Goal: Answer question/provide support

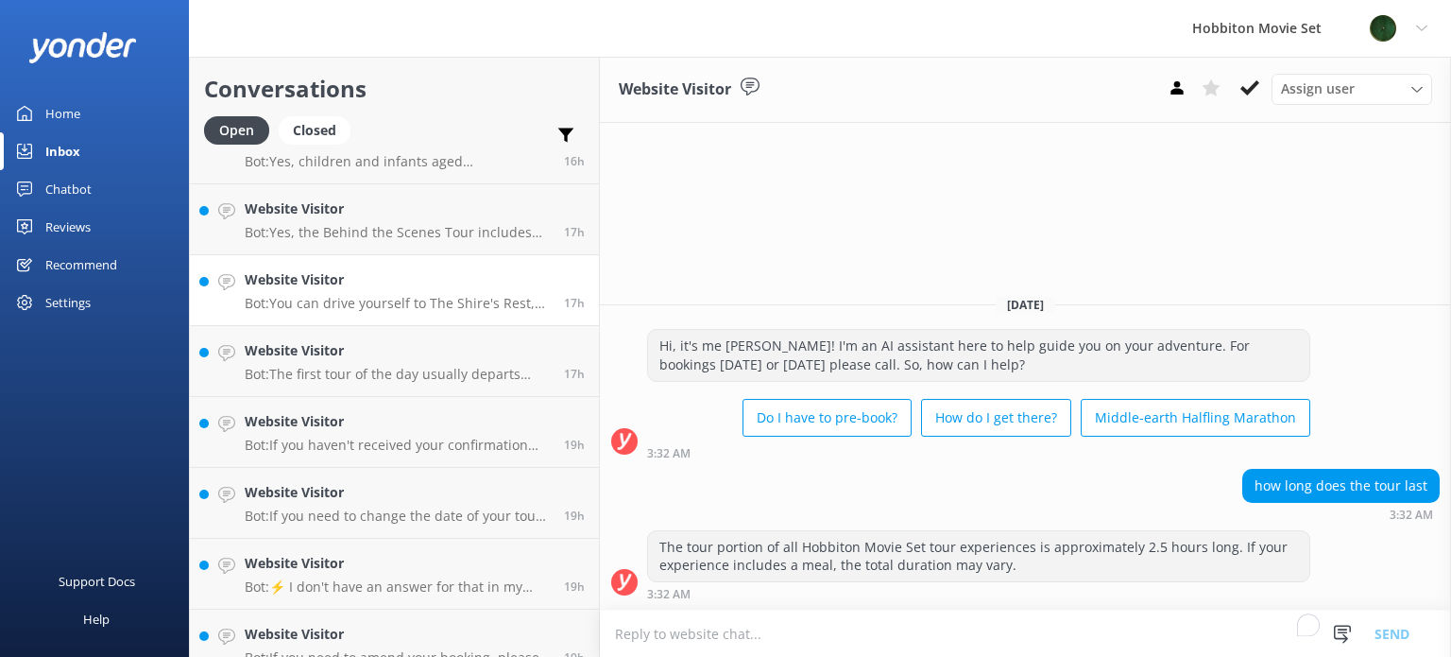
scroll to position [2475, 0]
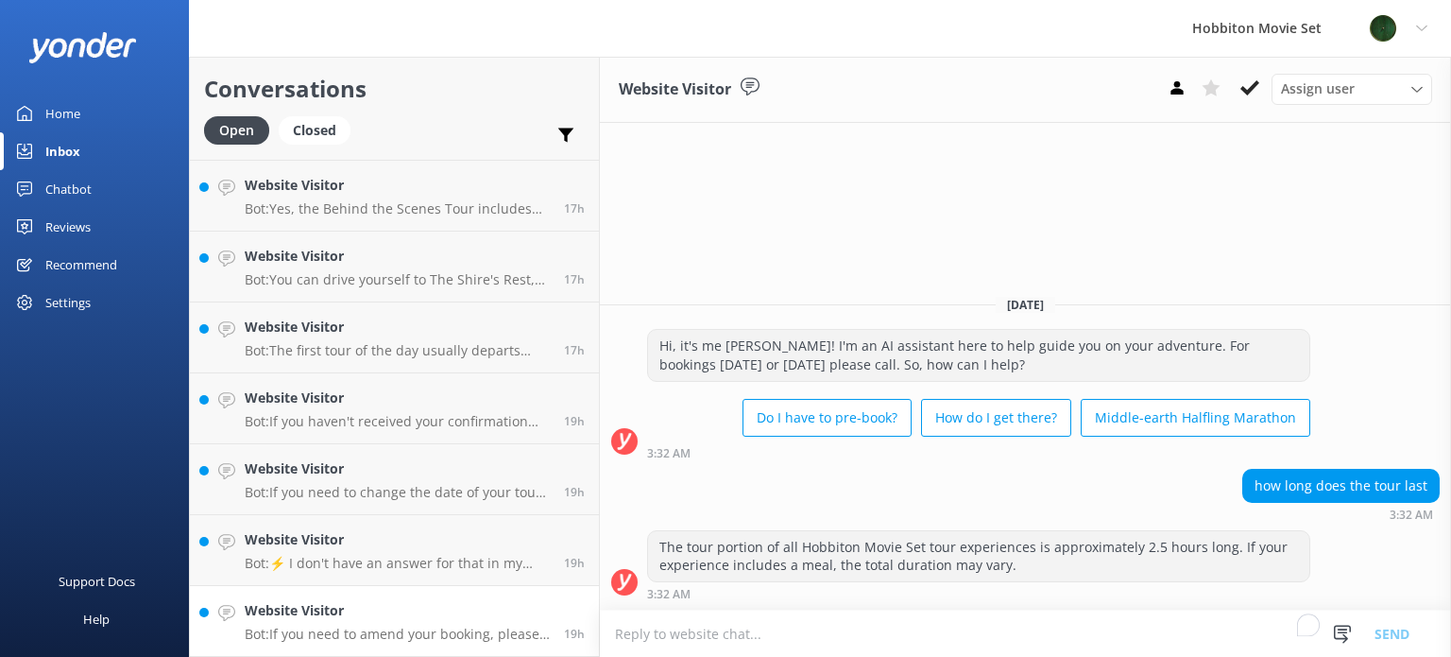
click at [369, 599] on link "Website Visitor Bot: If you need to amend your booking, please contact our team…" at bounding box center [394, 621] width 409 height 71
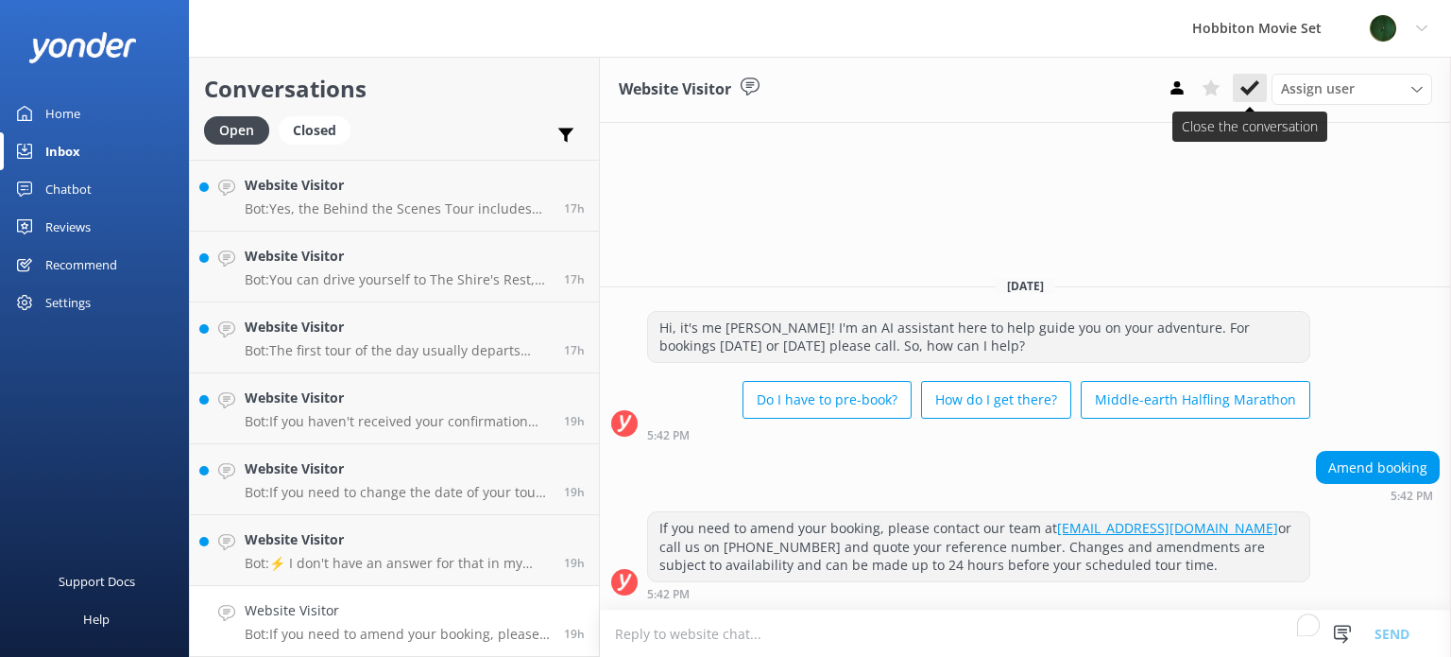
click at [1251, 91] on use at bounding box center [1249, 87] width 19 height 15
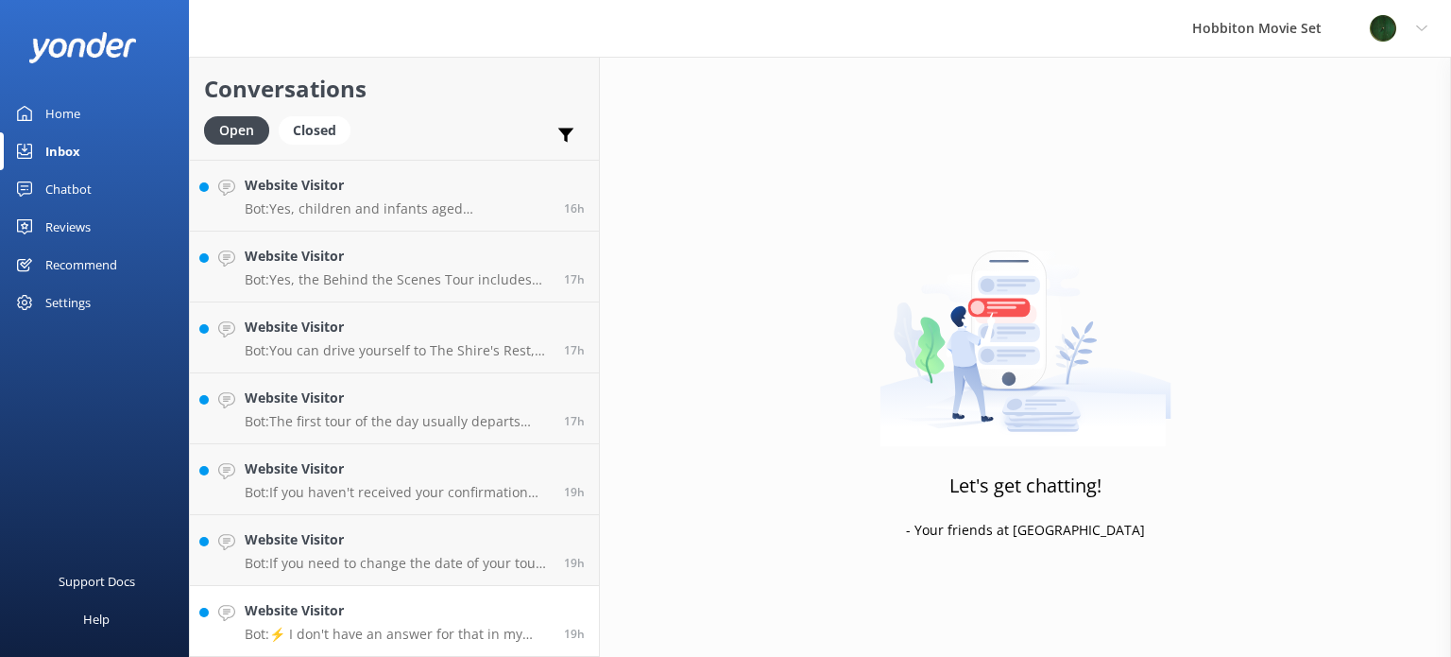
scroll to position [2403, 0]
click at [419, 596] on link "Website Visitor Bot: ⚡ I don't have an answer for that in my knowledge base. Pl…" at bounding box center [394, 622] width 409 height 71
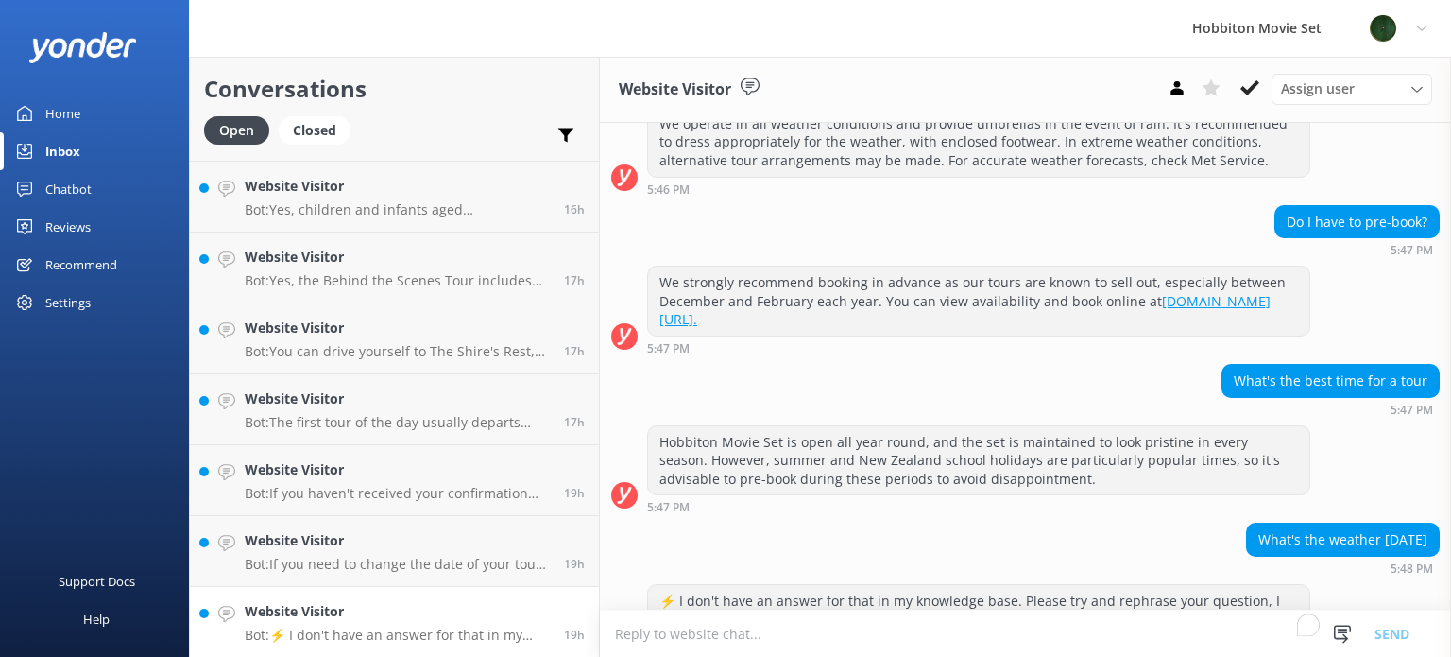
scroll to position [372, 0]
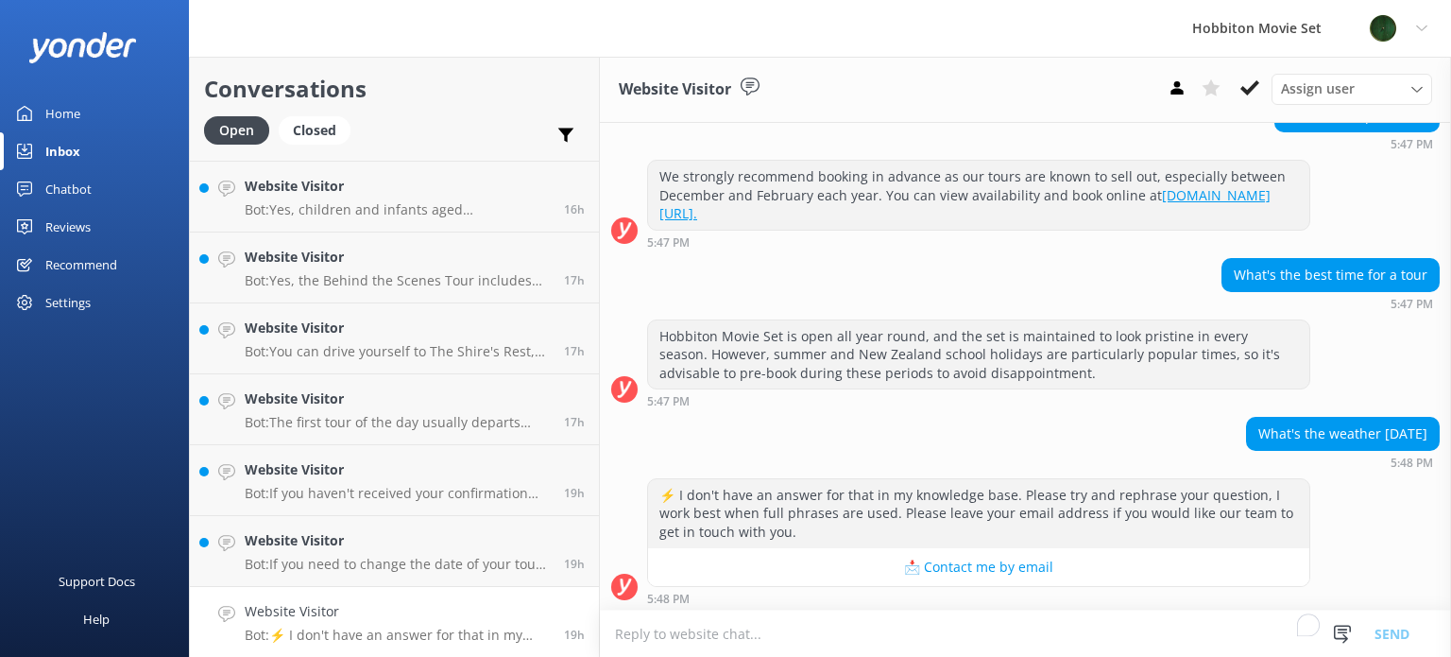
drag, startPoint x: 1410, startPoint y: 434, endPoint x: 1222, endPoint y: 415, distance: 188.9
click at [1247, 418] on div "What's the weather [DATE]" at bounding box center [1343, 434] width 192 height 32
click at [1251, 86] on icon at bounding box center [1249, 87] width 19 height 19
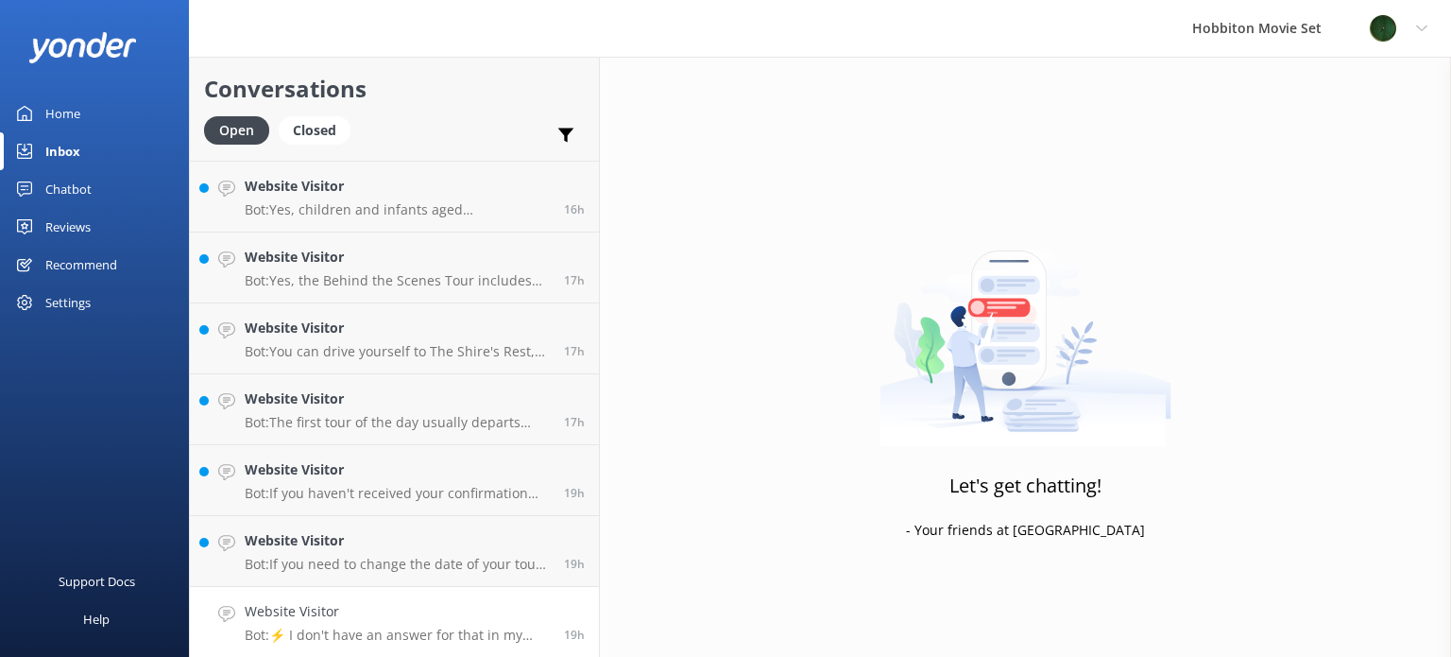
scroll to position [2332, 0]
click at [432, 626] on p "Bot: If you need to change the date of your tour, please contact our team at [E…" at bounding box center [397, 634] width 305 height 17
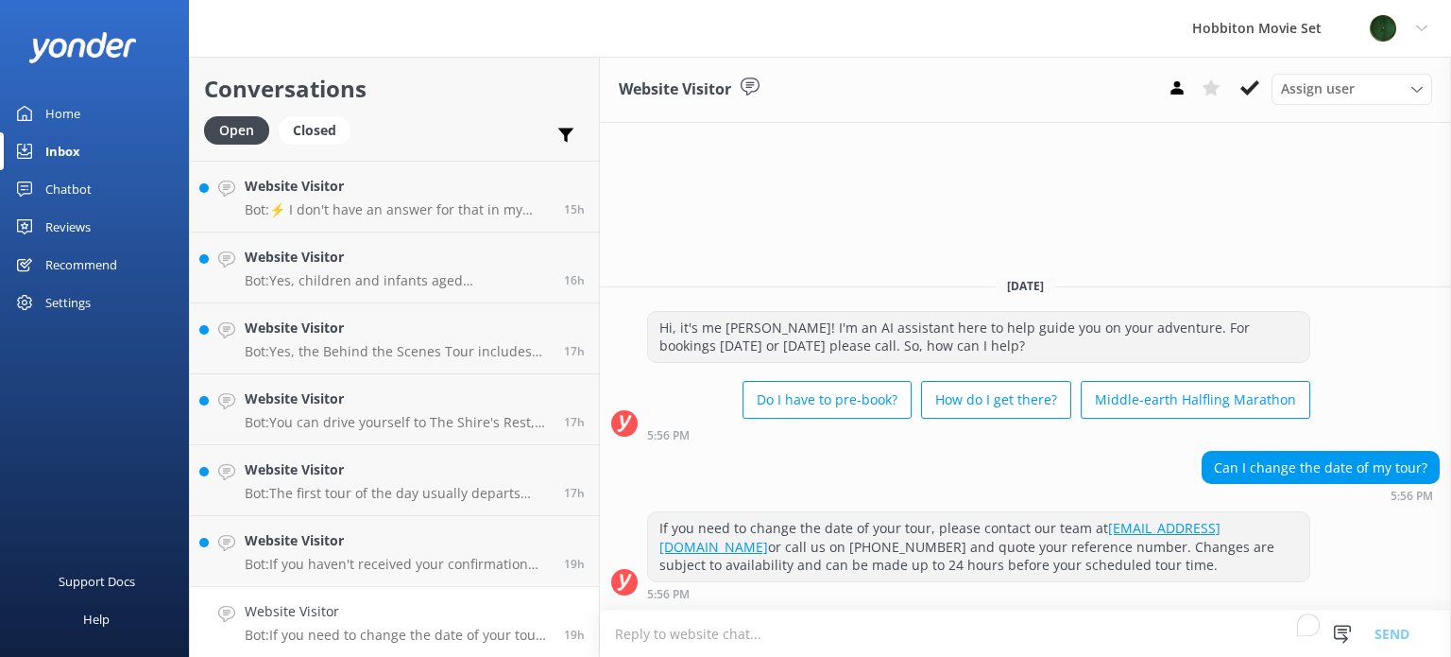
click at [1255, 94] on icon at bounding box center [1249, 87] width 19 height 19
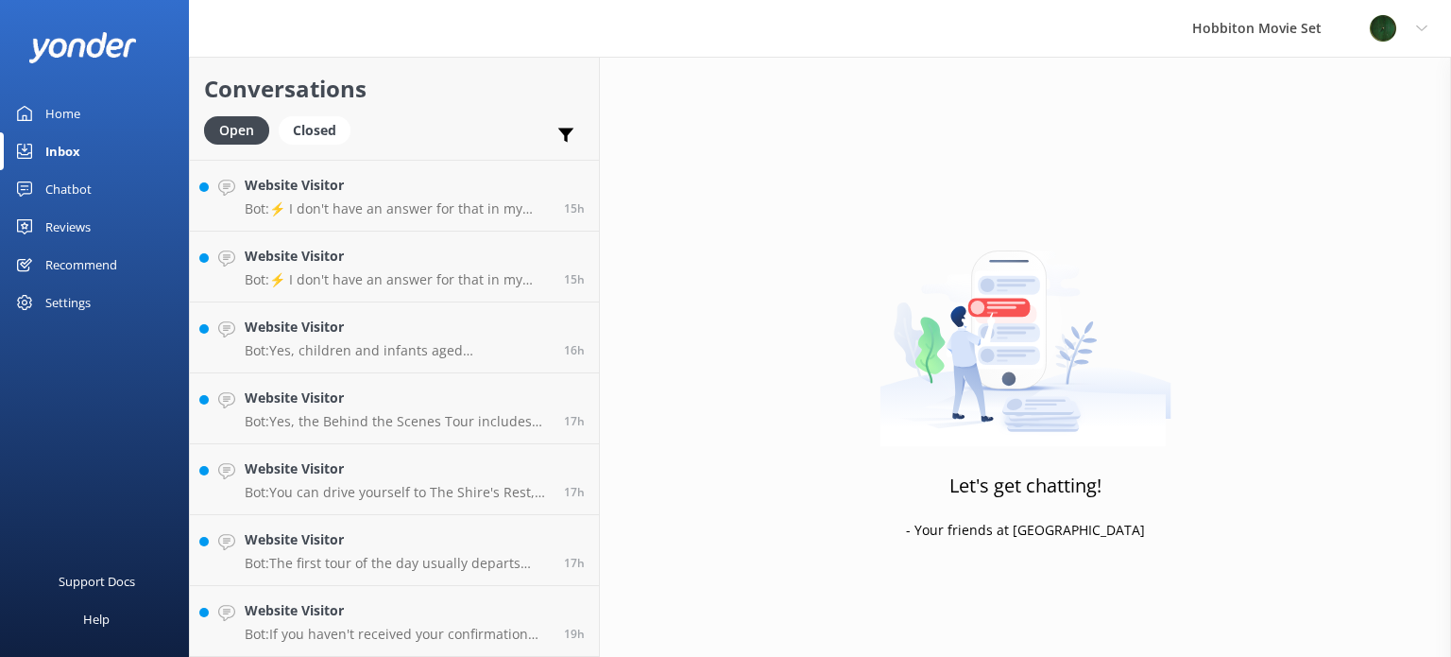
scroll to position [2262, 0]
click at [453, 624] on div "Website Visitor Bot: If you haven't received your confirmation email, please ch…" at bounding box center [397, 622] width 305 height 42
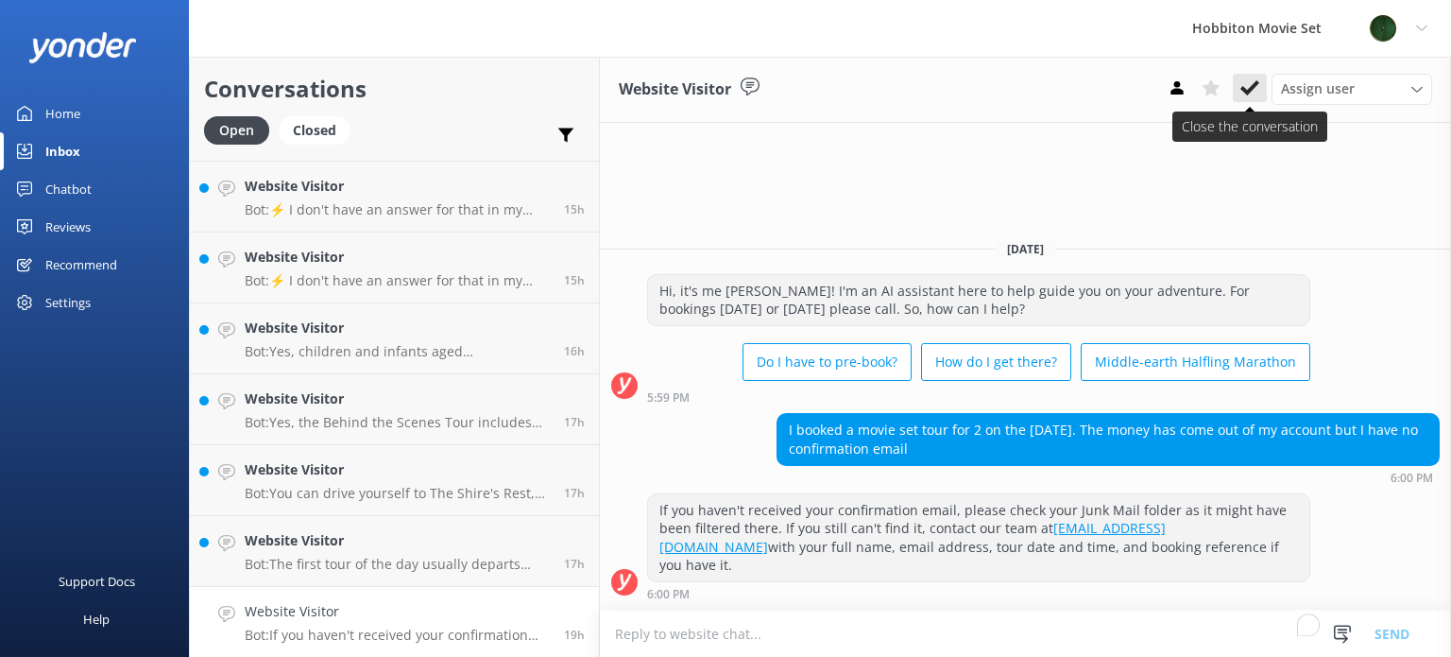
click at [1244, 92] on use at bounding box center [1249, 87] width 19 height 15
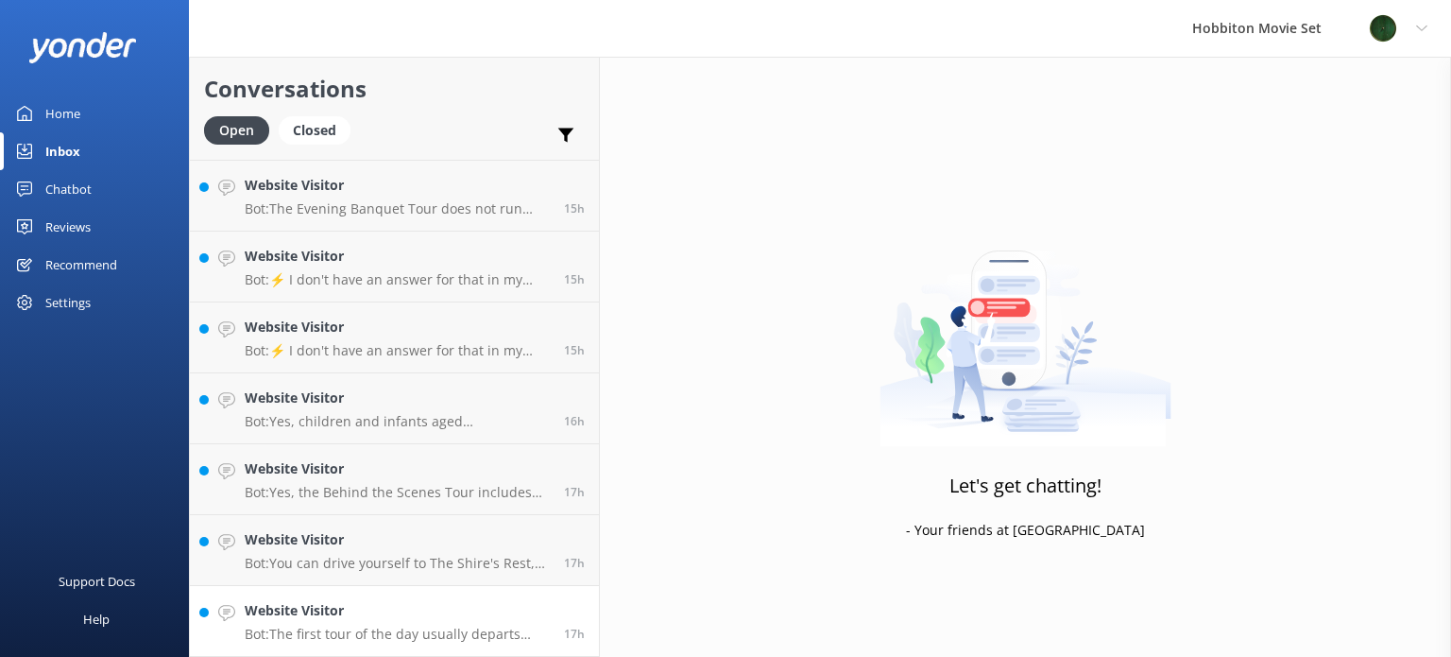
scroll to position [2192, 0]
click at [344, 603] on h4 "Website Visitor" at bounding box center [397, 610] width 305 height 21
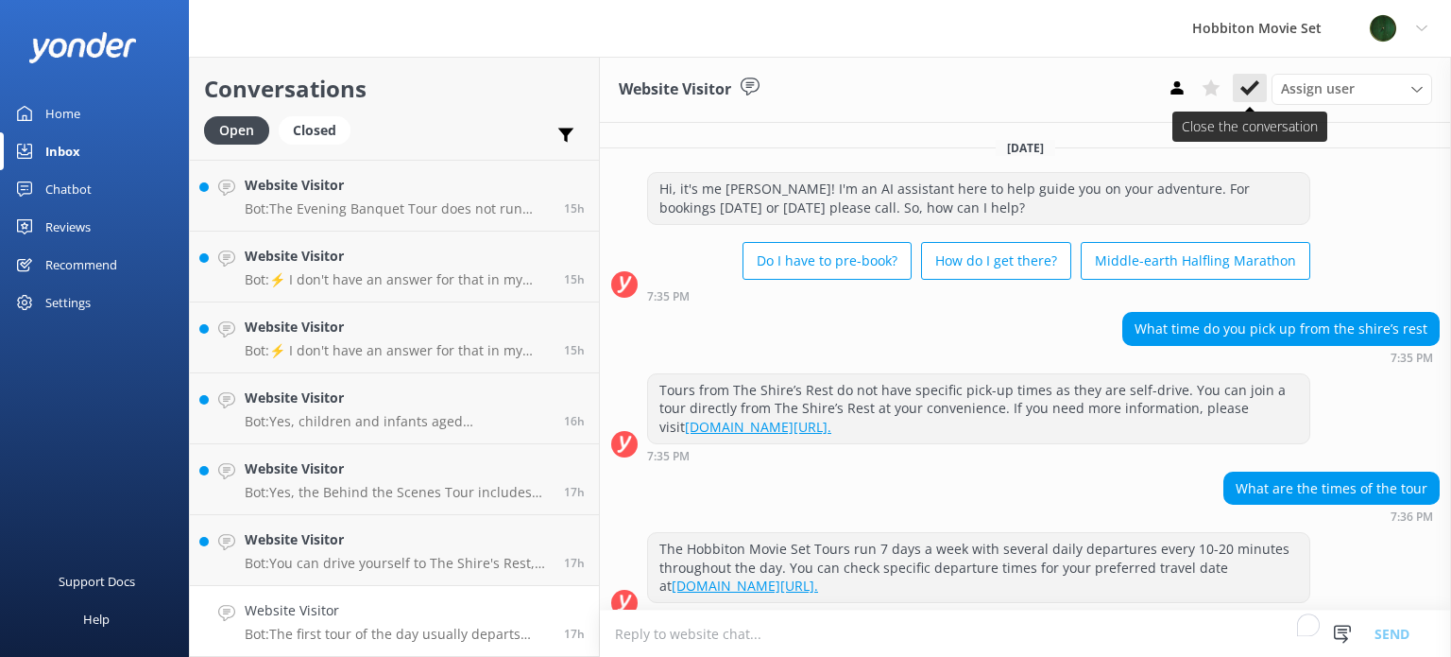
click at [1251, 86] on icon at bounding box center [1249, 87] width 19 height 19
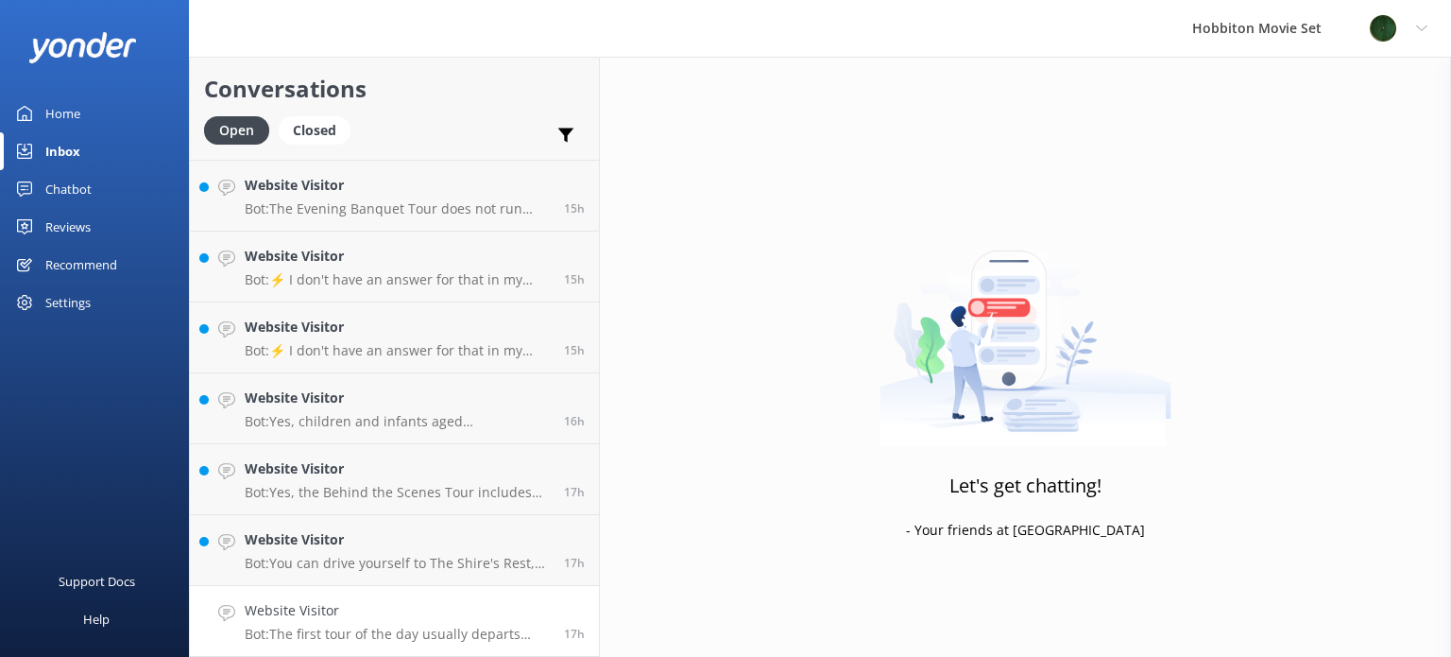
scroll to position [2120, 0]
click at [393, 615] on h4 "Website Visitor" at bounding box center [397, 611] width 305 height 21
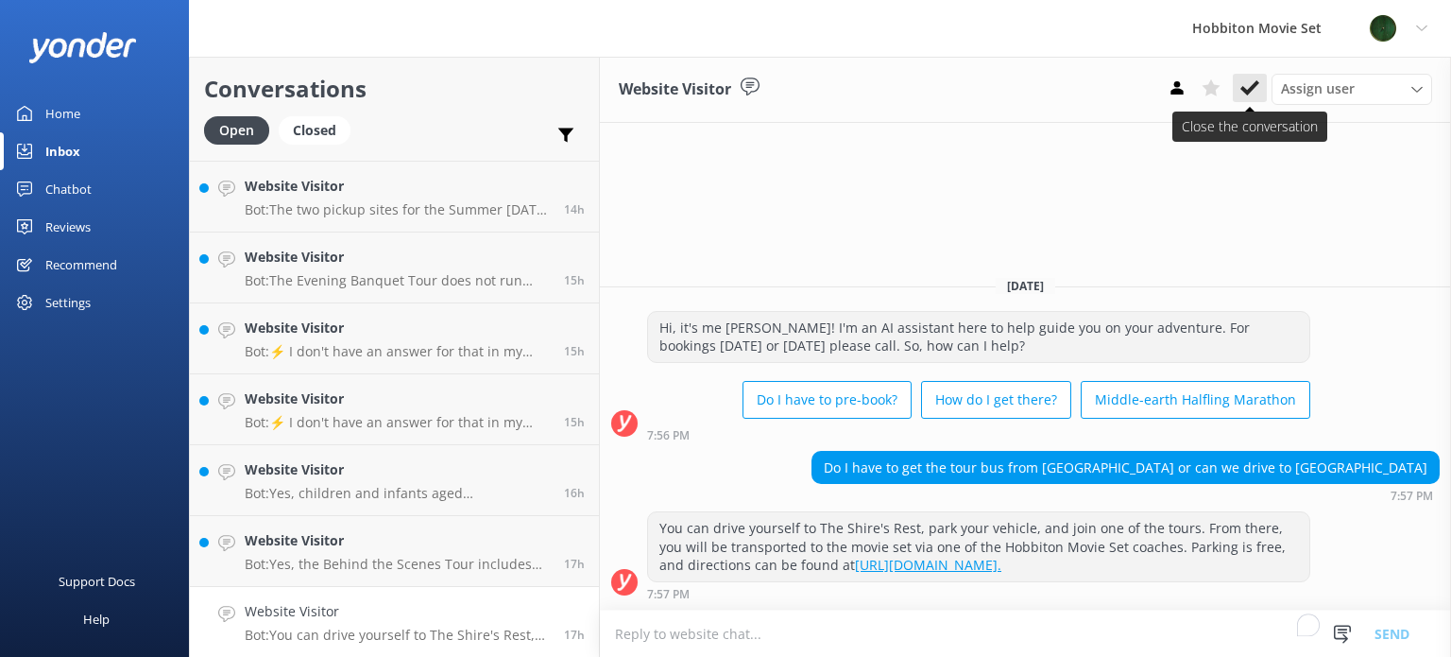
click at [1243, 86] on icon at bounding box center [1249, 87] width 19 height 19
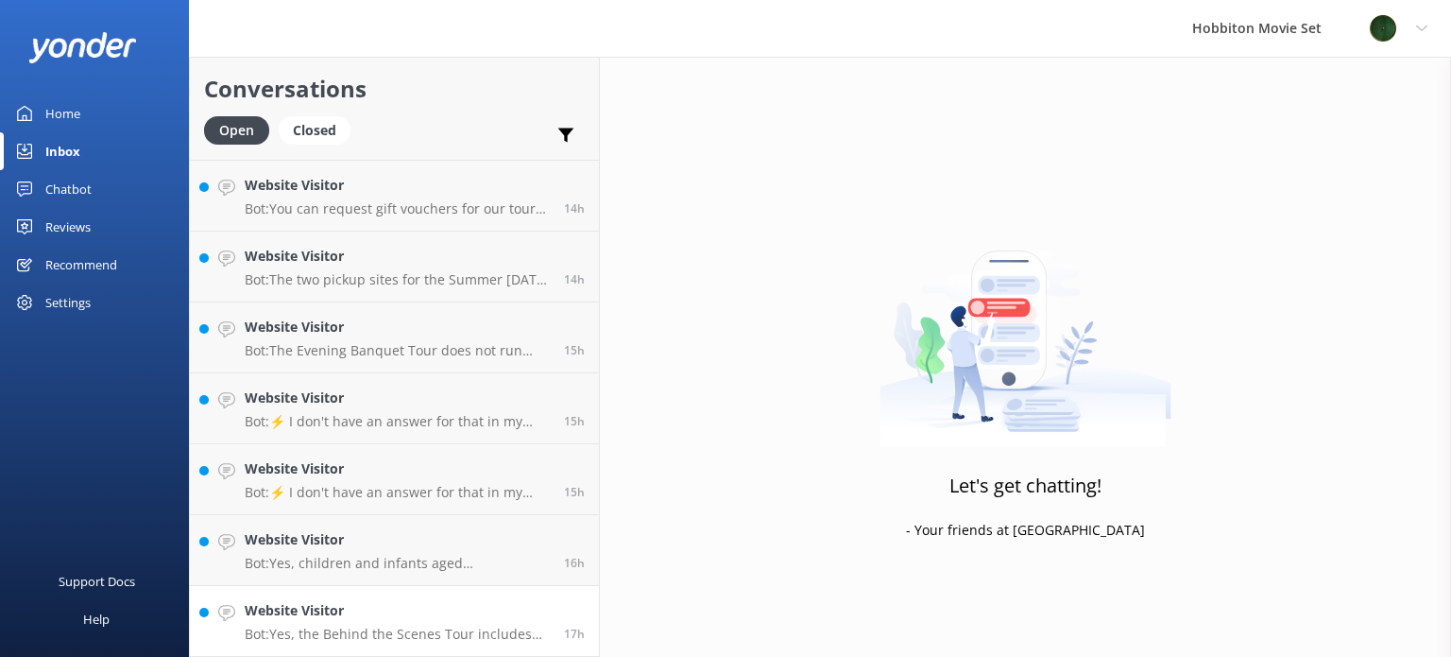
scroll to position [2049, 0]
click at [383, 623] on div "Website Visitor Bot: Yes, the Behind the Scenes Tour includes transport to and …" at bounding box center [397, 622] width 305 height 42
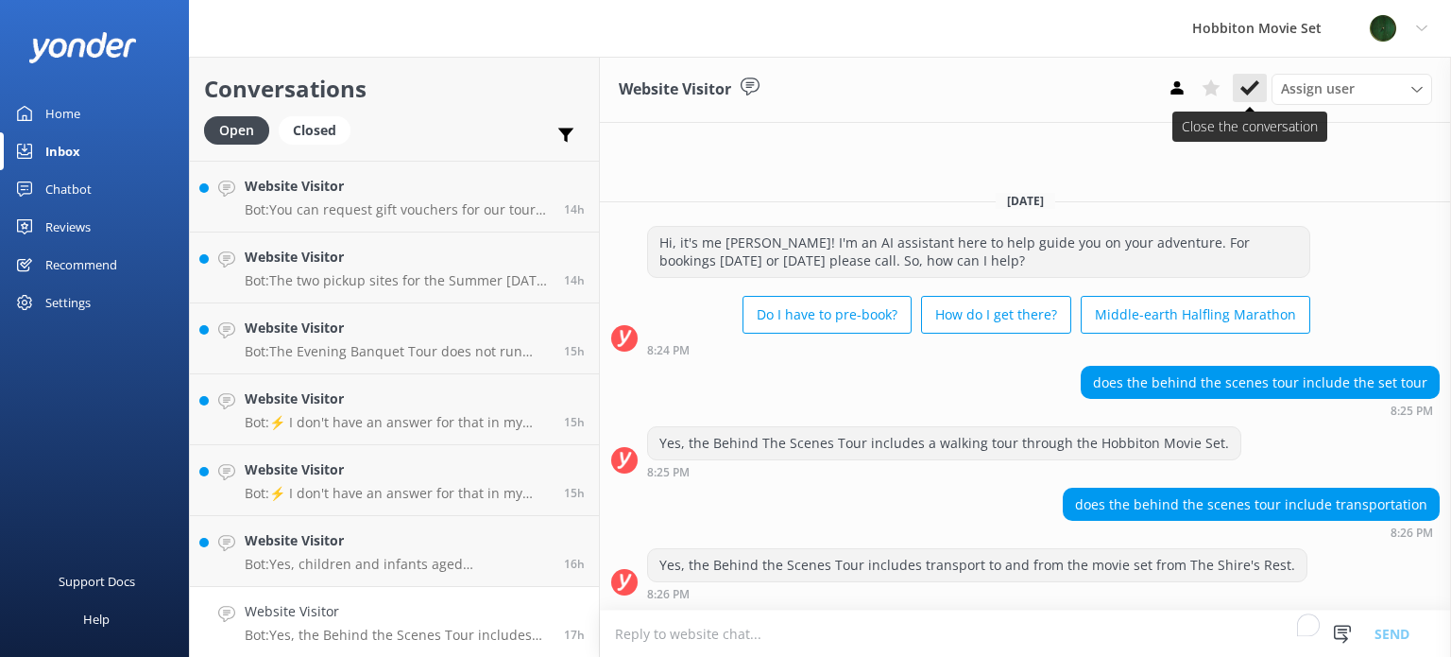
click at [1250, 94] on icon at bounding box center [1249, 87] width 19 height 19
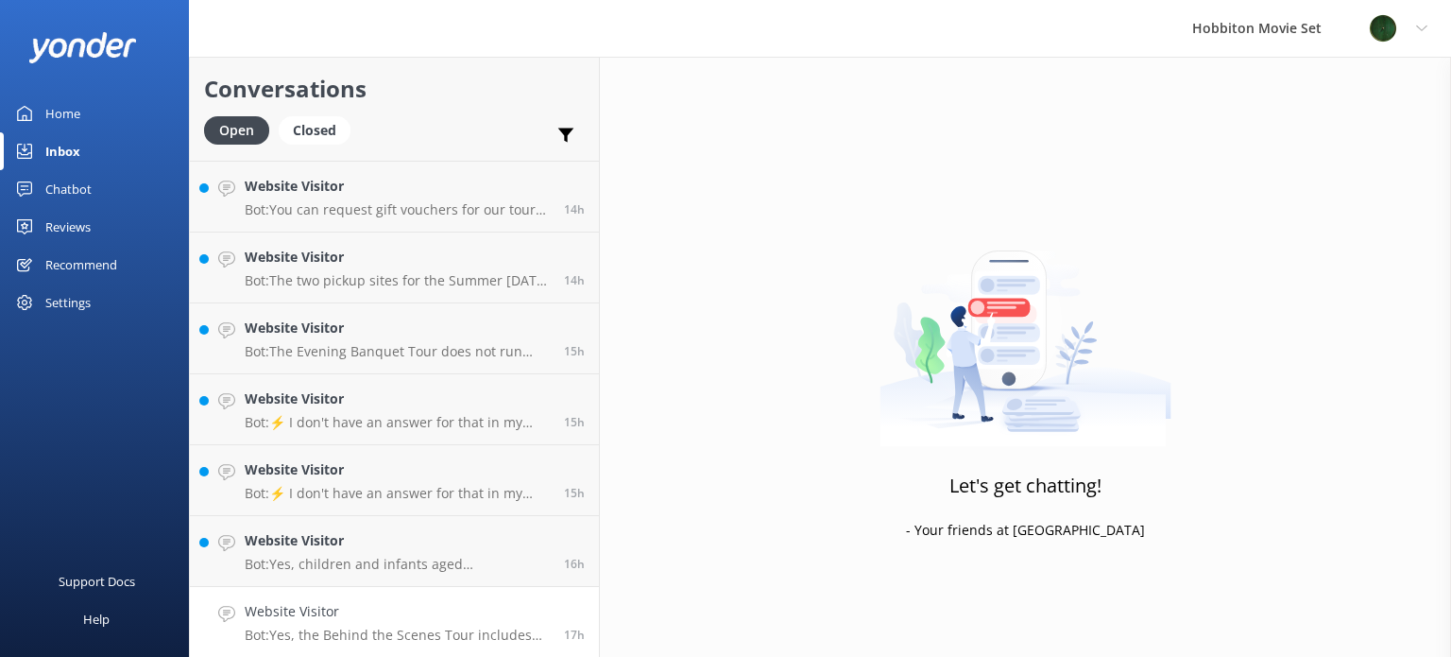
scroll to position [1978, 0]
click at [368, 628] on p "Bot: Yes, children and infants aged [DEMOGRAPHIC_DATA] years are free for the H…" at bounding box center [397, 634] width 305 height 17
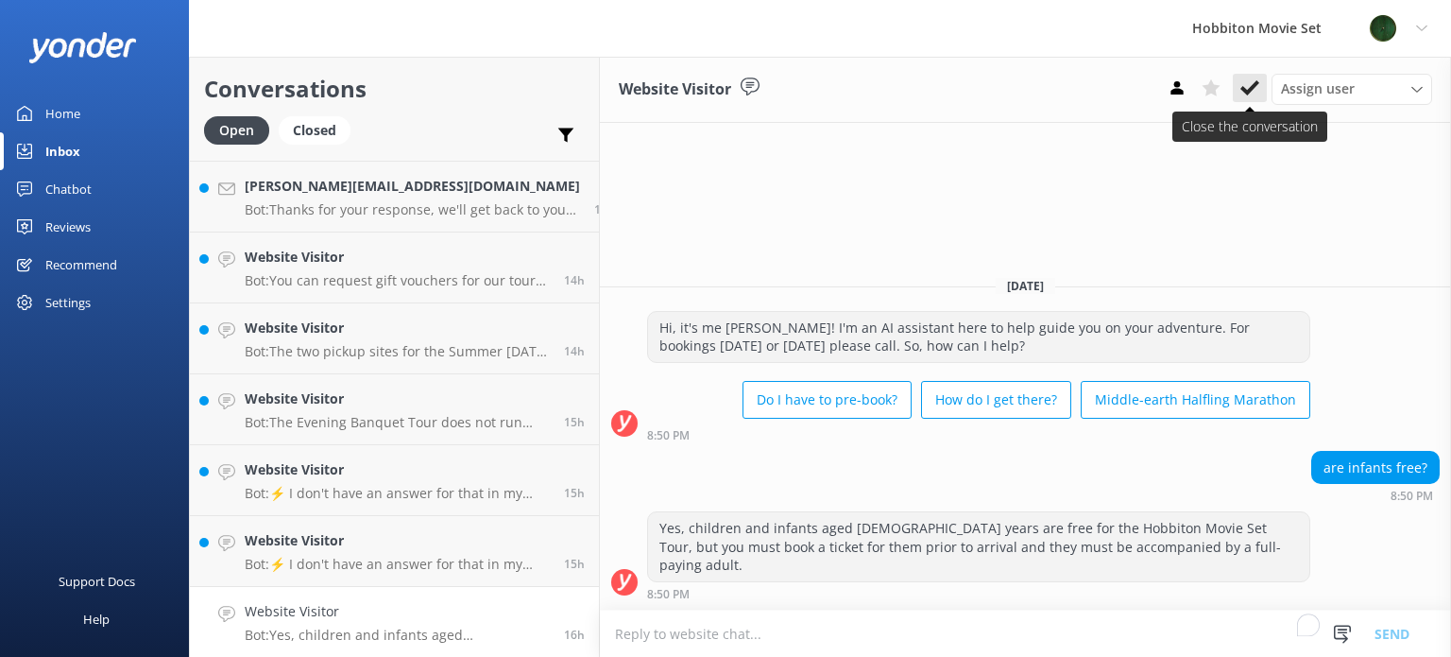
click at [1253, 90] on use at bounding box center [1249, 87] width 19 height 15
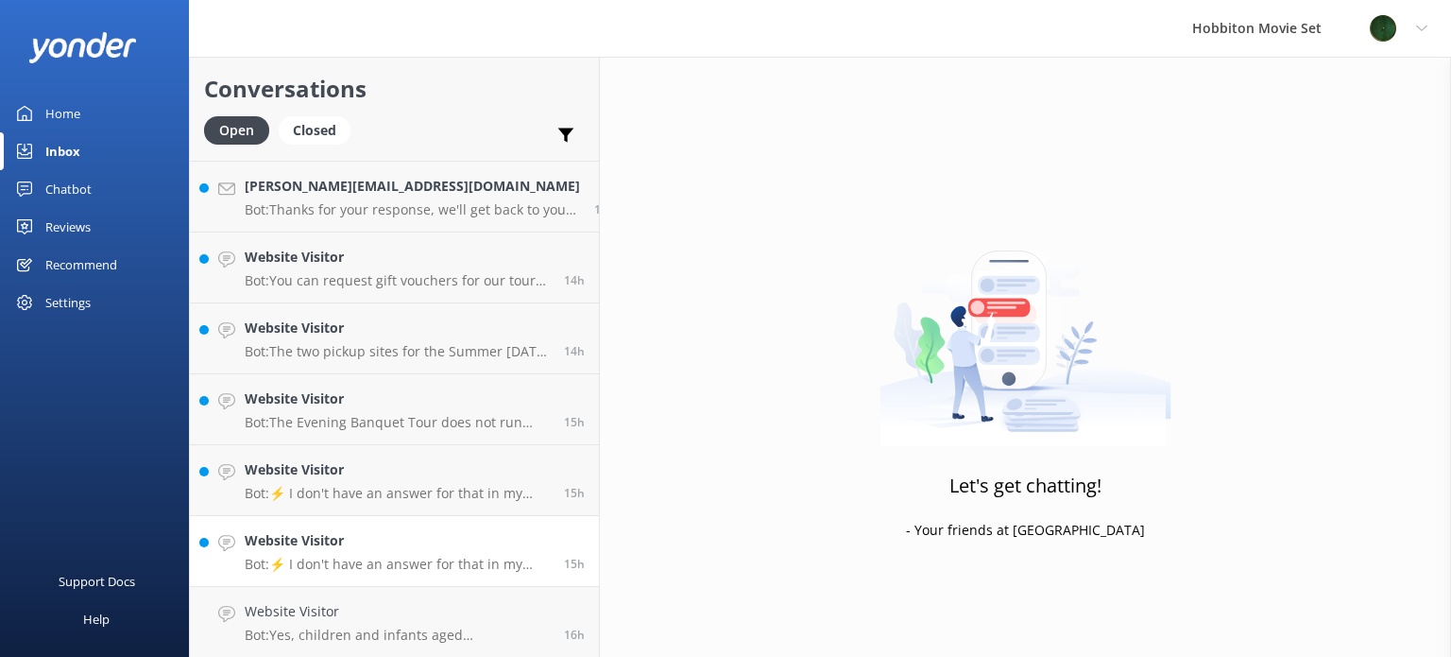
scroll to position [1908, 0]
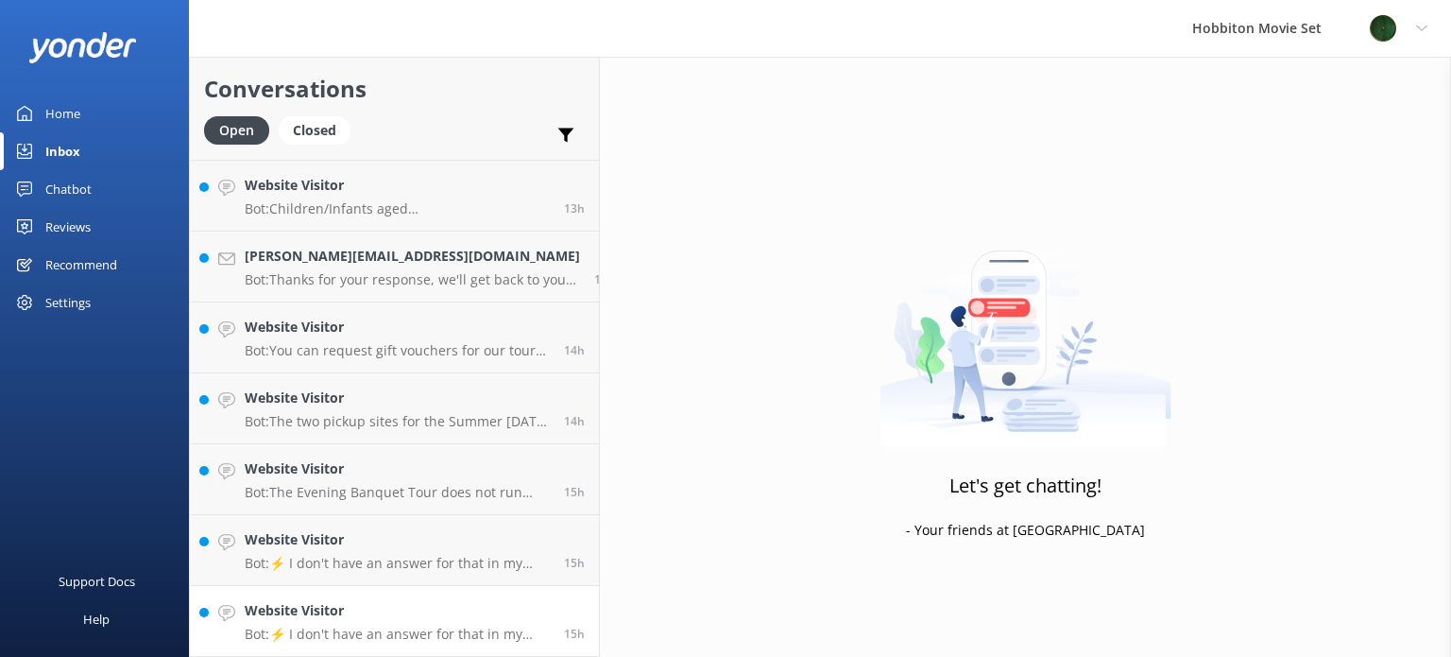
click at [333, 605] on h4 "Website Visitor" at bounding box center [397, 610] width 305 height 21
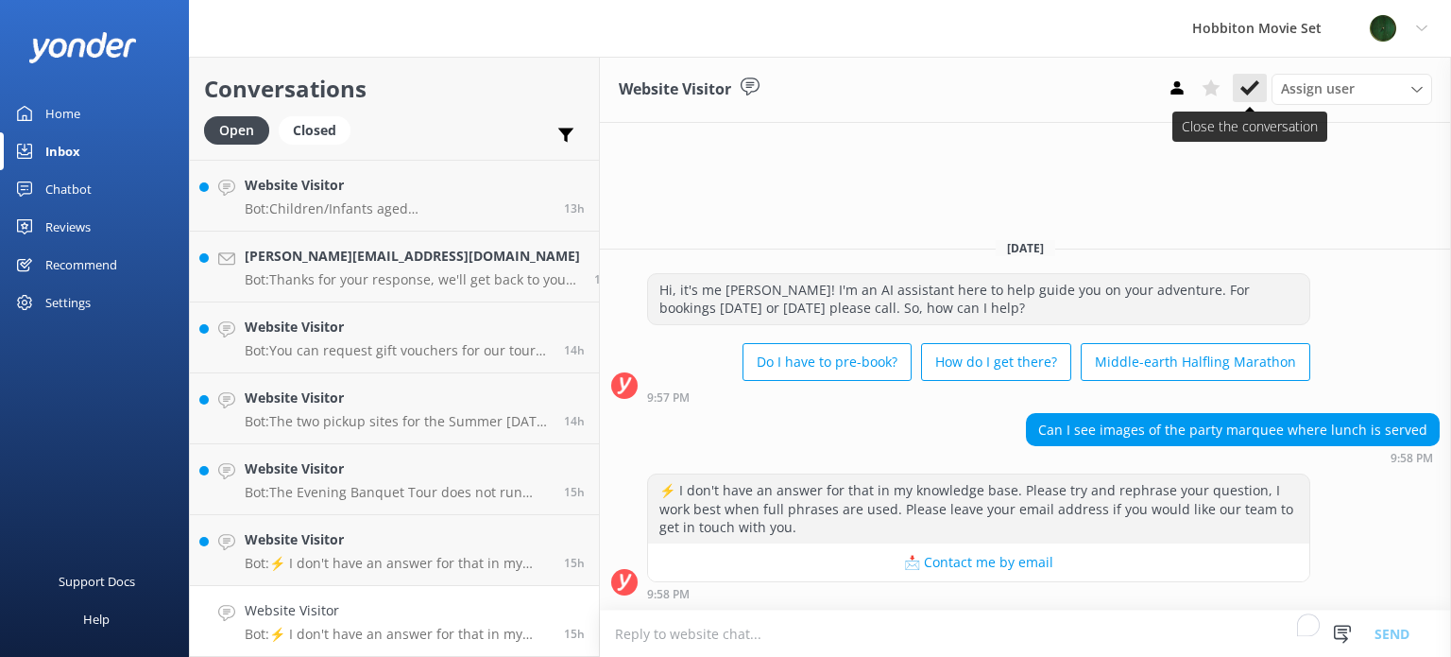
click at [1249, 79] on icon at bounding box center [1249, 87] width 19 height 19
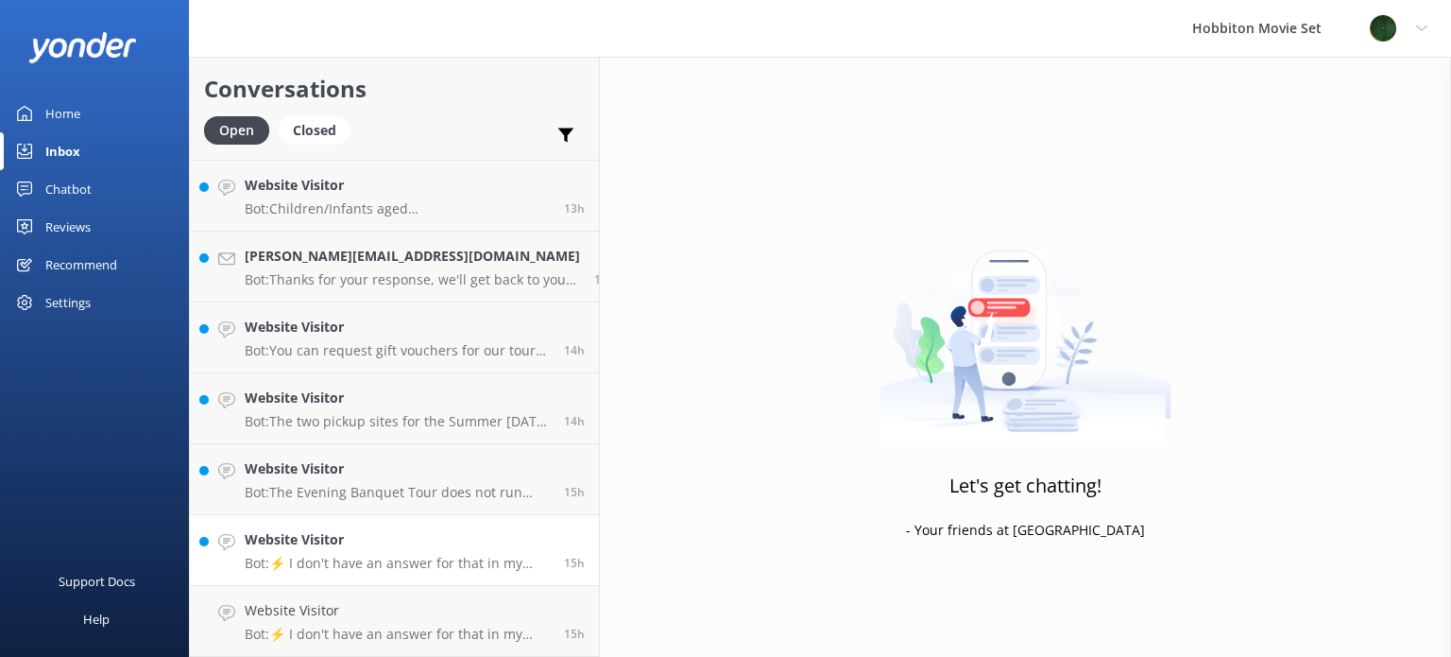
scroll to position [1836, 0]
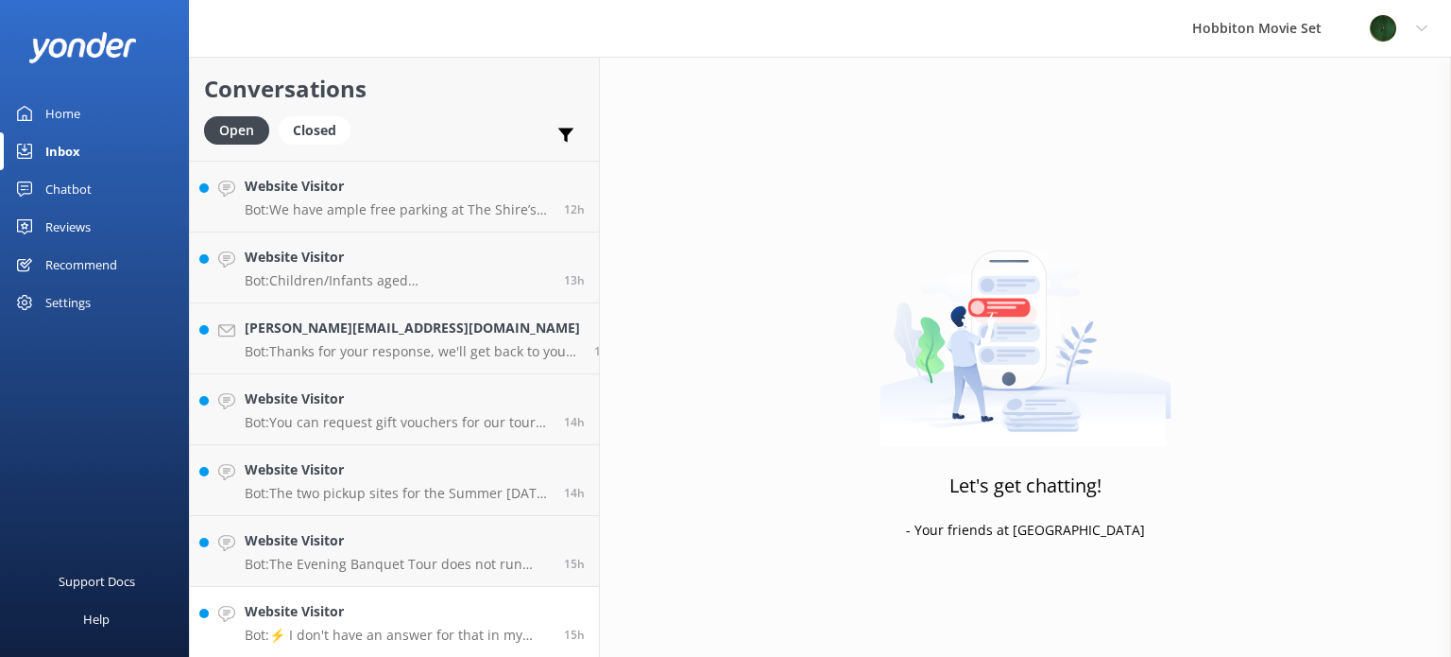
click at [325, 598] on link "Website Visitor Bot: ⚡ I don't have an answer for that in my knowledge base. Pl…" at bounding box center [394, 622] width 409 height 71
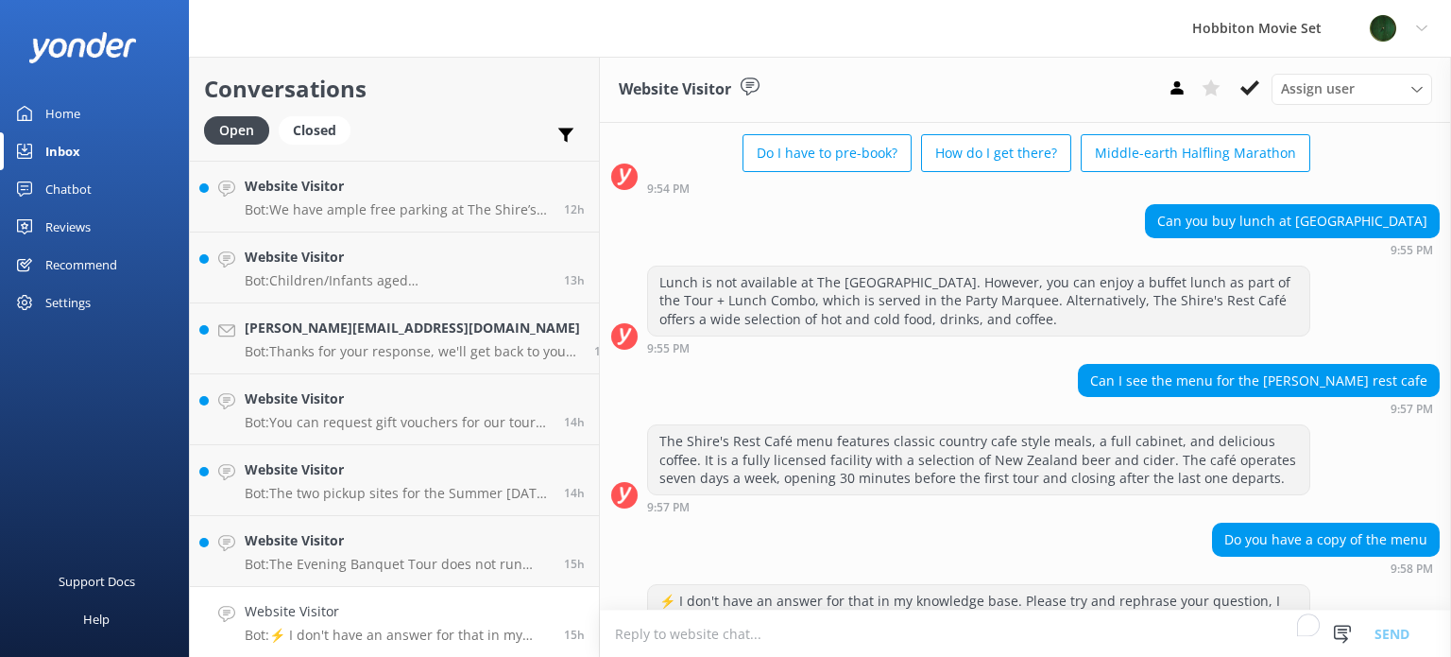
scroll to position [214, 0]
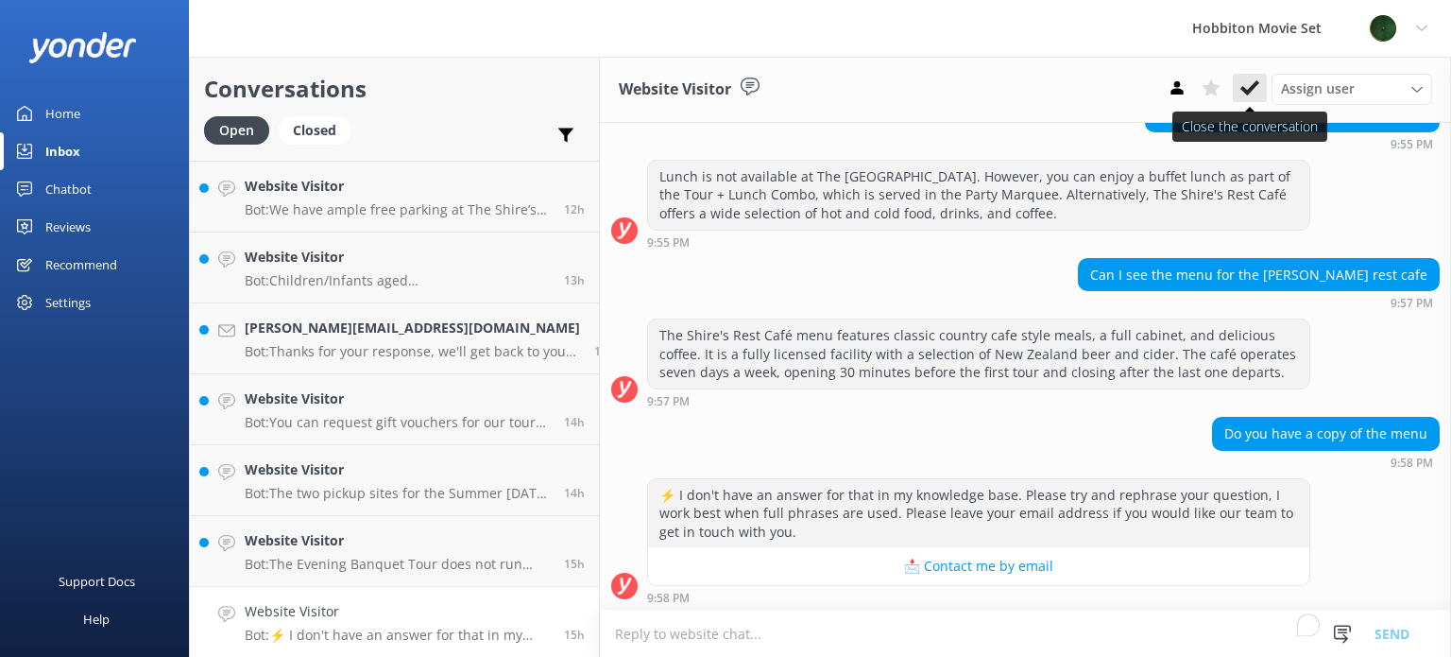
click at [1255, 94] on icon at bounding box center [1249, 87] width 19 height 19
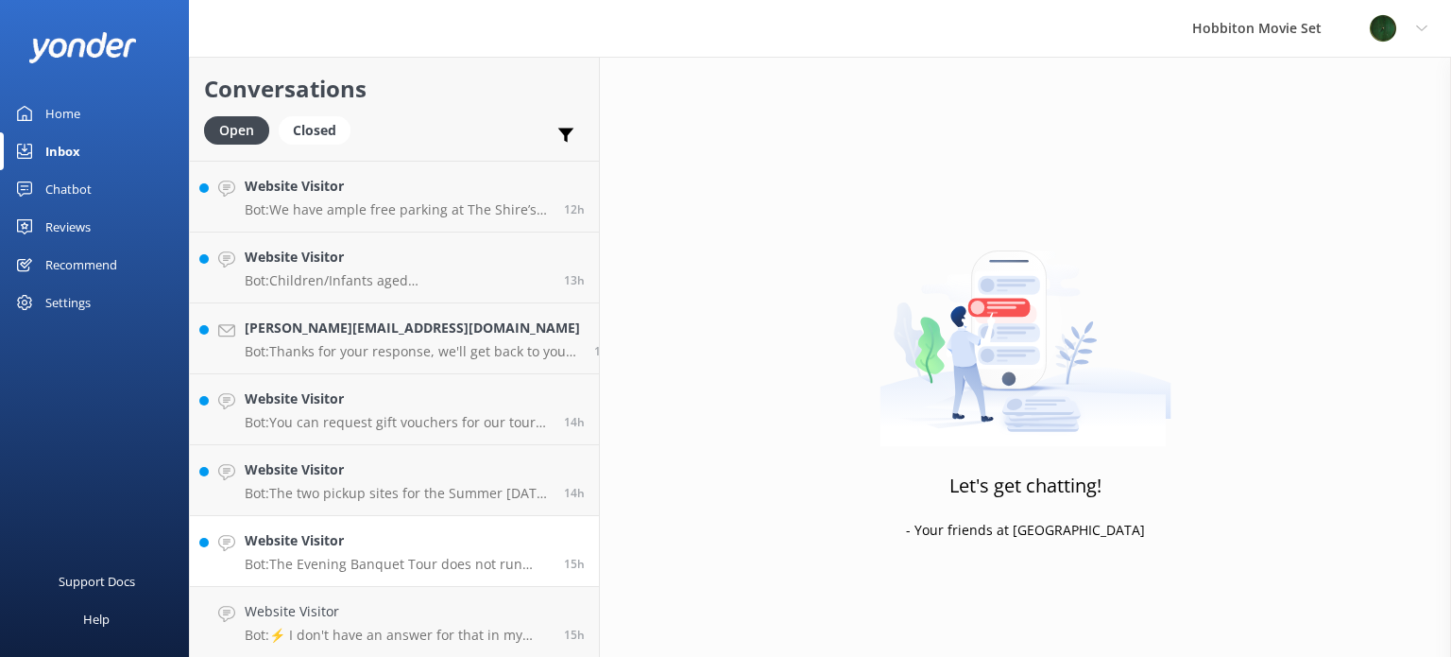
scroll to position [1766, 0]
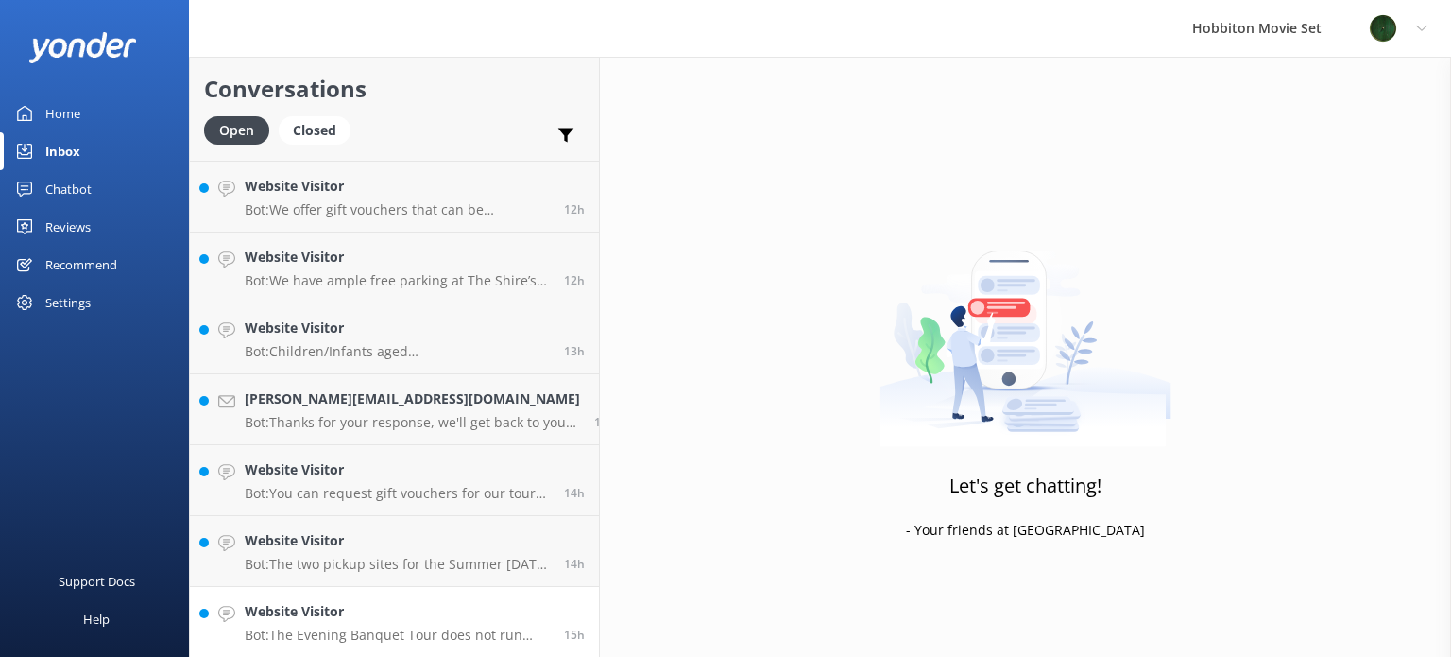
click at [401, 615] on h4 "Website Visitor" at bounding box center [397, 611] width 305 height 21
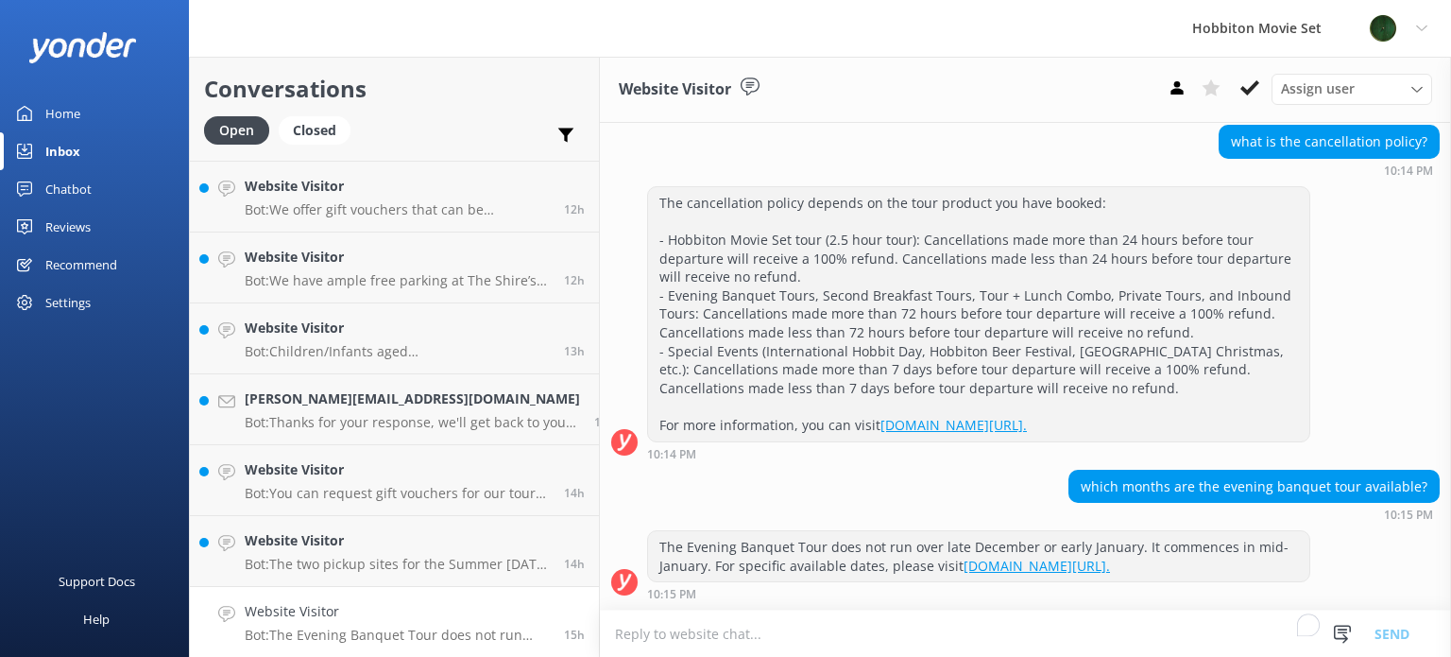
scroll to position [586, 0]
click at [1255, 84] on use at bounding box center [1249, 87] width 19 height 15
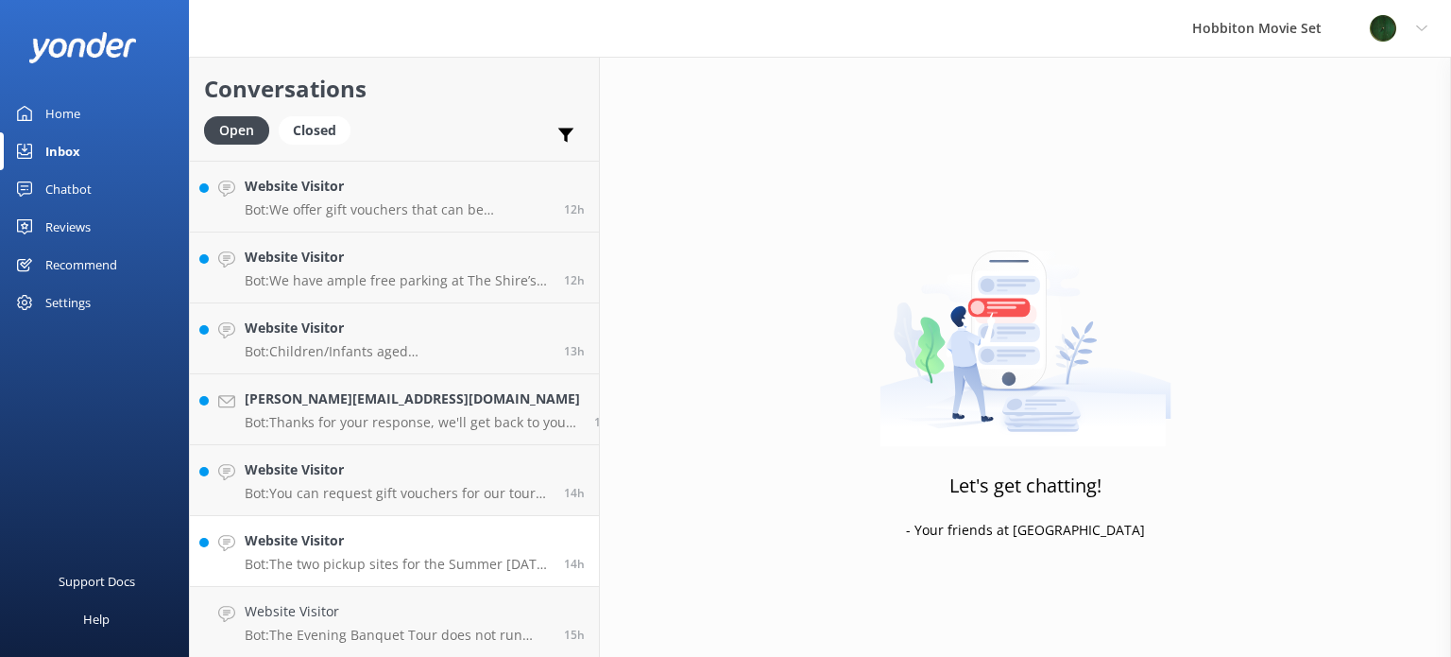
scroll to position [1695, 0]
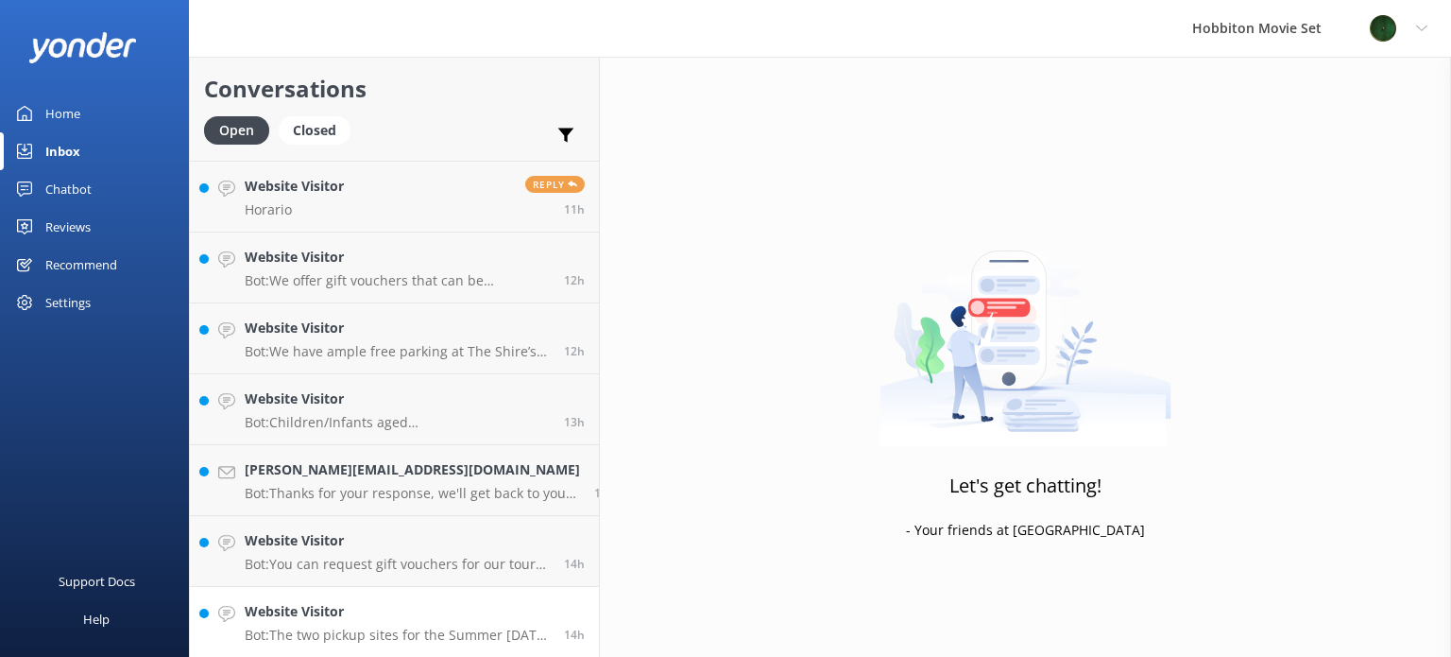
click at [378, 607] on h4 "Website Visitor" at bounding box center [397, 611] width 305 height 21
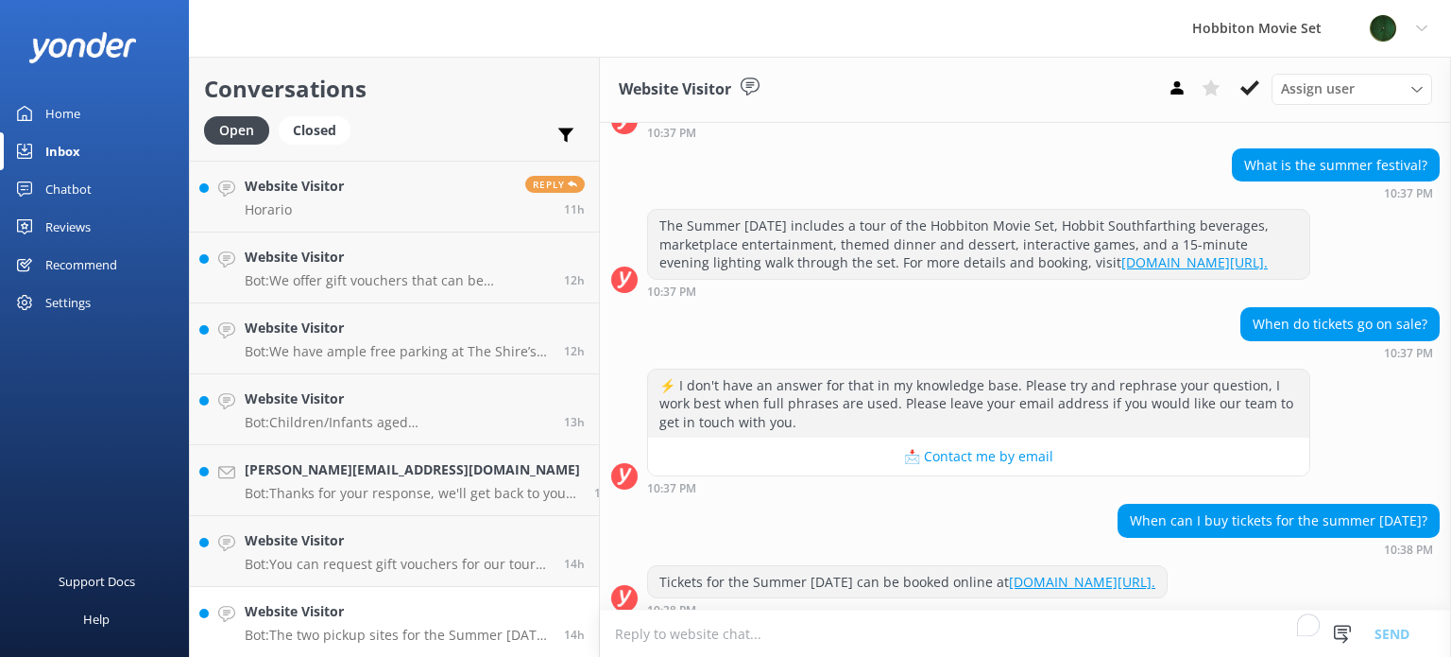
scroll to position [550, 0]
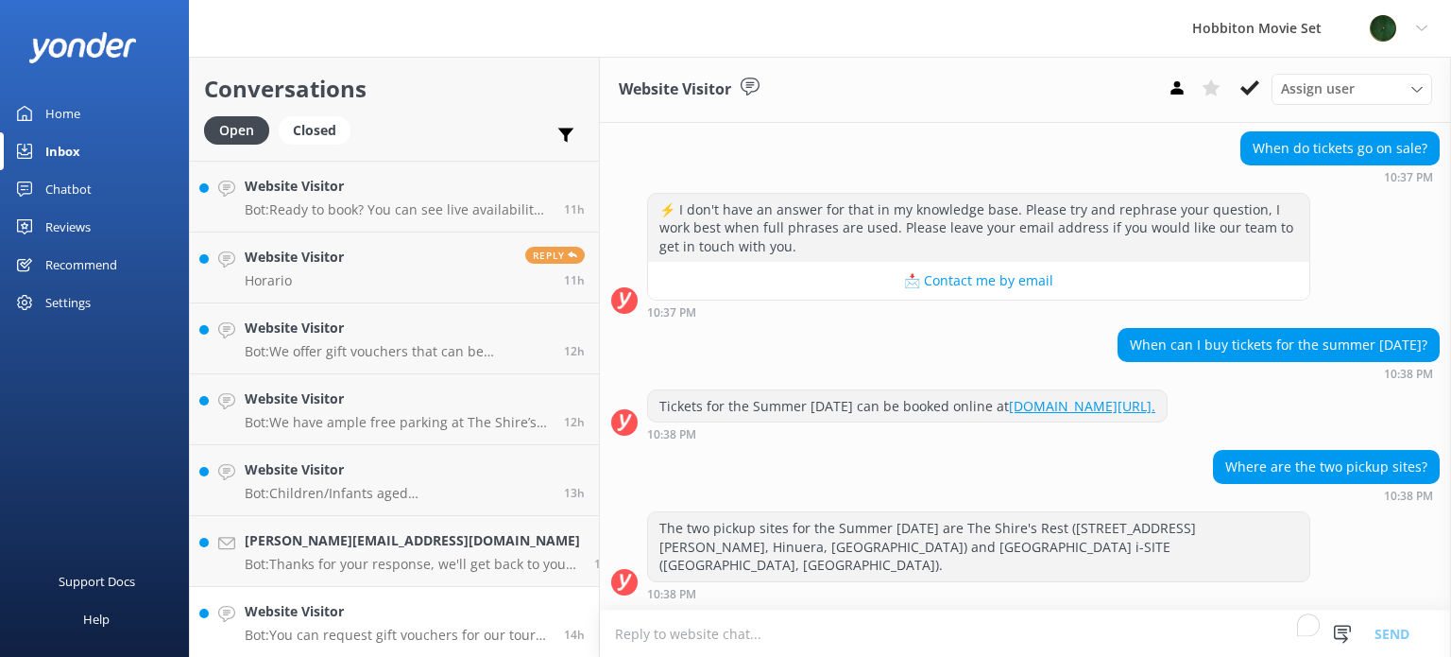
click at [295, 636] on p "Bot: You can request gift vouchers for our tour experiences via the form on our…" at bounding box center [397, 634] width 305 height 17
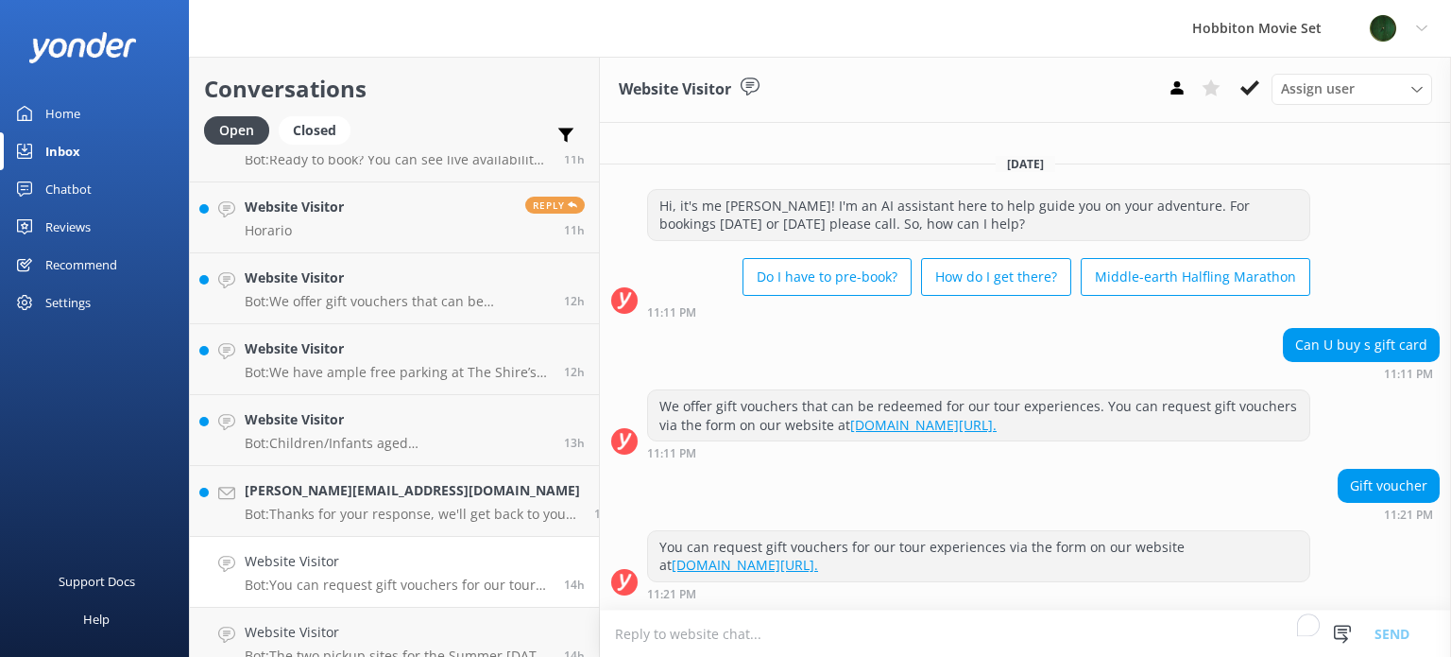
scroll to position [1766, 0]
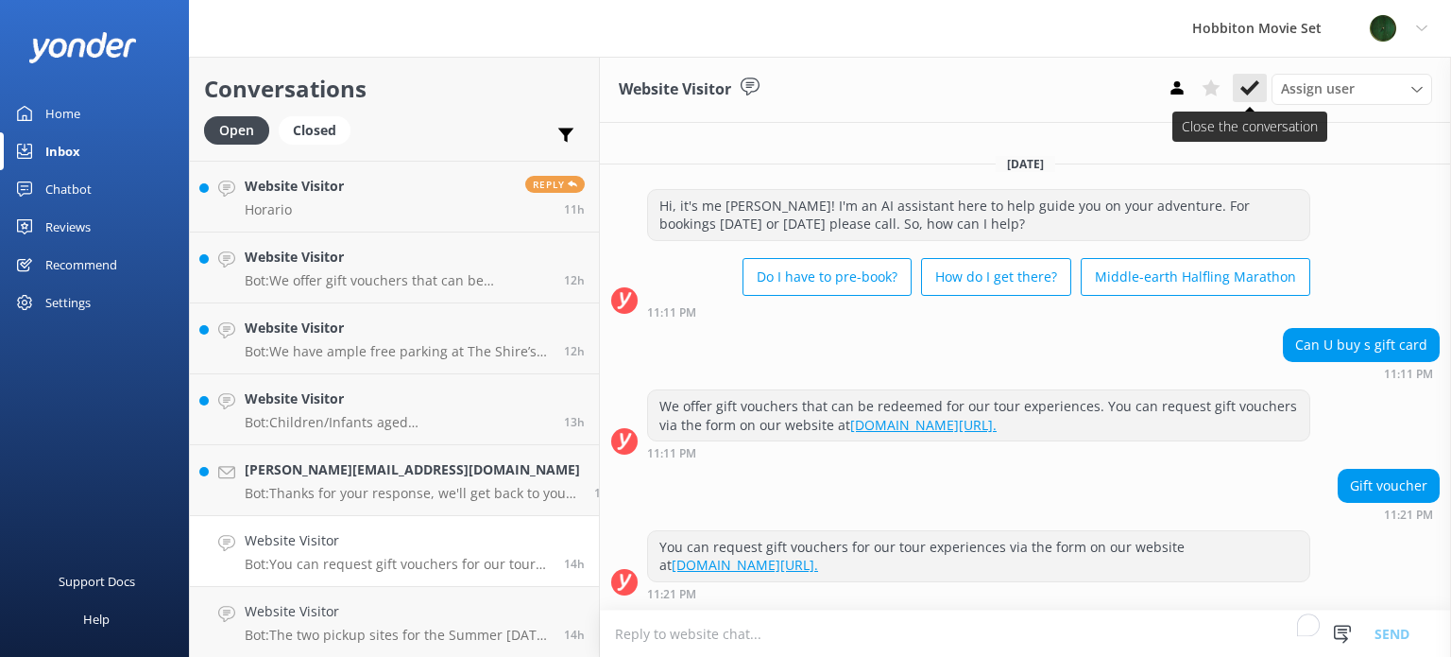
click at [1254, 90] on use at bounding box center [1249, 87] width 19 height 15
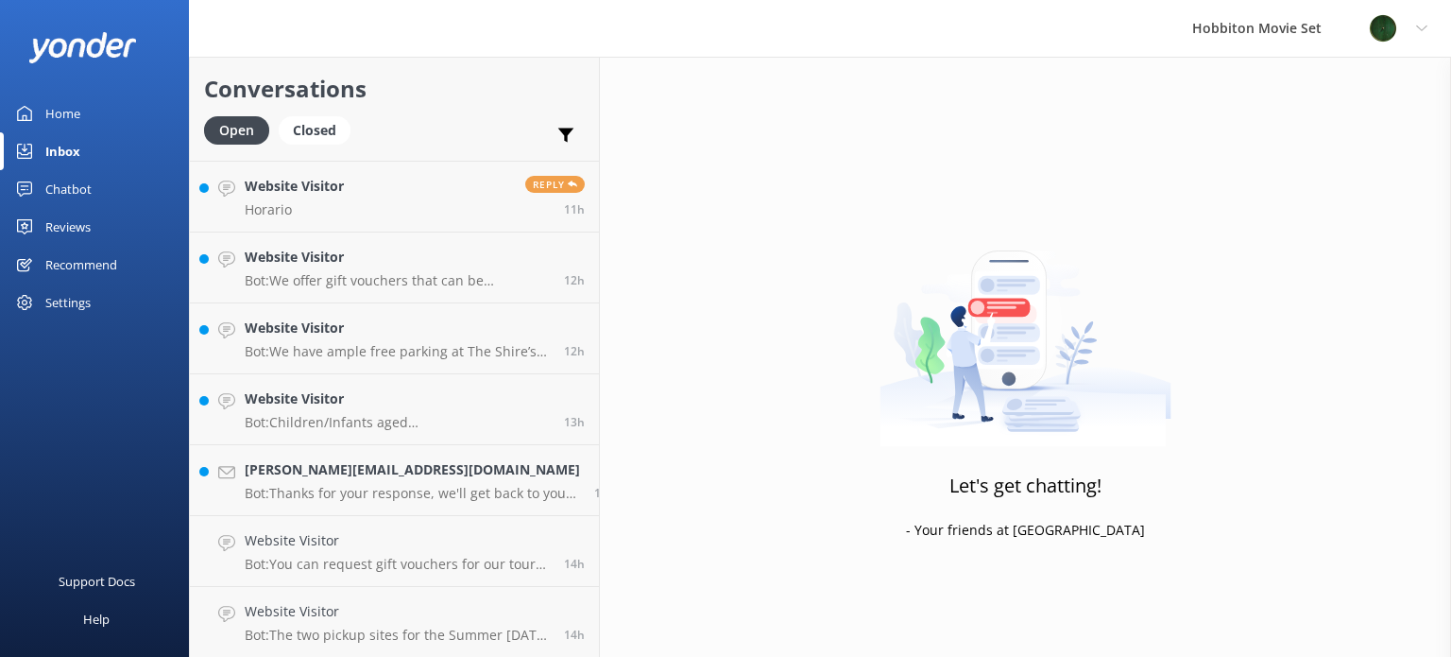
scroll to position [1695, 0]
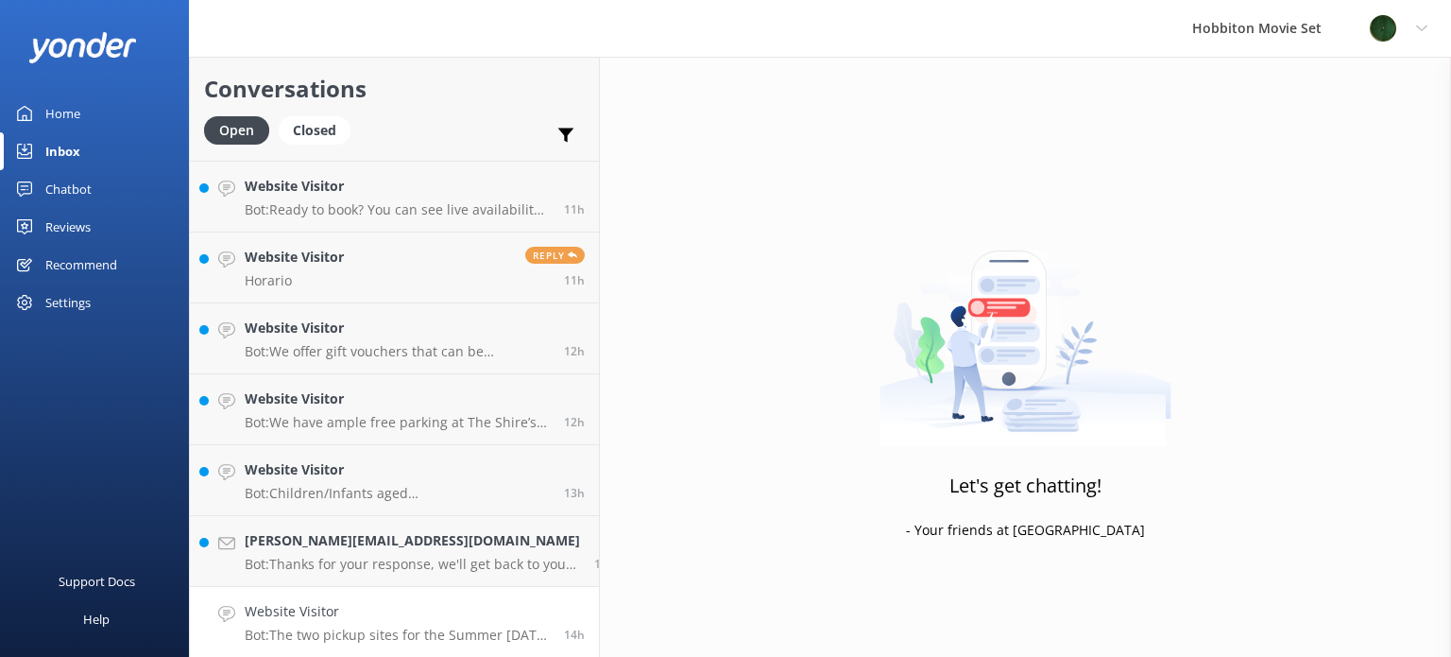
click at [423, 620] on h4 "Website Visitor" at bounding box center [397, 611] width 305 height 21
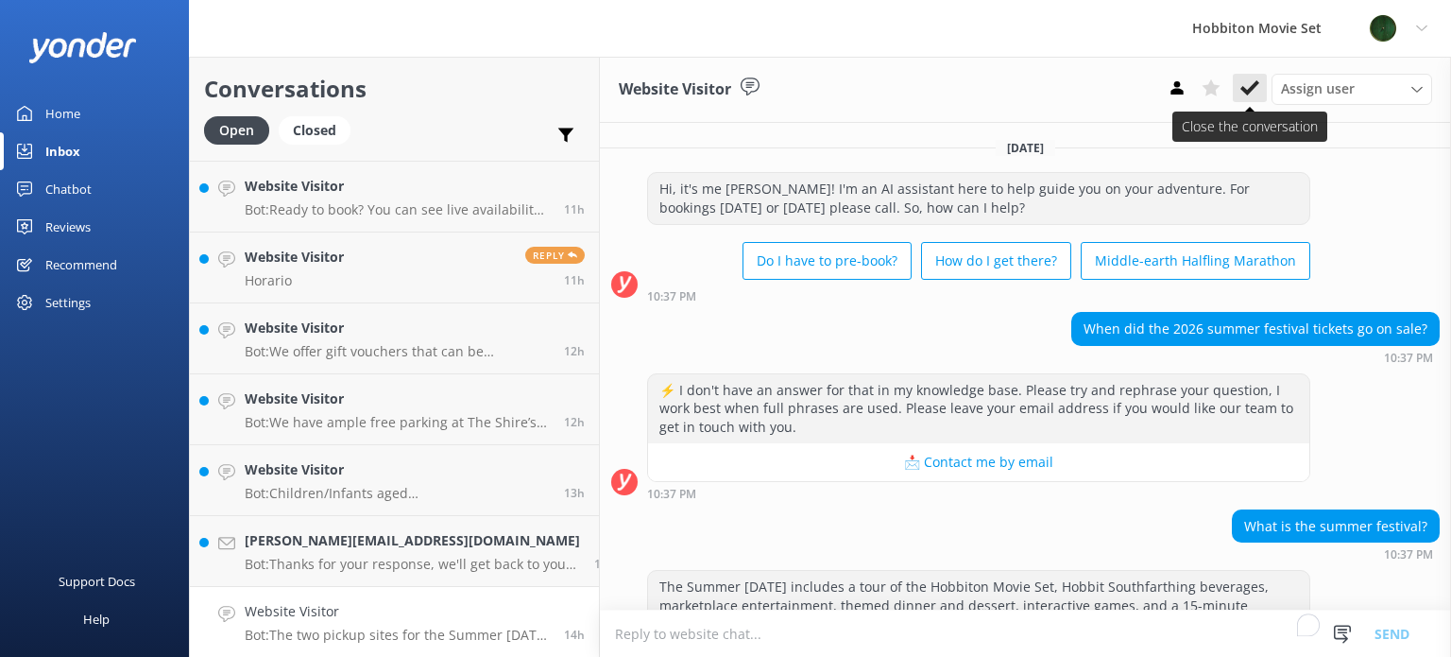
click at [1251, 87] on icon at bounding box center [1249, 87] width 19 height 19
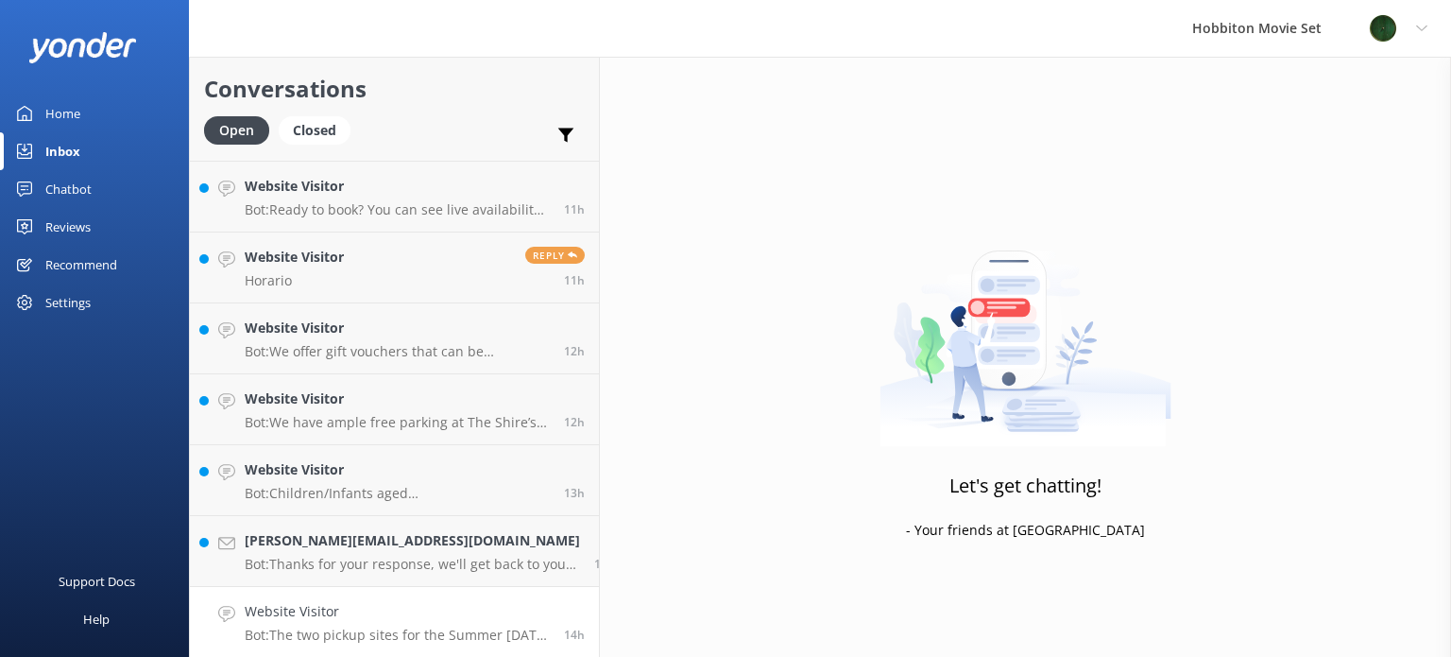
scroll to position [1625, 0]
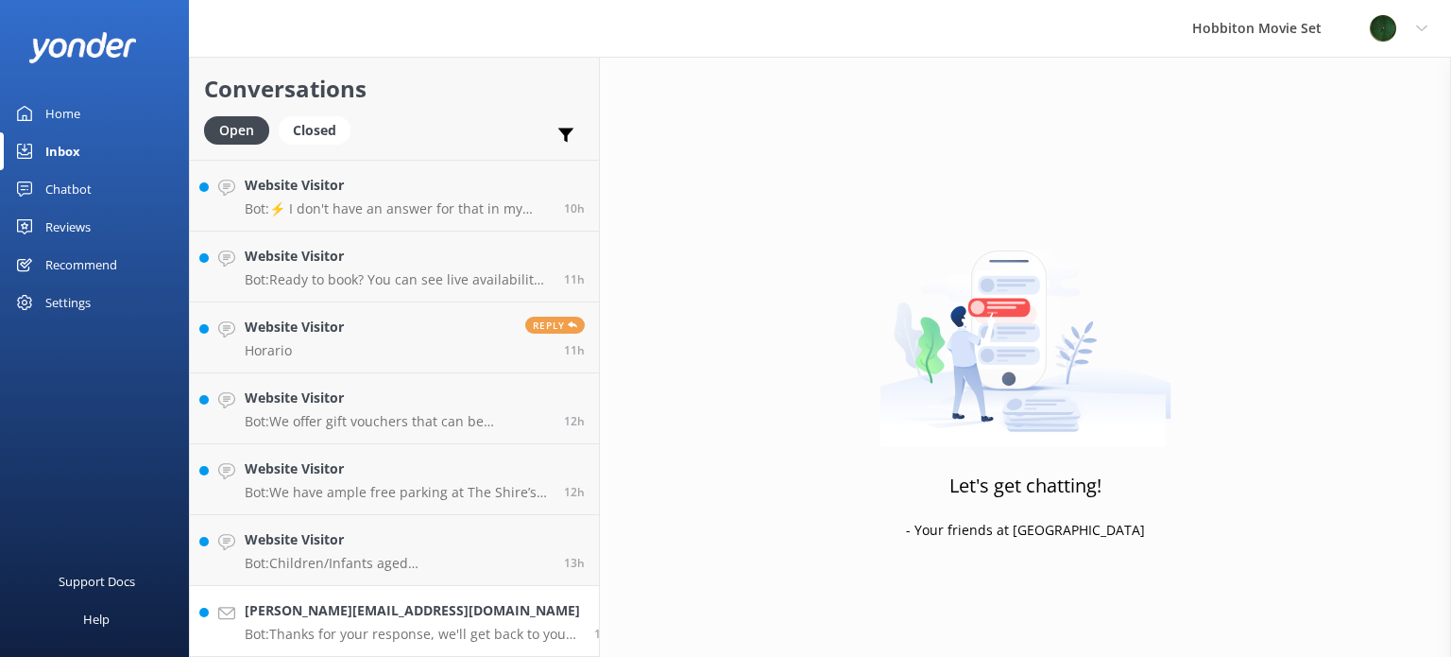
click at [382, 636] on p "Bot: Thanks for your response, we'll get back to you as soon as we can during o…" at bounding box center [412, 633] width 335 height 17
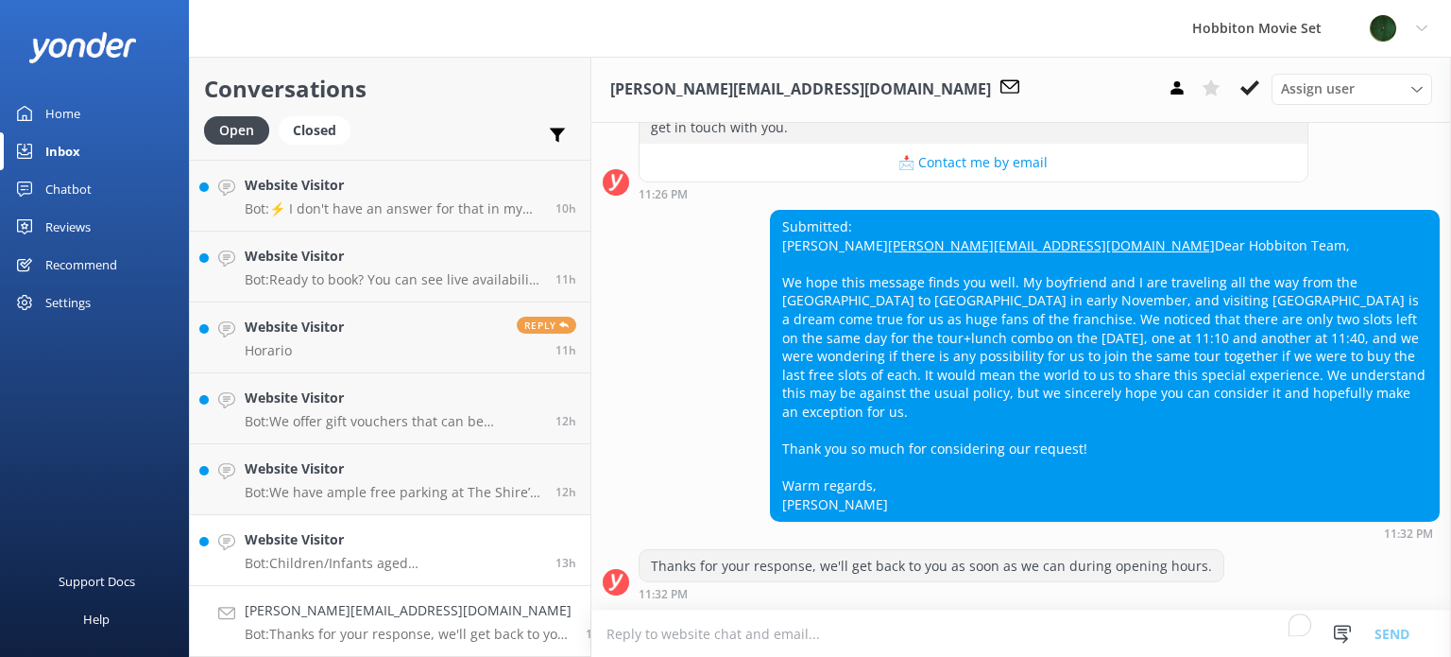
scroll to position [1051, 0]
click at [347, 573] on link "Website Visitor Bot: Children/Infants aged [DEMOGRAPHIC_DATA] years are free fo…" at bounding box center [390, 550] width 401 height 71
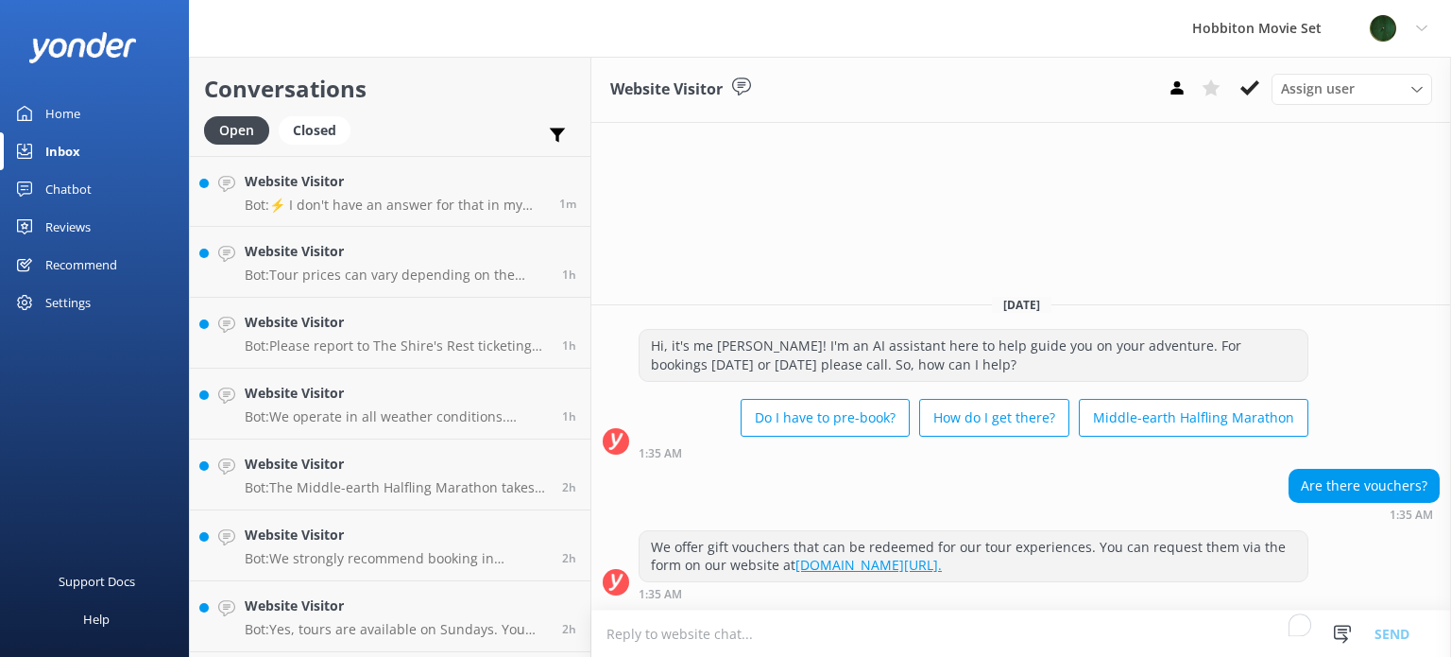
scroll to position [1482, 0]
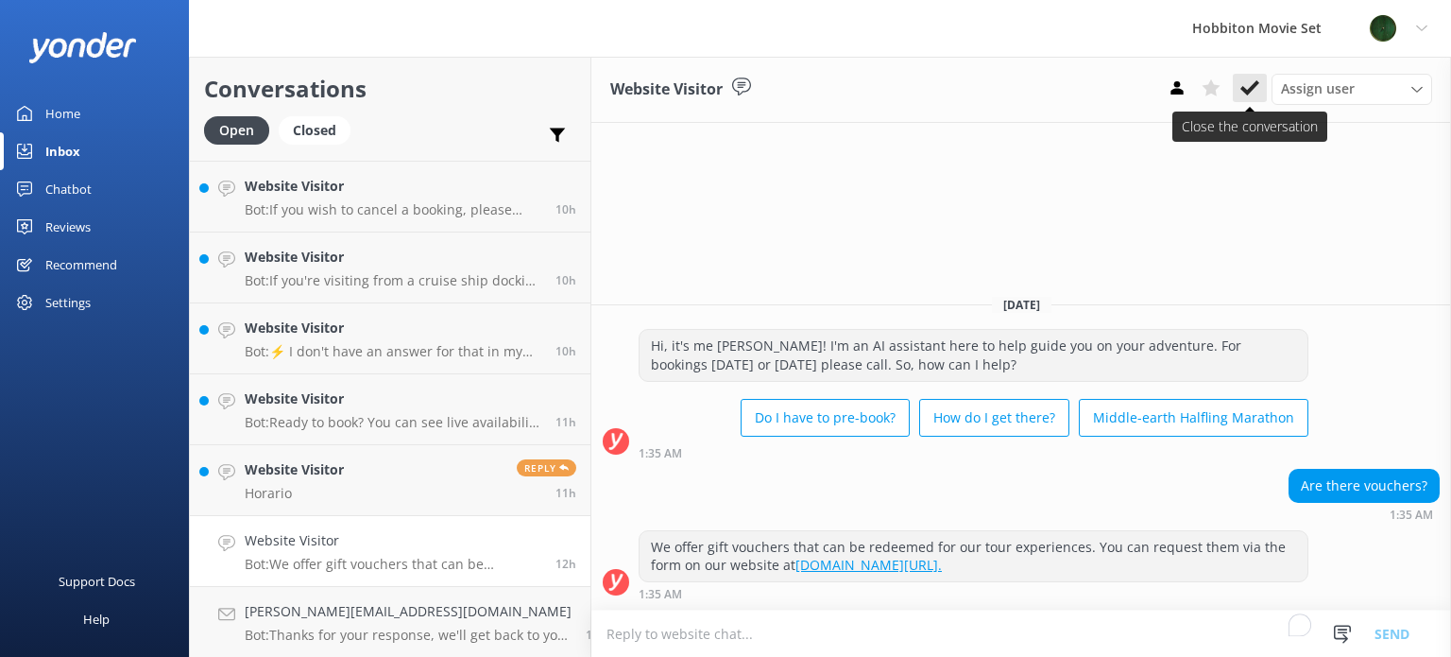
click at [1252, 78] on icon at bounding box center [1249, 87] width 19 height 19
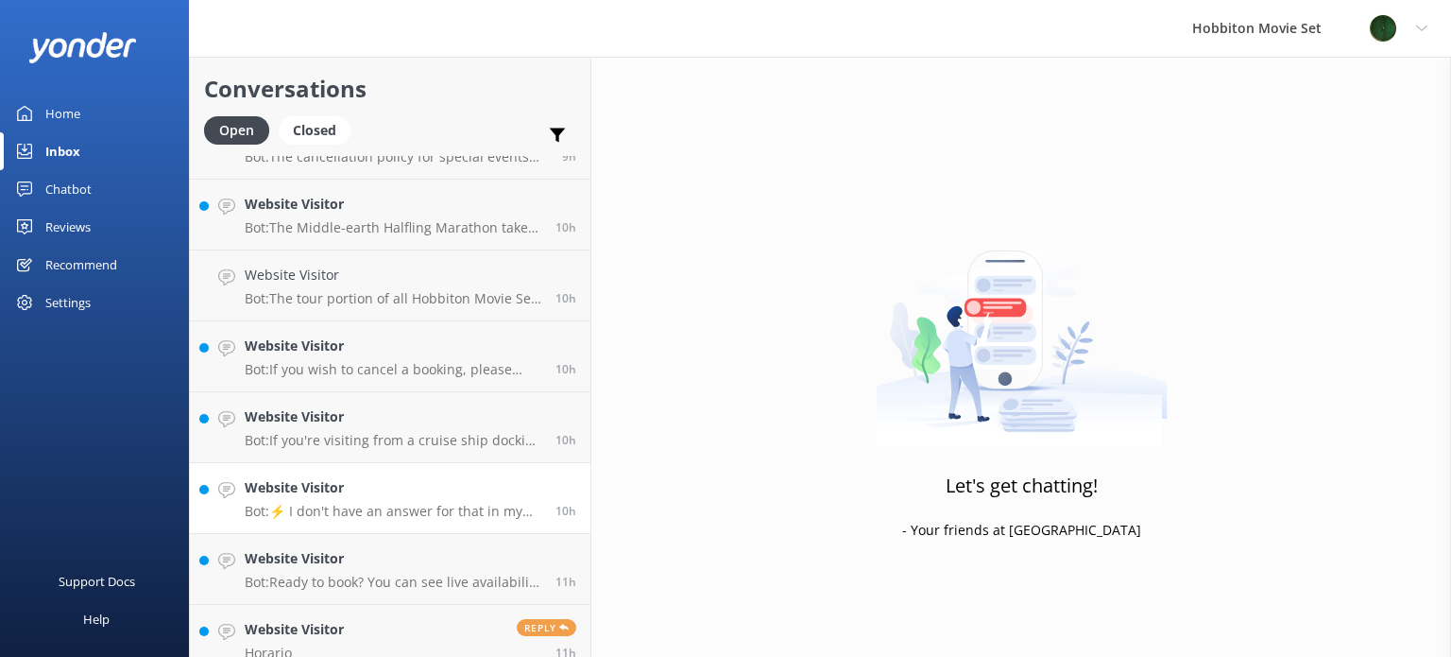
scroll to position [1411, 0]
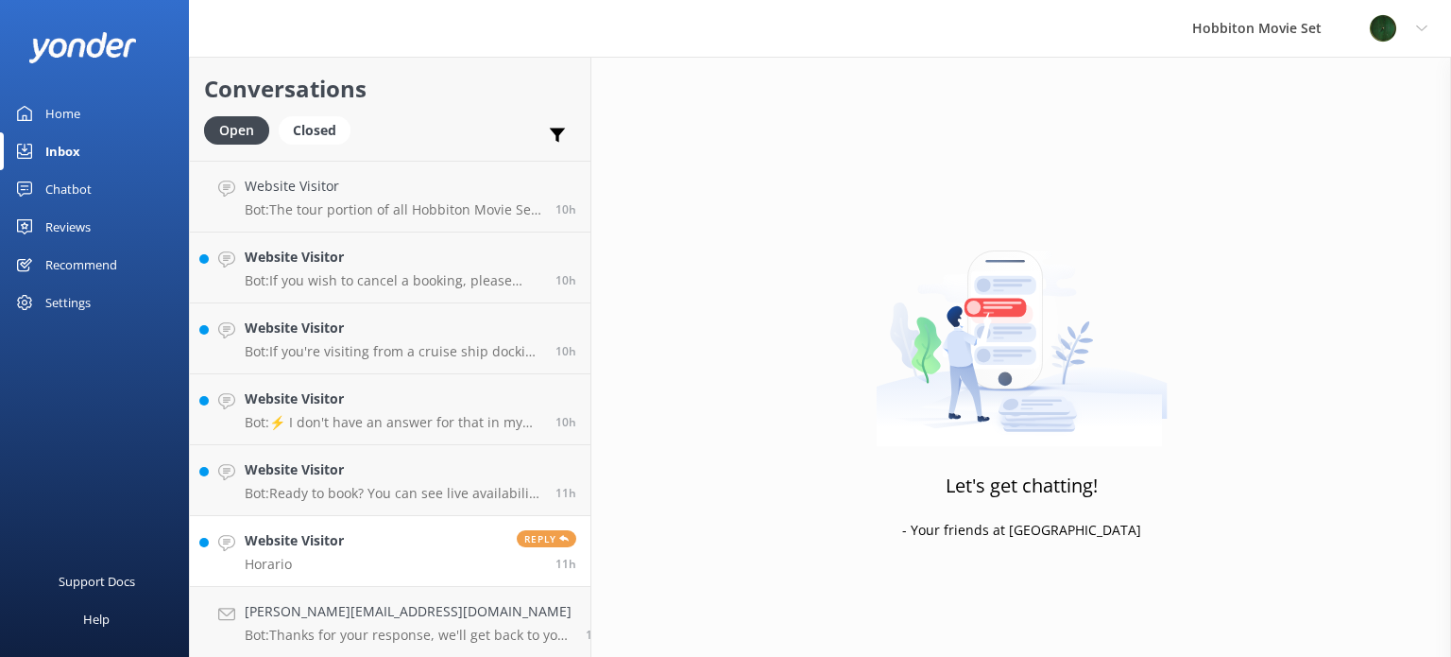
click at [347, 554] on link "Website Visitor Horario Reply 11h" at bounding box center [390, 551] width 401 height 71
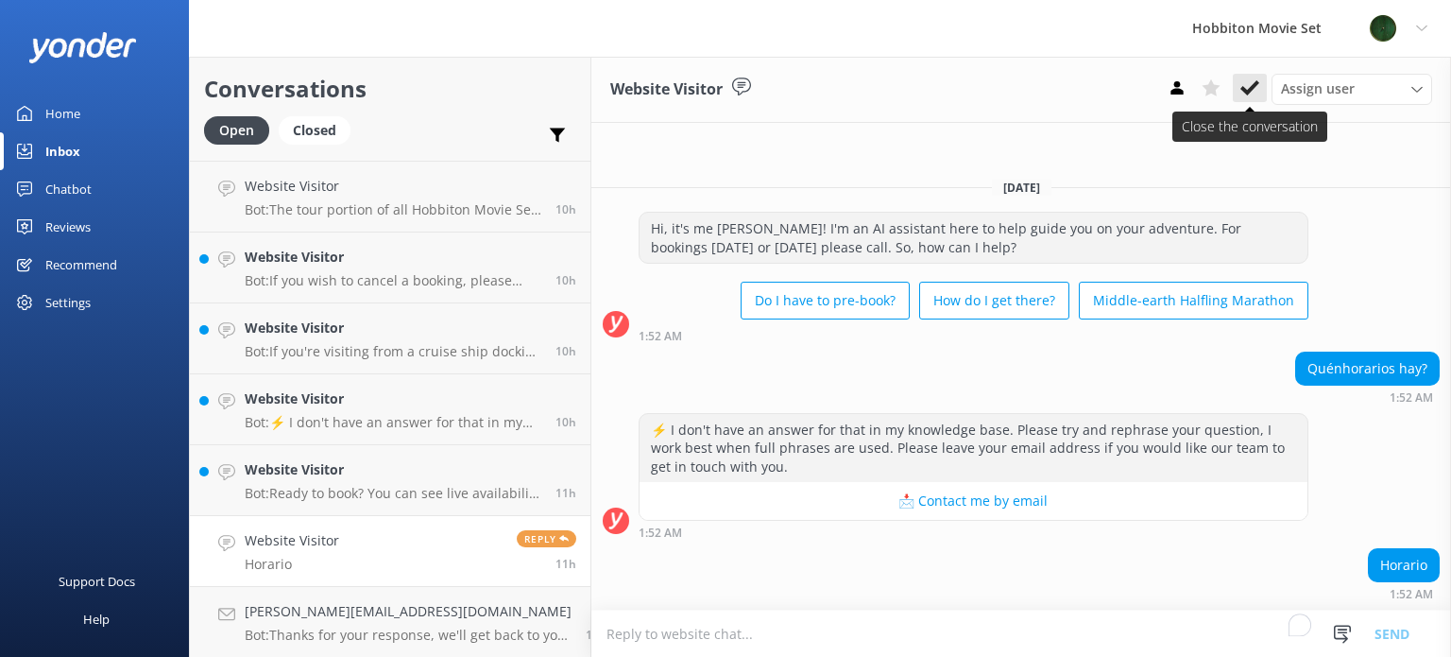
click at [1239, 82] on button at bounding box center [1250, 88] width 34 height 28
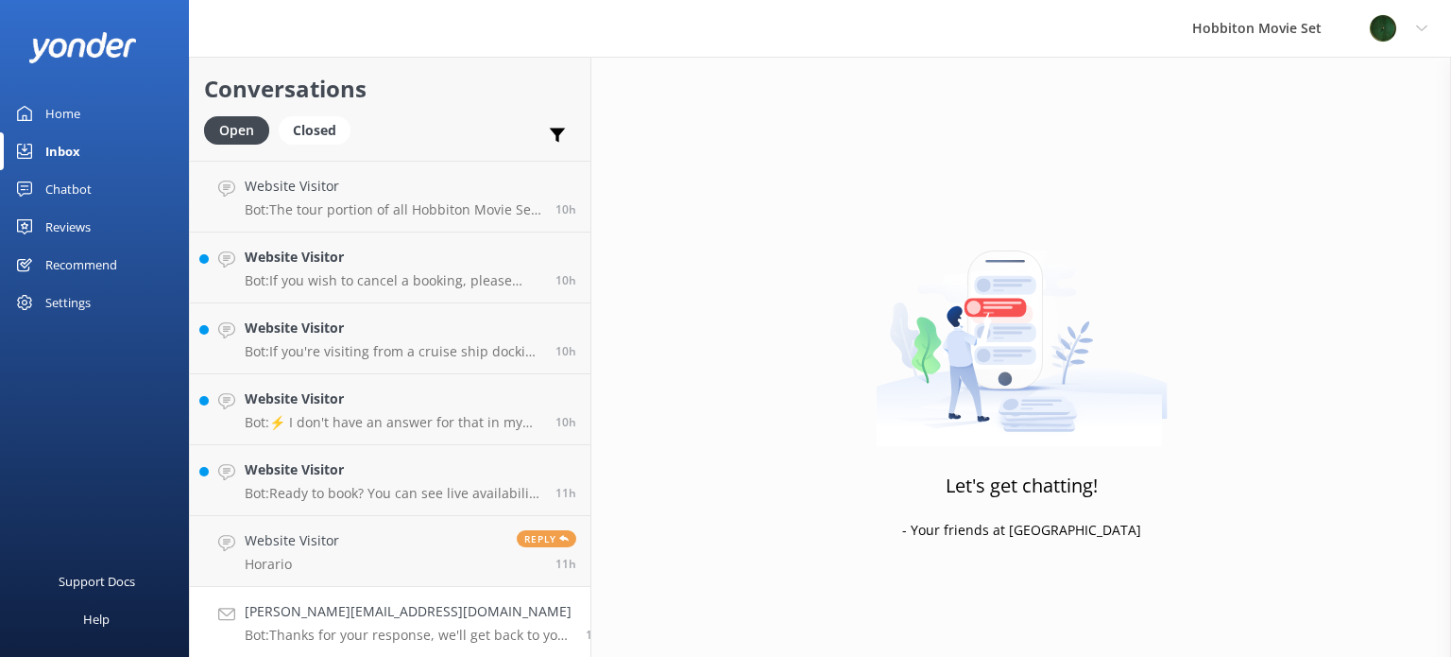
scroll to position [1341, 0]
click at [432, 535] on h4 "Website Visitor" at bounding box center [393, 539] width 297 height 21
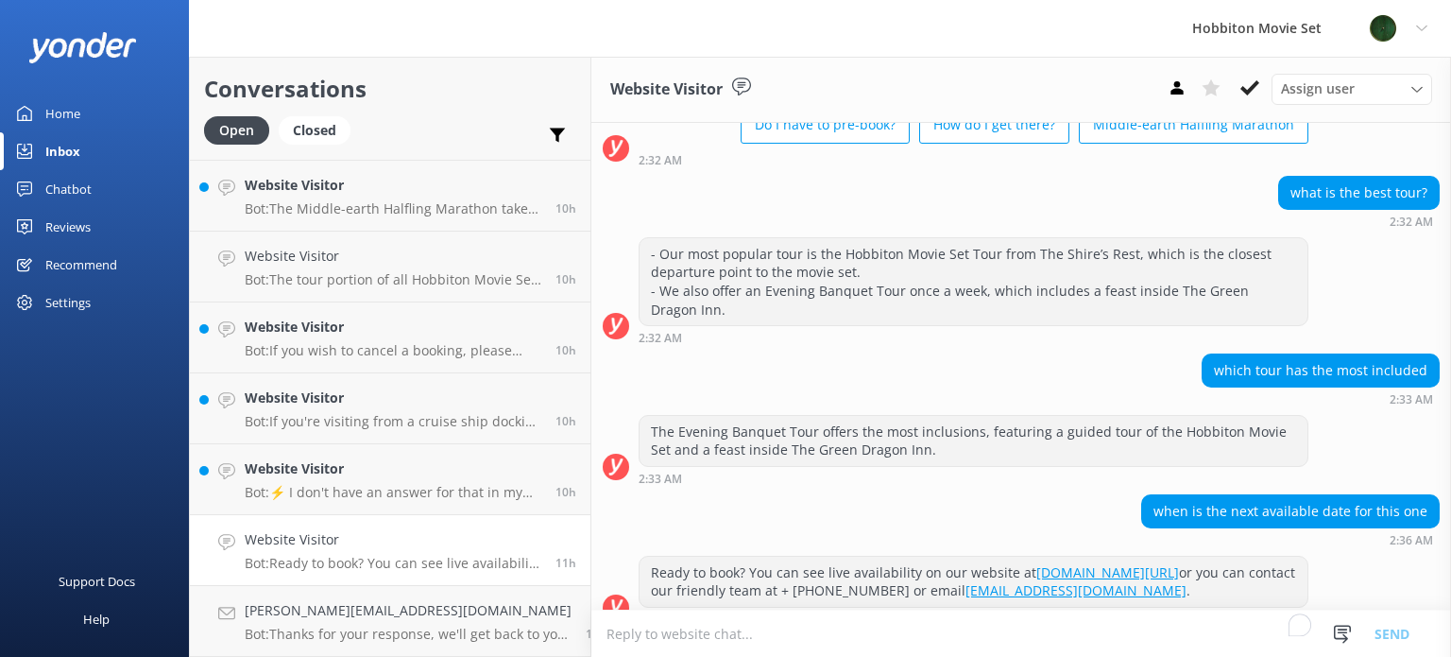
scroll to position [139, 0]
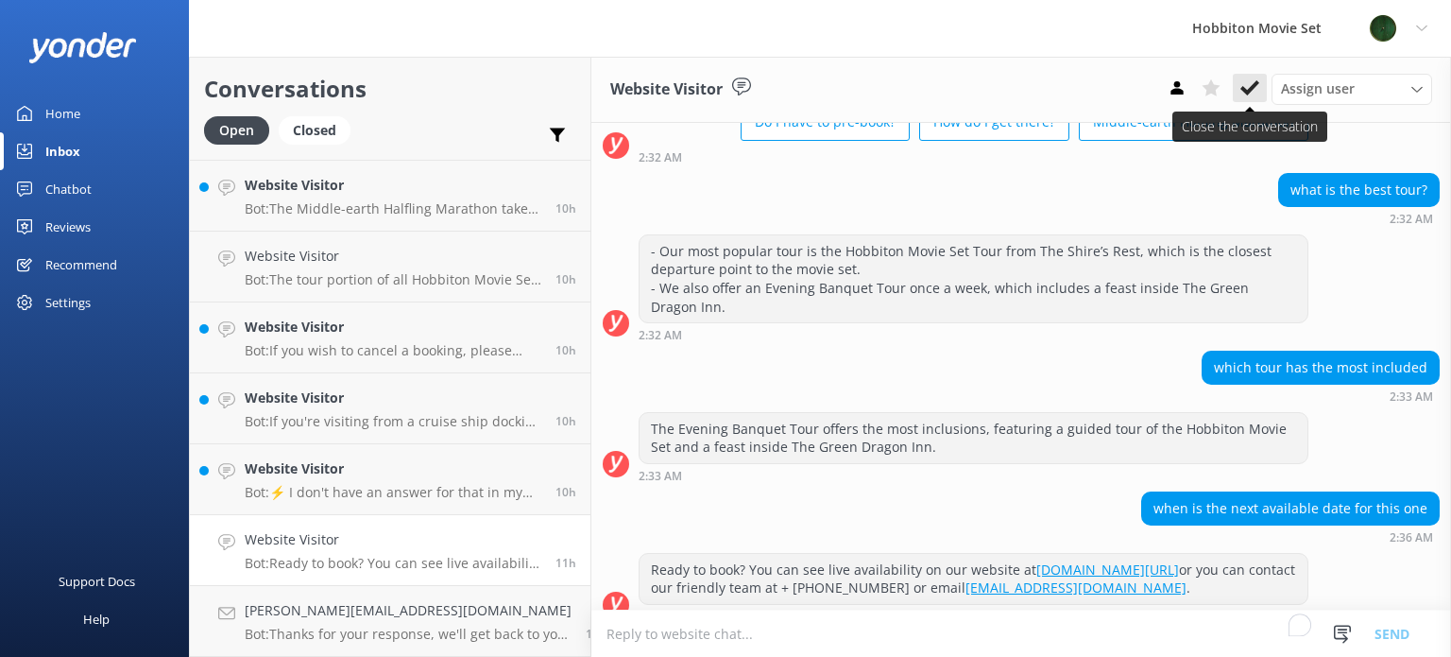
click at [1239, 87] on button at bounding box center [1250, 88] width 34 height 28
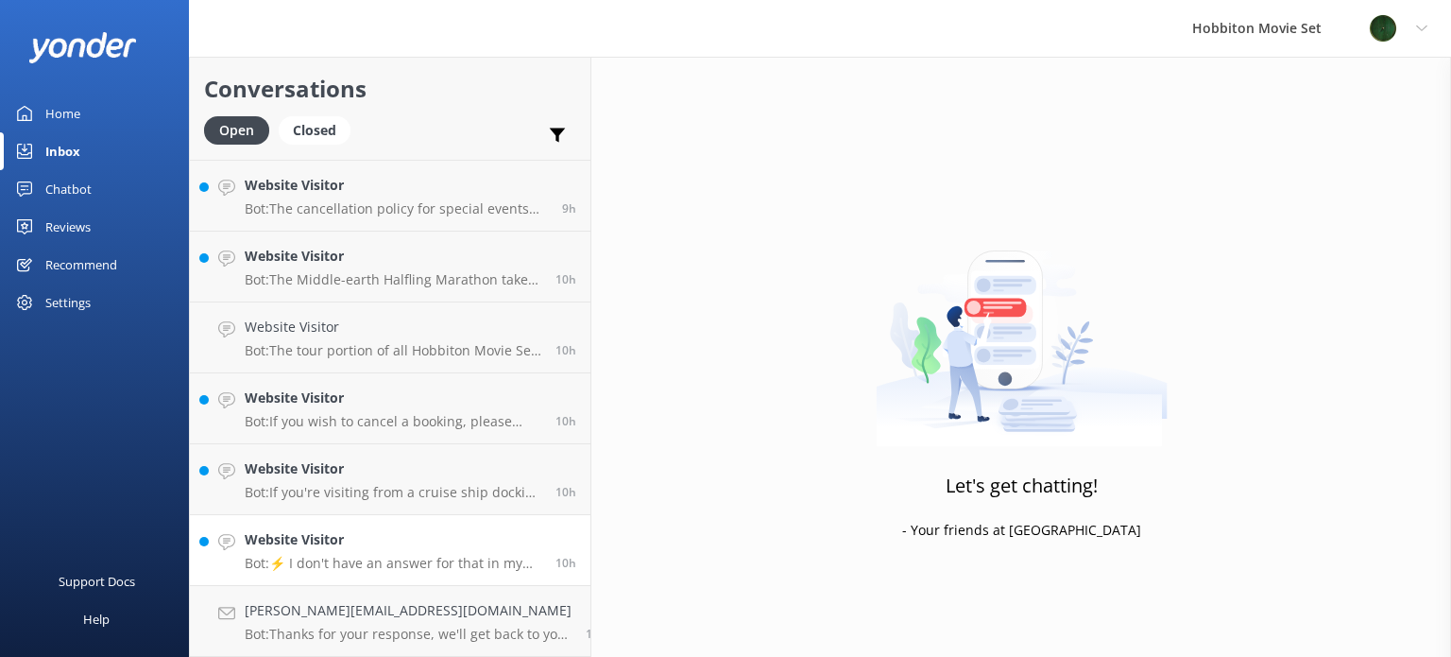
scroll to position [1270, 0]
click at [373, 537] on h4 "Website Visitor" at bounding box center [393, 540] width 297 height 21
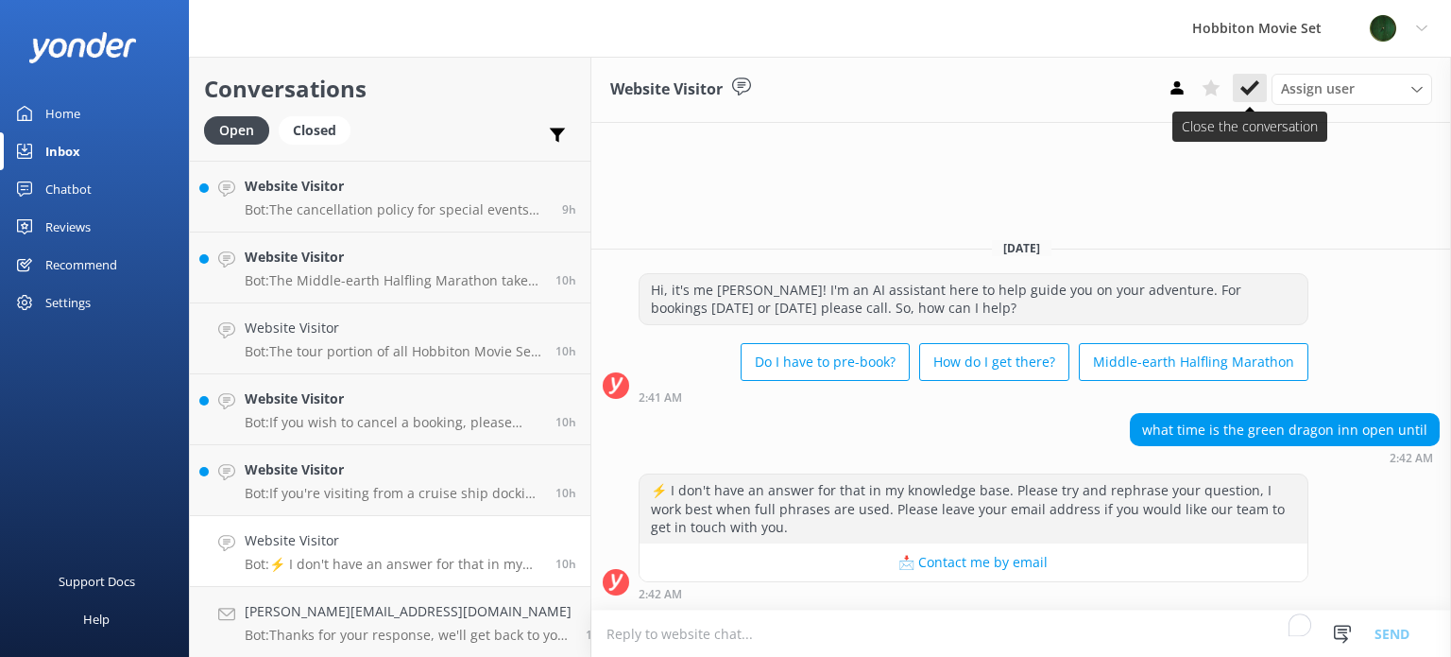
click at [1255, 79] on icon at bounding box center [1249, 87] width 19 height 19
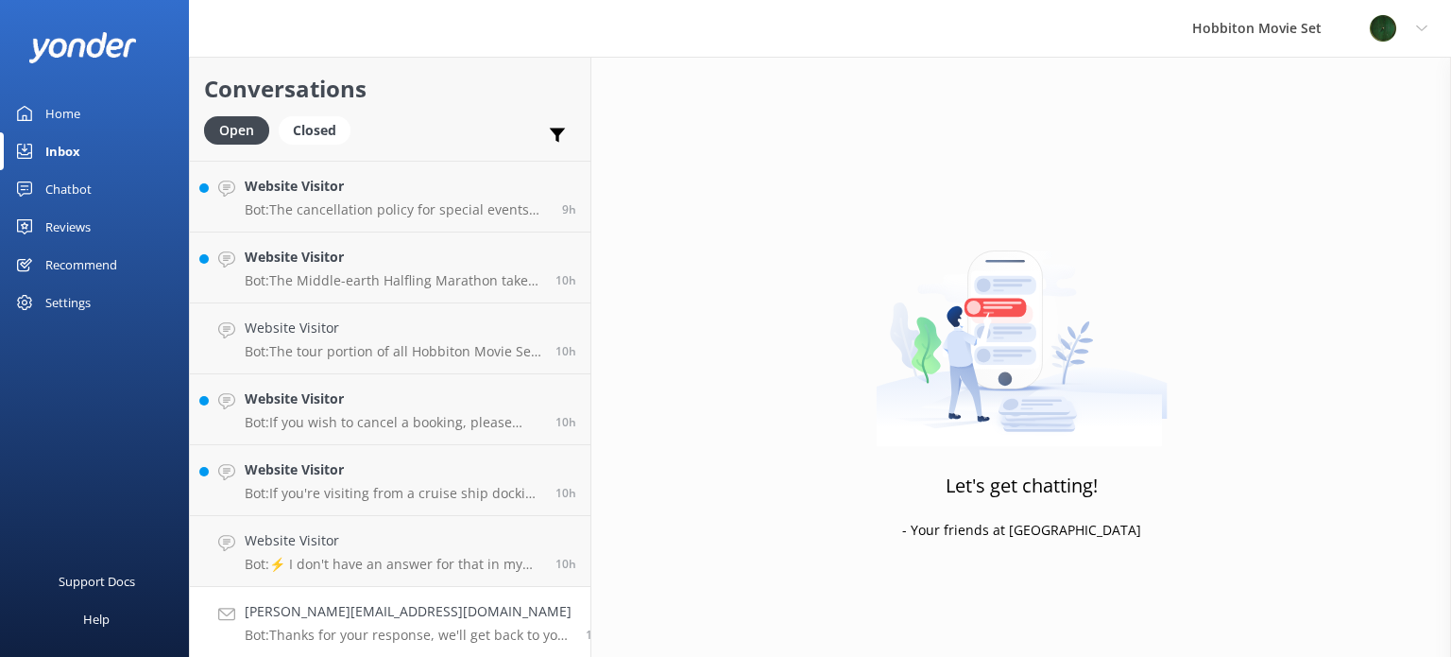
scroll to position [1199, 0]
click at [415, 557] on p "Bot: If you're visiting from a cruise ship docking in Tauranga, it's recommende…" at bounding box center [393, 563] width 297 height 17
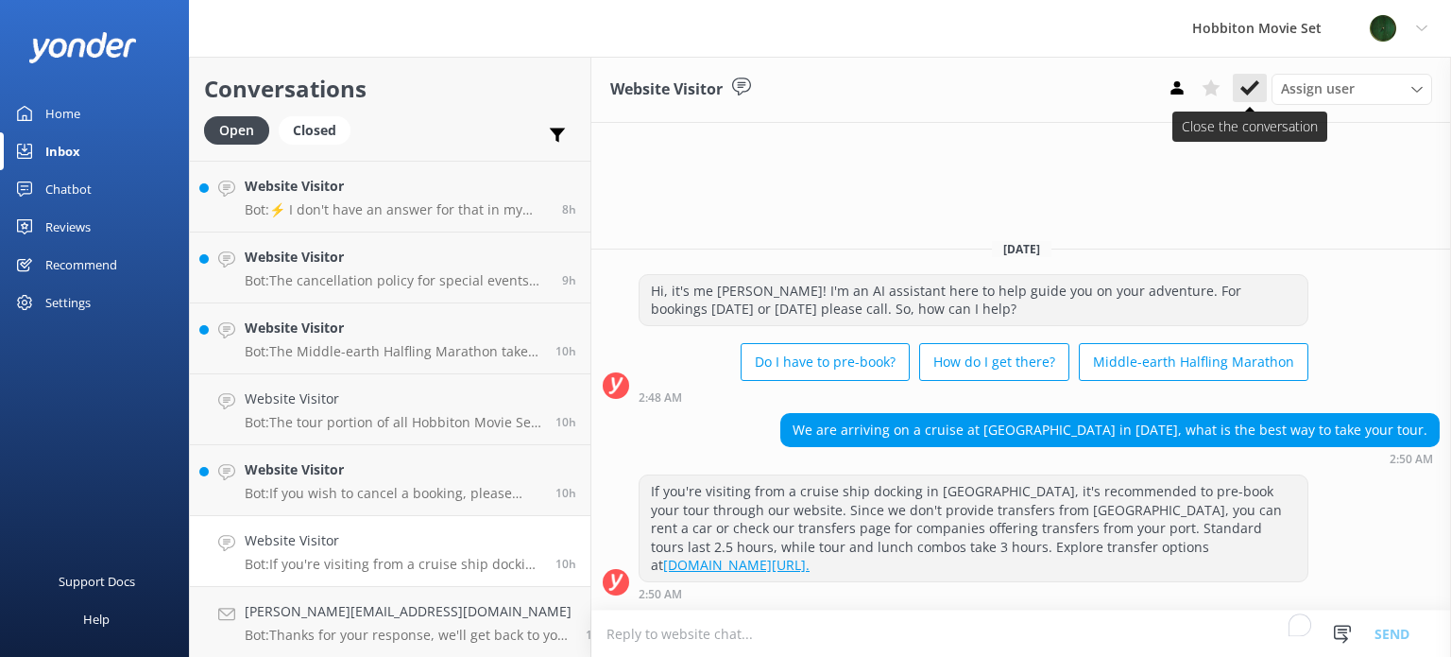
click at [1251, 86] on icon at bounding box center [1249, 87] width 19 height 19
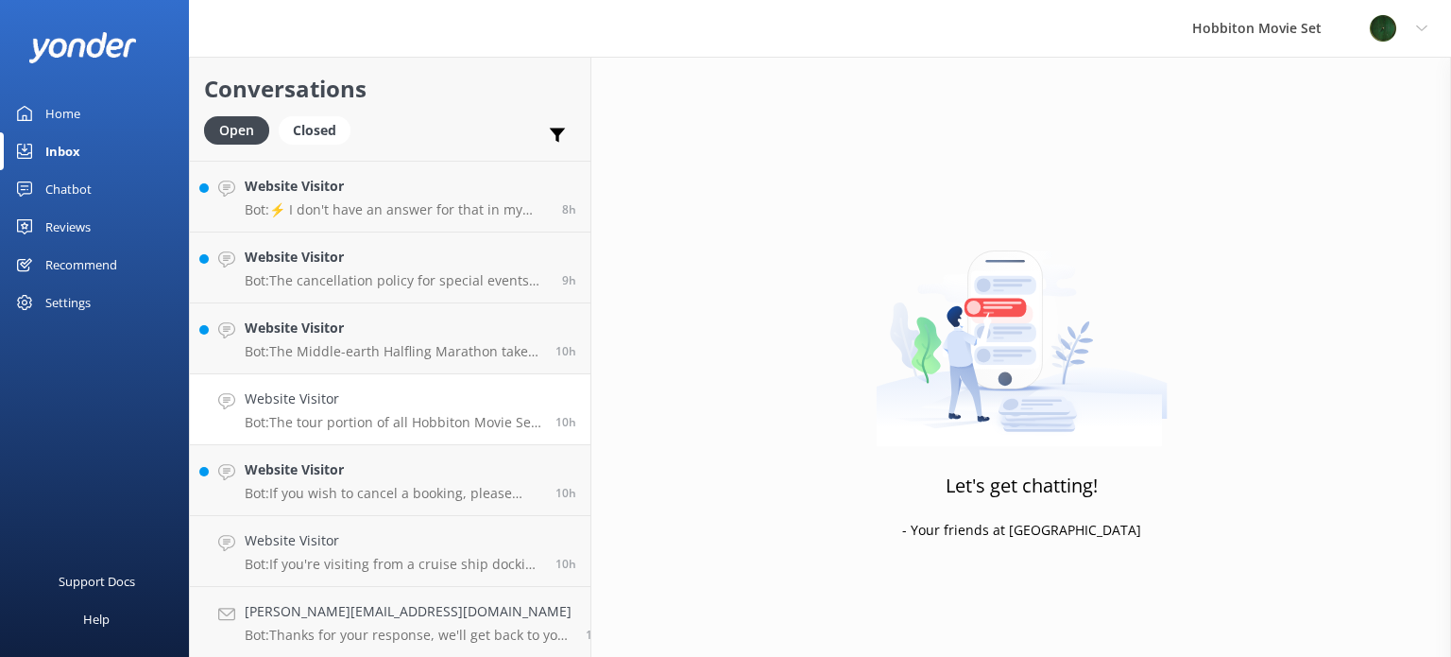
scroll to position [1128, 0]
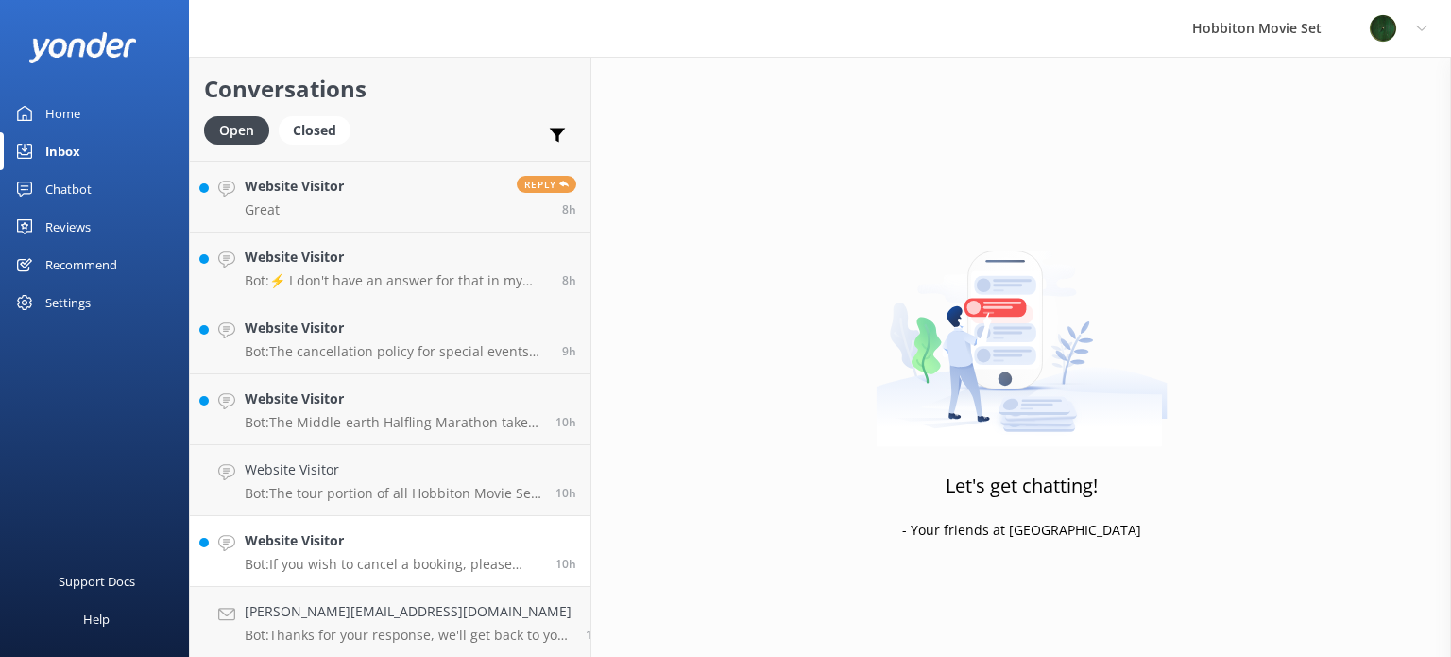
click at [374, 558] on p "Bot: If you wish to cancel a booking, please contact our reservations team via …" at bounding box center [393, 563] width 297 height 17
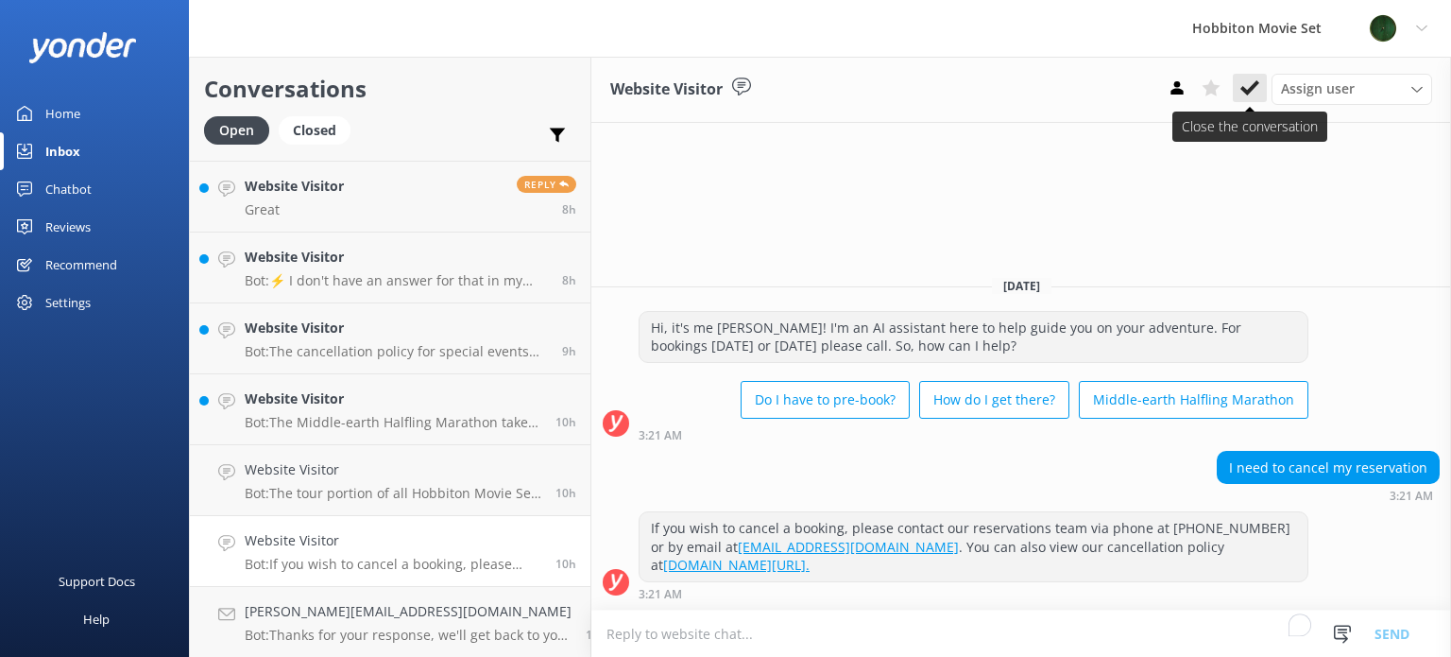
click at [1246, 94] on use at bounding box center [1249, 87] width 19 height 15
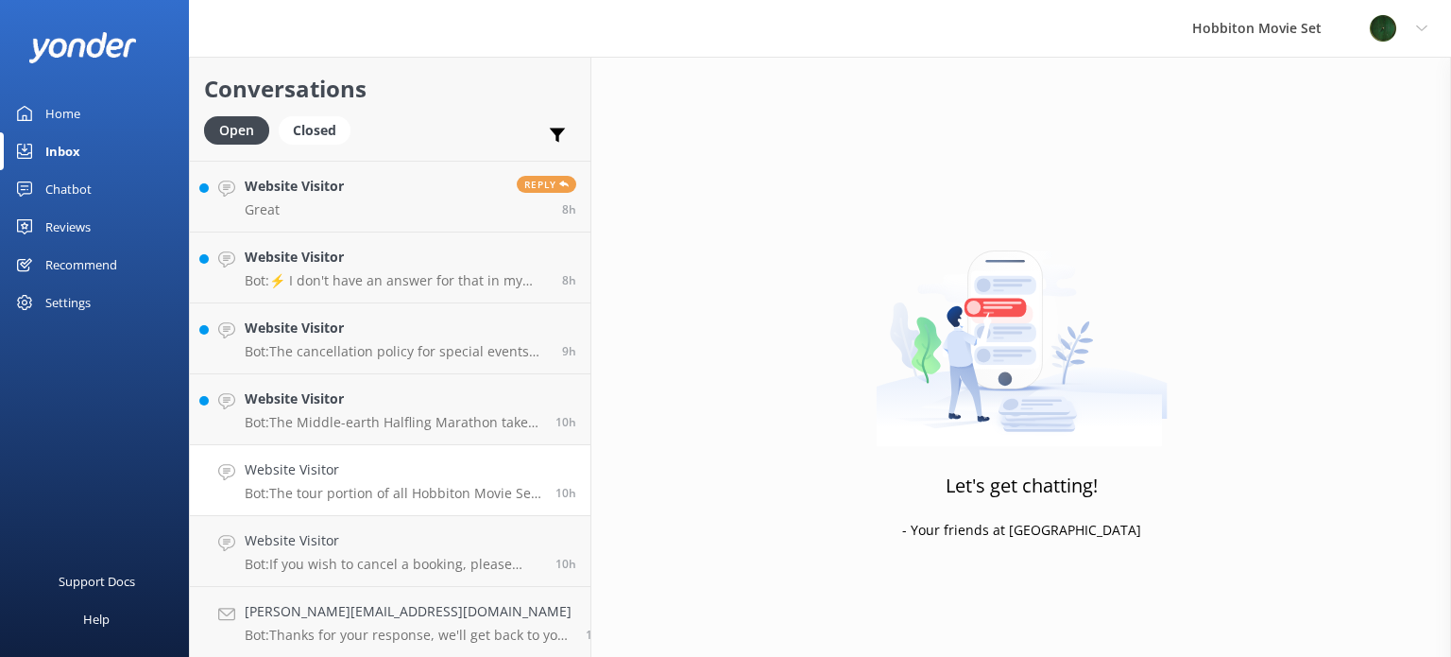
scroll to position [1058, 0]
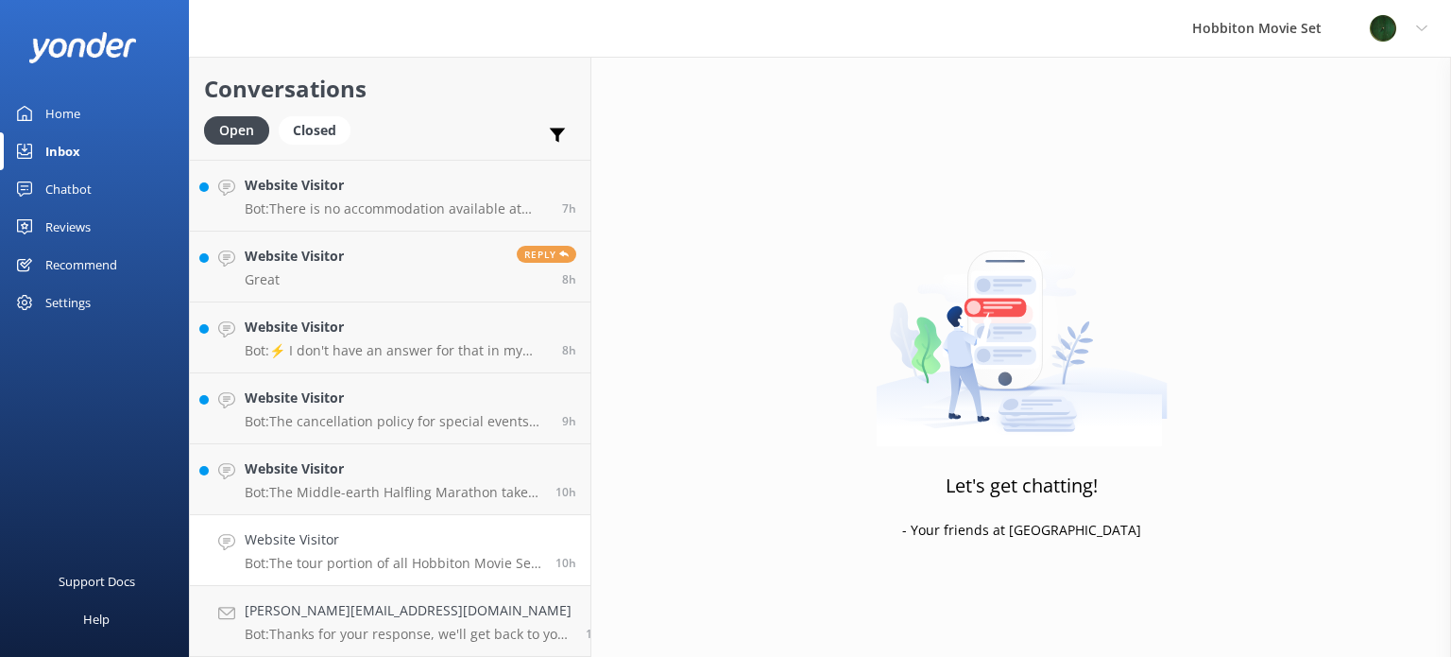
click at [380, 546] on h4 "Website Visitor" at bounding box center [393, 539] width 297 height 21
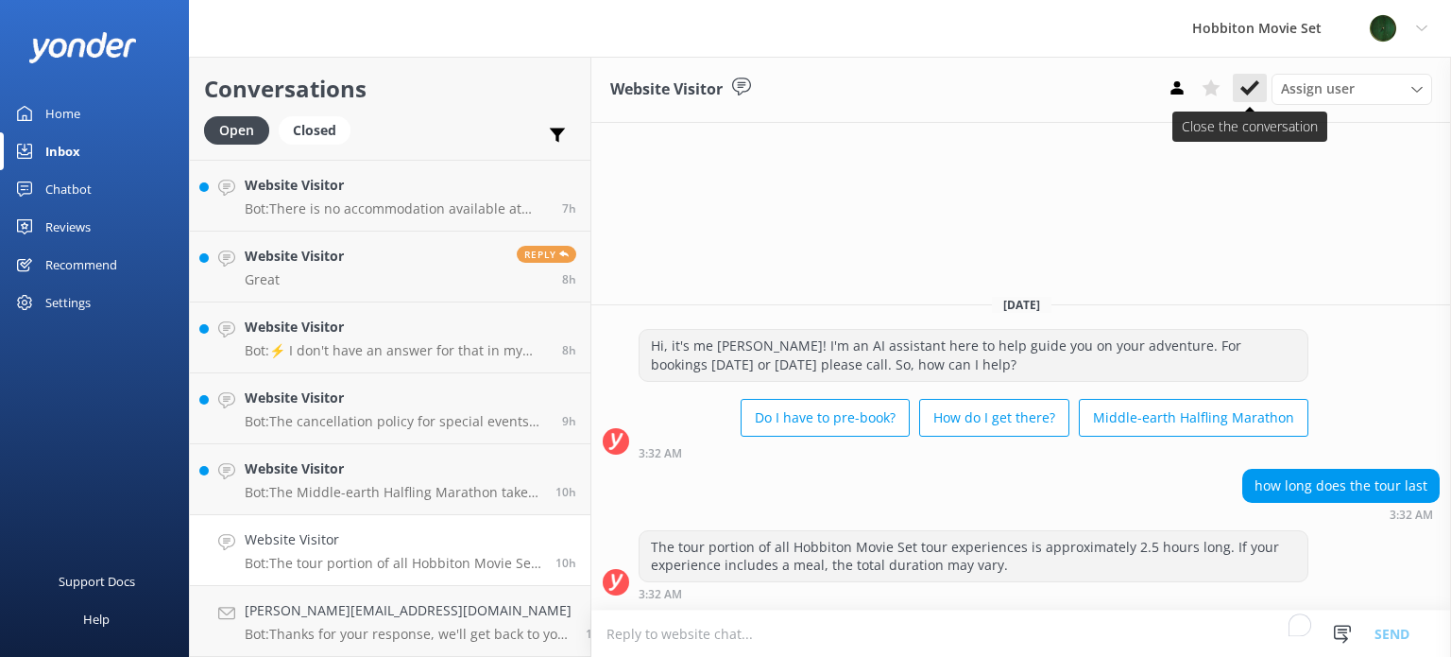
click at [1239, 95] on button at bounding box center [1250, 88] width 34 height 28
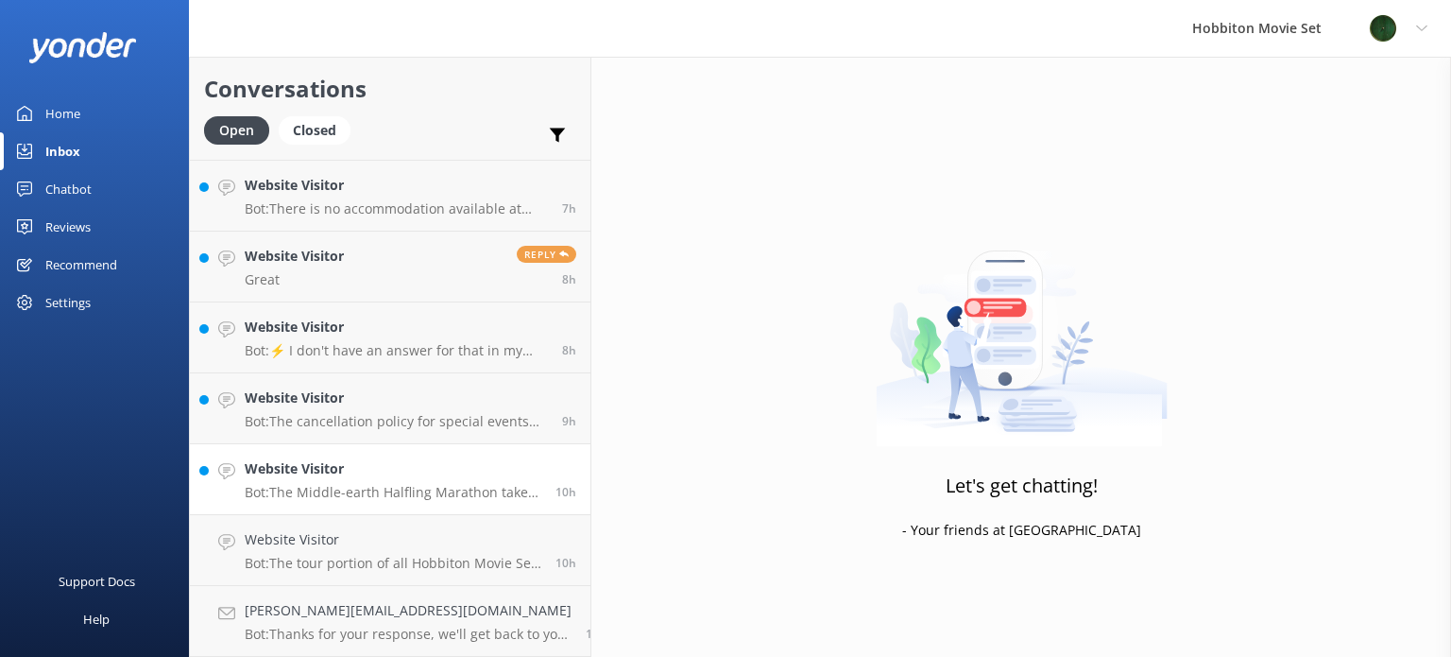
scroll to position [986, 0]
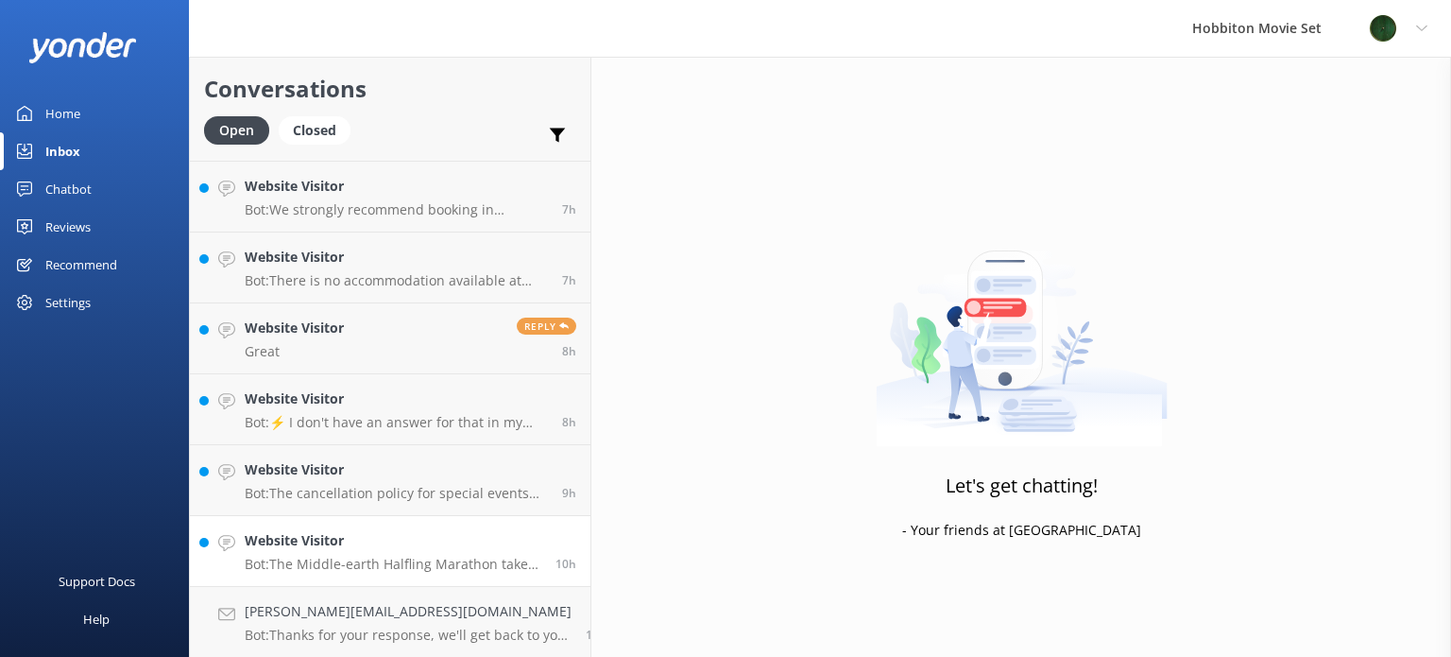
click at [420, 542] on h4 "Website Visitor" at bounding box center [393, 540] width 297 height 21
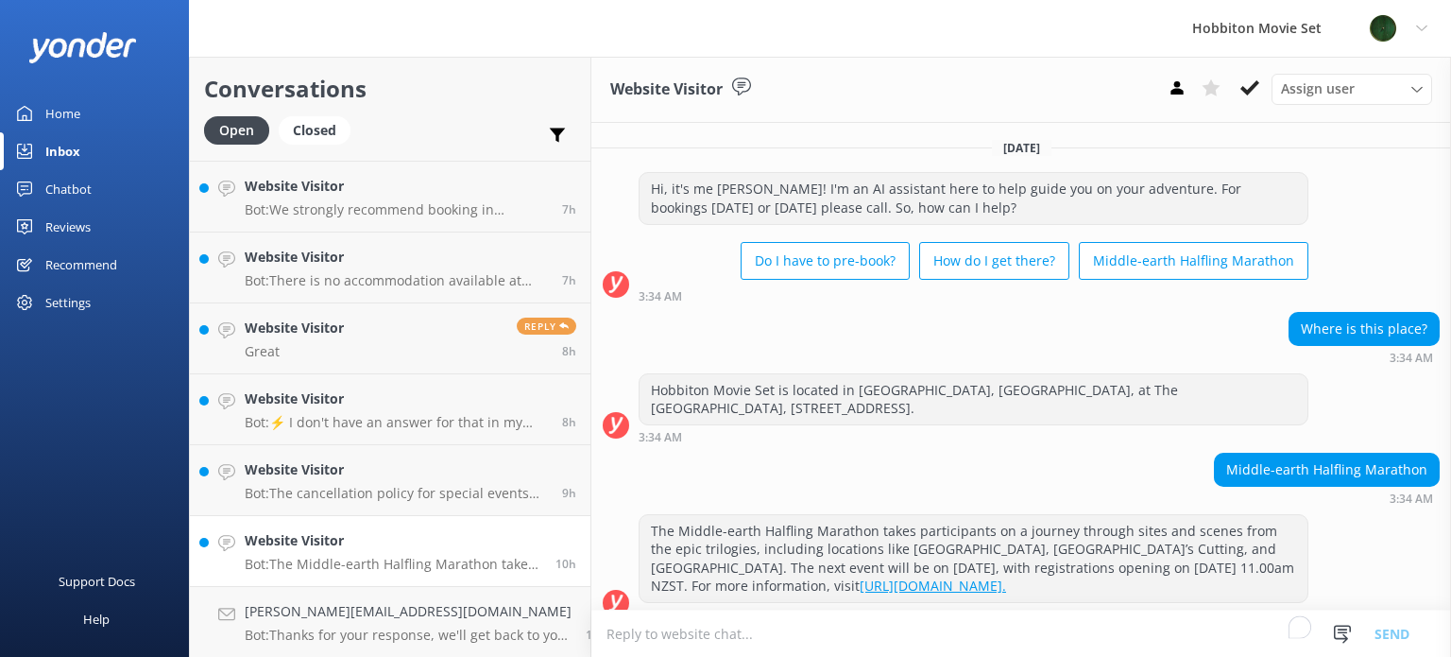
scroll to position [18, 0]
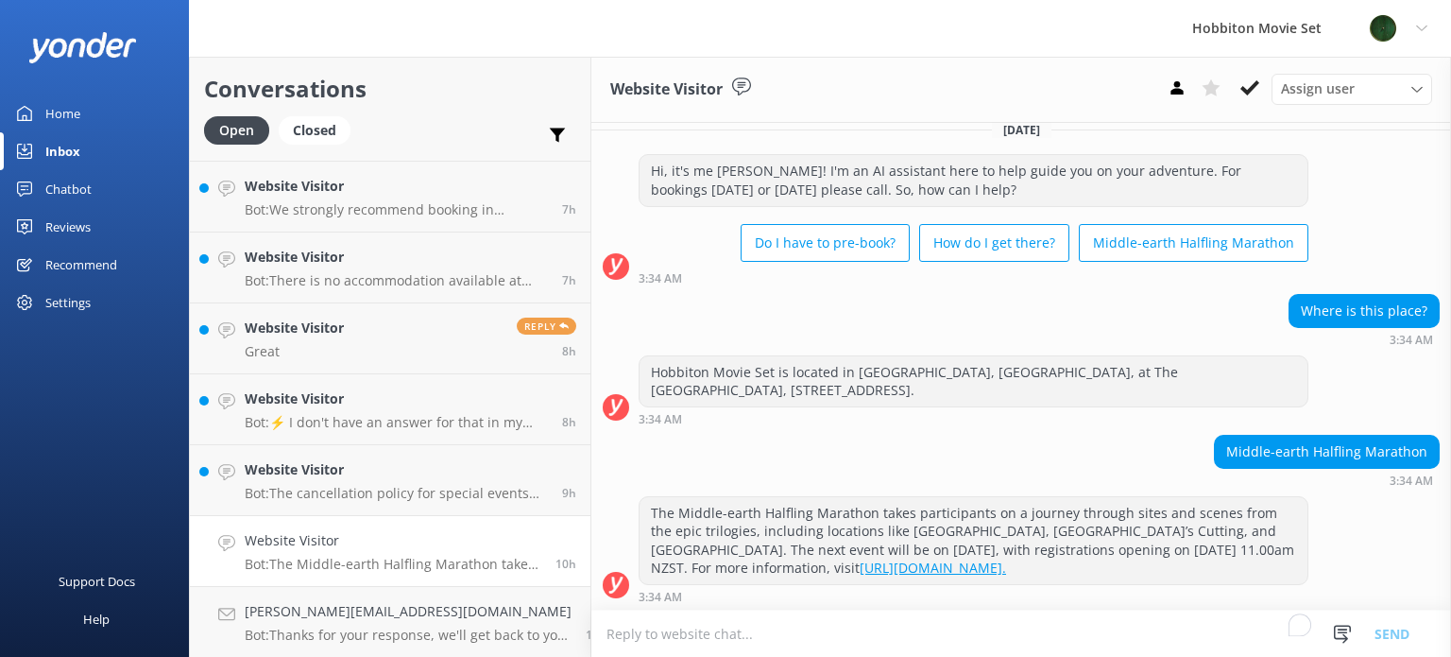
click at [354, 563] on p "Bot: The Middle-earth Halfling Marathon takes participants on a journey through…" at bounding box center [393, 563] width 297 height 17
click at [1253, 90] on use at bounding box center [1249, 87] width 19 height 15
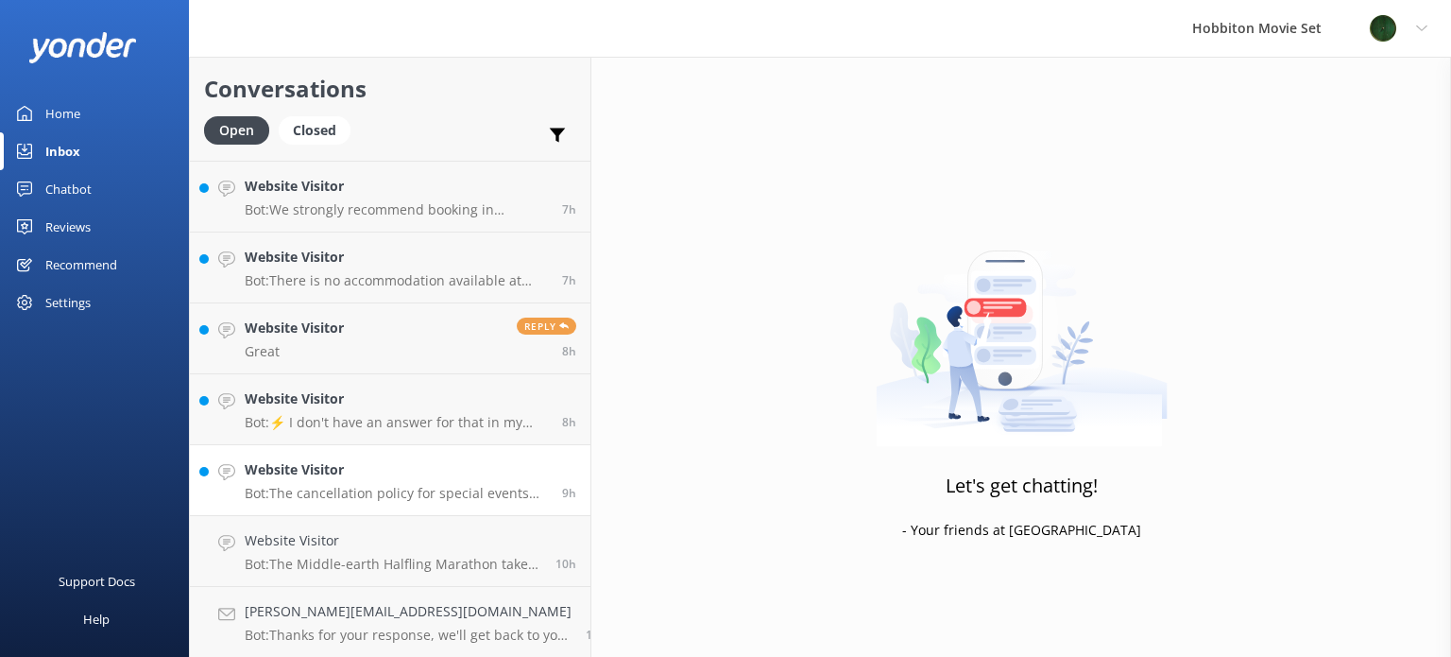
scroll to position [915, 0]
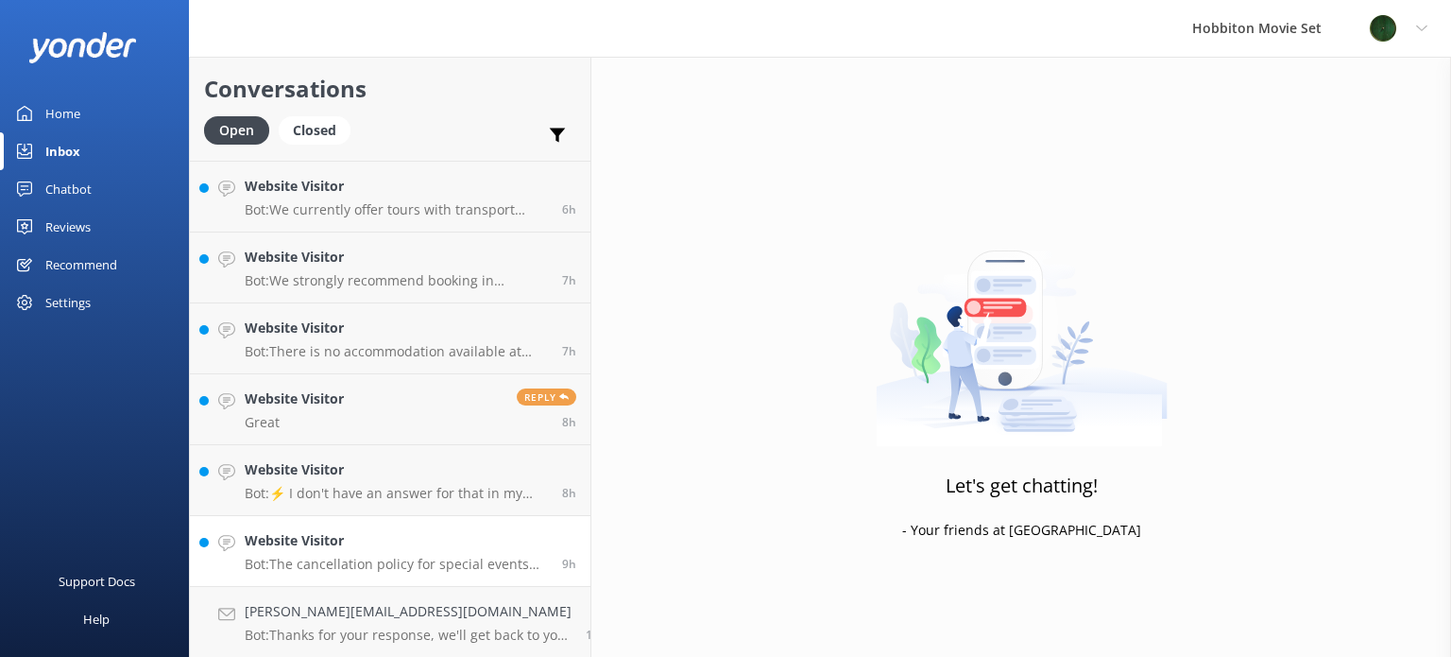
click at [354, 564] on p "Bot: The cancellation policy for special events like the Summer Harvest Festiva…" at bounding box center [396, 563] width 303 height 17
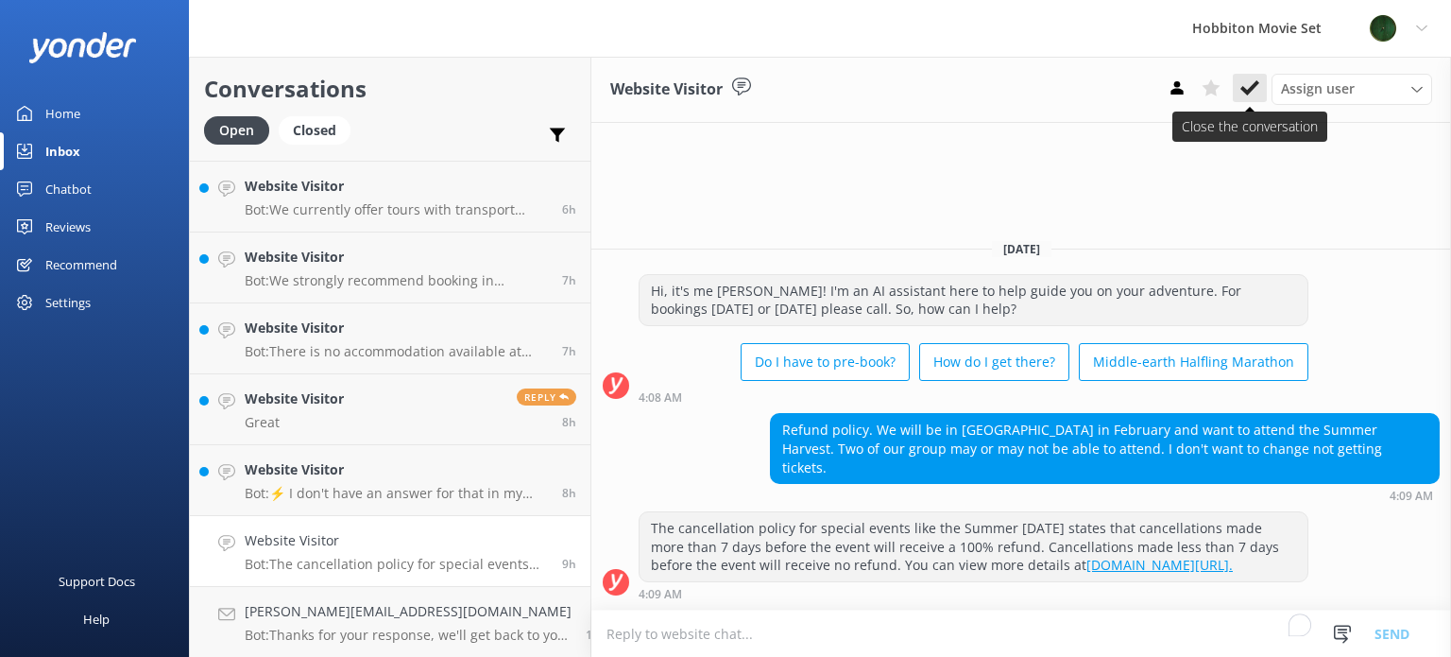
click at [1247, 94] on use at bounding box center [1249, 87] width 19 height 15
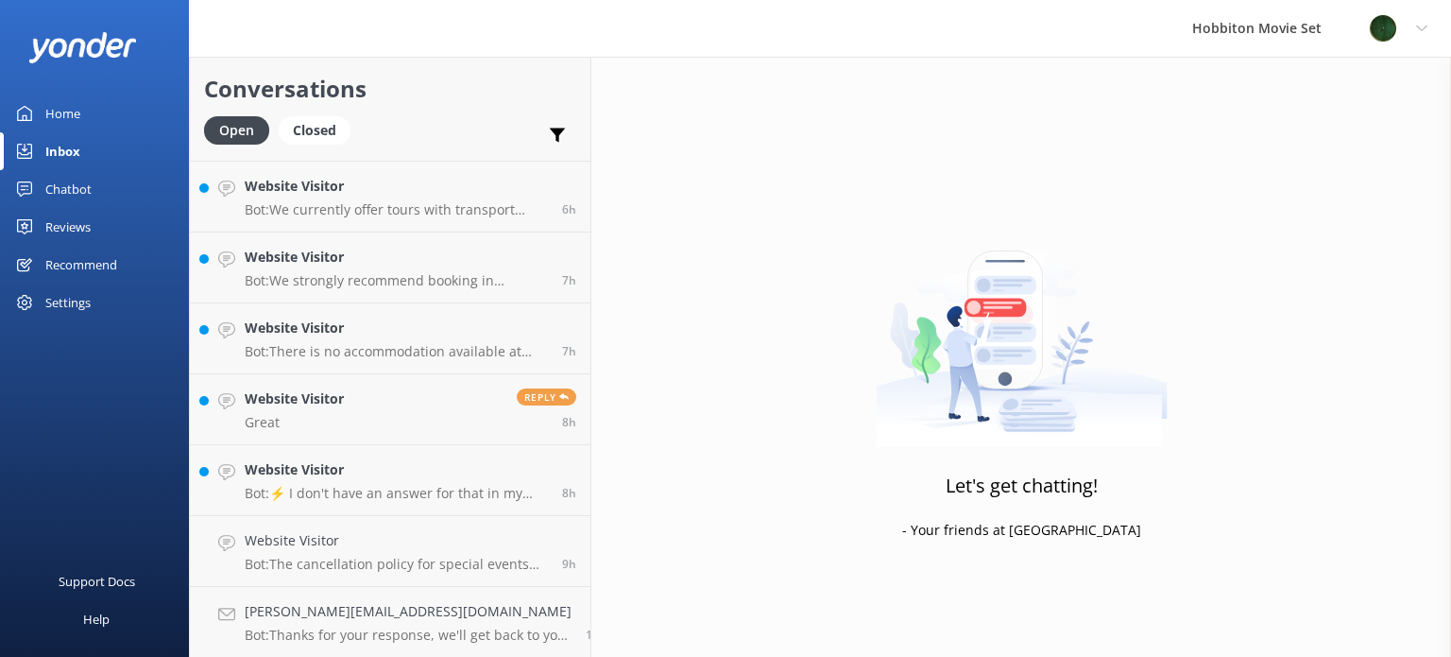
scroll to position [845, 0]
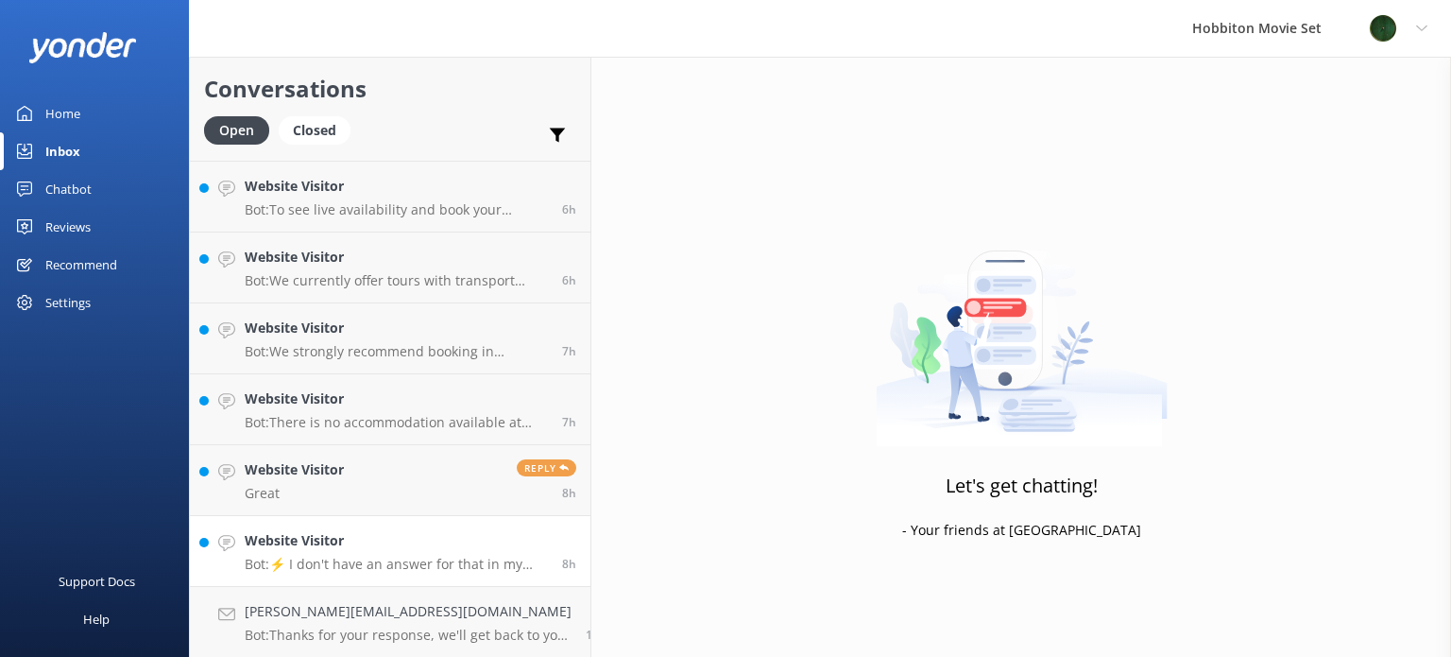
click at [366, 552] on div "Website Visitor Bot: ⚡ I don't have an answer for that in my knowledge base. Pl…" at bounding box center [396, 551] width 303 height 42
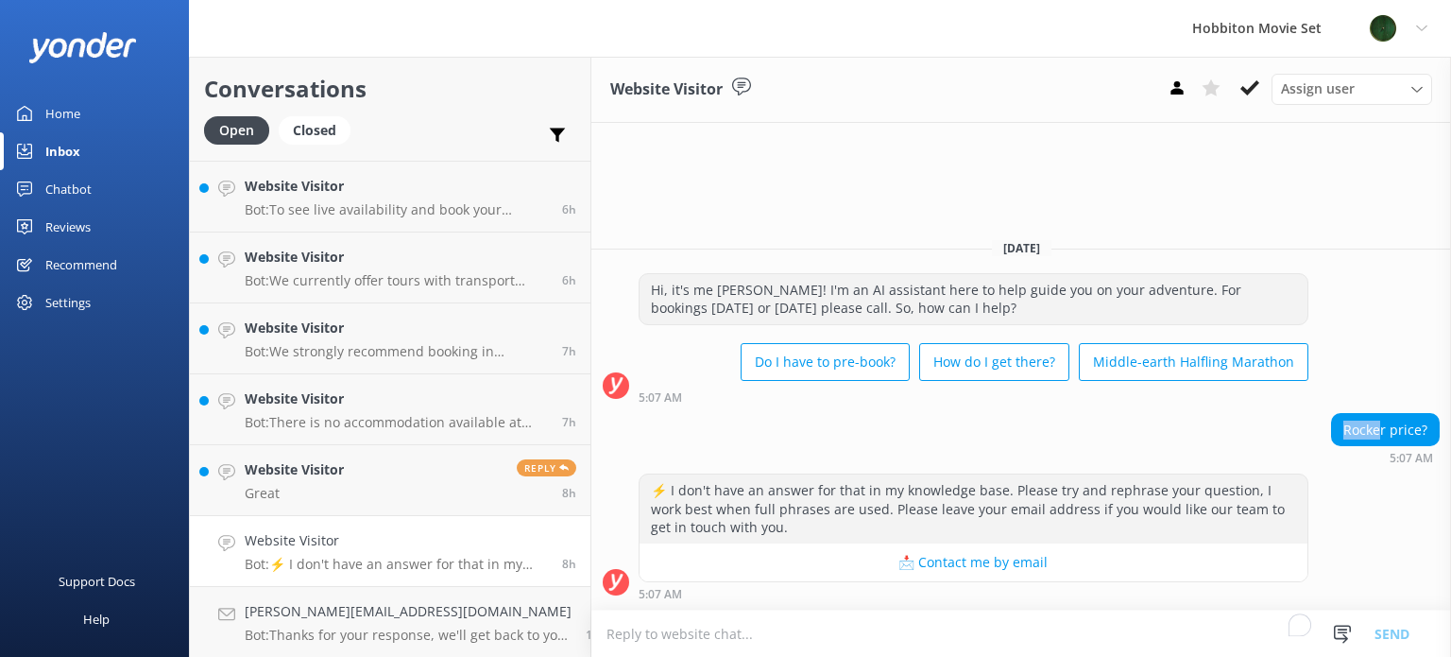
drag, startPoint x: 1383, startPoint y: 430, endPoint x: 1334, endPoint y: 432, distance: 49.2
click at [1334, 432] on div "Rocker price?" at bounding box center [1385, 430] width 107 height 32
click at [1358, 249] on div "[DATE]" at bounding box center [1021, 247] width 860 height 21
click at [1246, 95] on icon at bounding box center [1249, 87] width 19 height 19
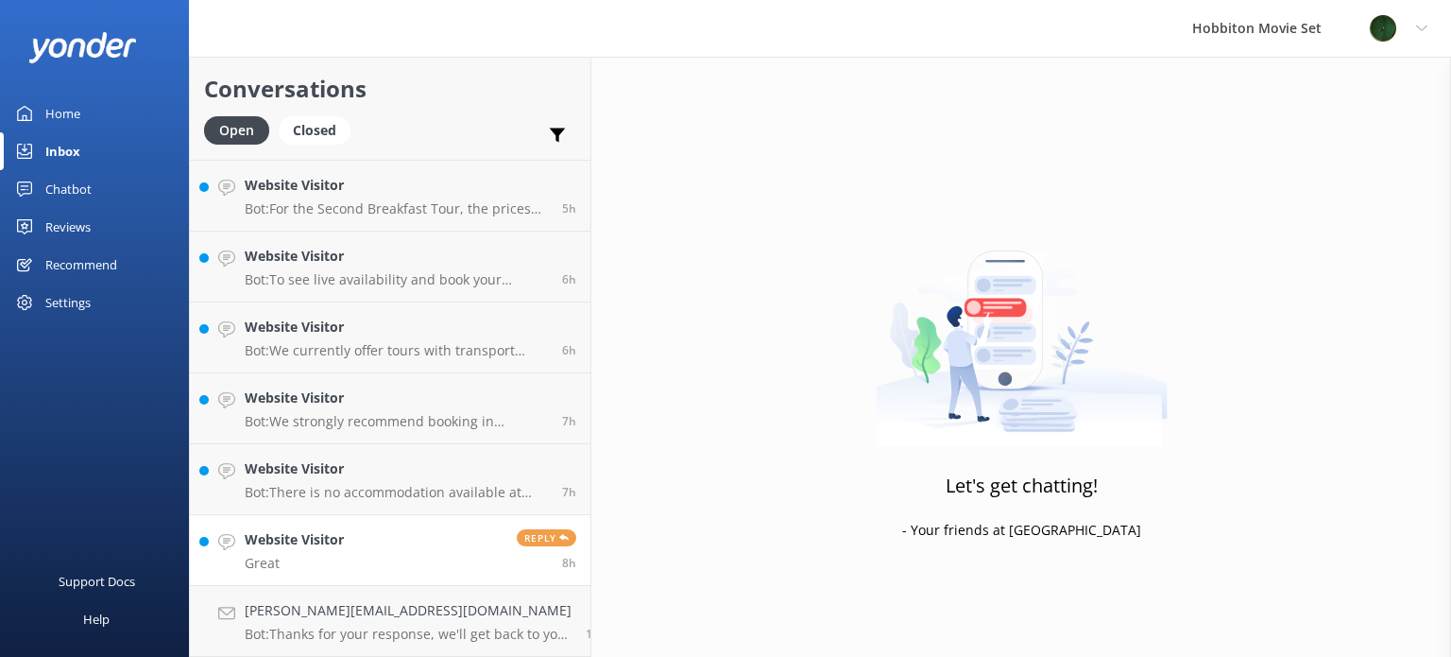
scroll to position [775, 0]
click at [388, 561] on link "Website Visitor Great Reply 8h" at bounding box center [390, 550] width 401 height 71
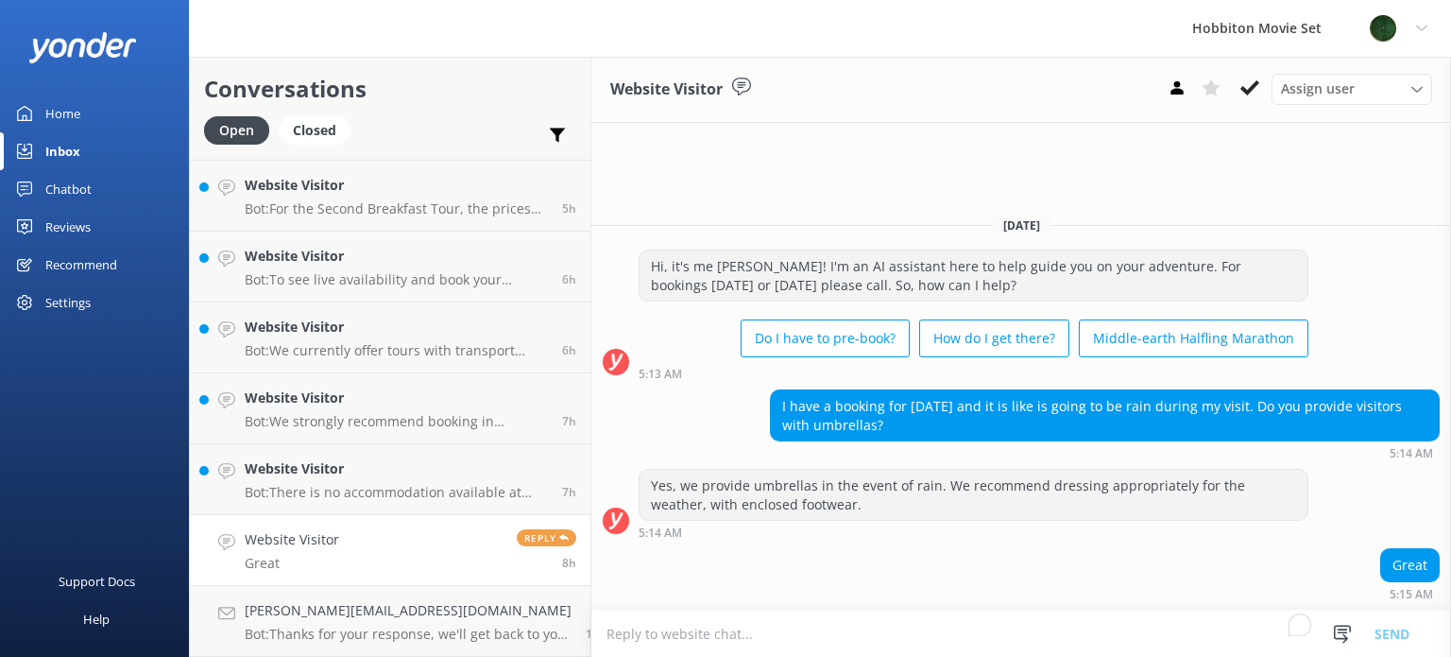
click at [399, 551] on link "Website Visitor Great Reply 8h" at bounding box center [390, 550] width 401 height 71
click at [1250, 94] on use at bounding box center [1249, 87] width 19 height 15
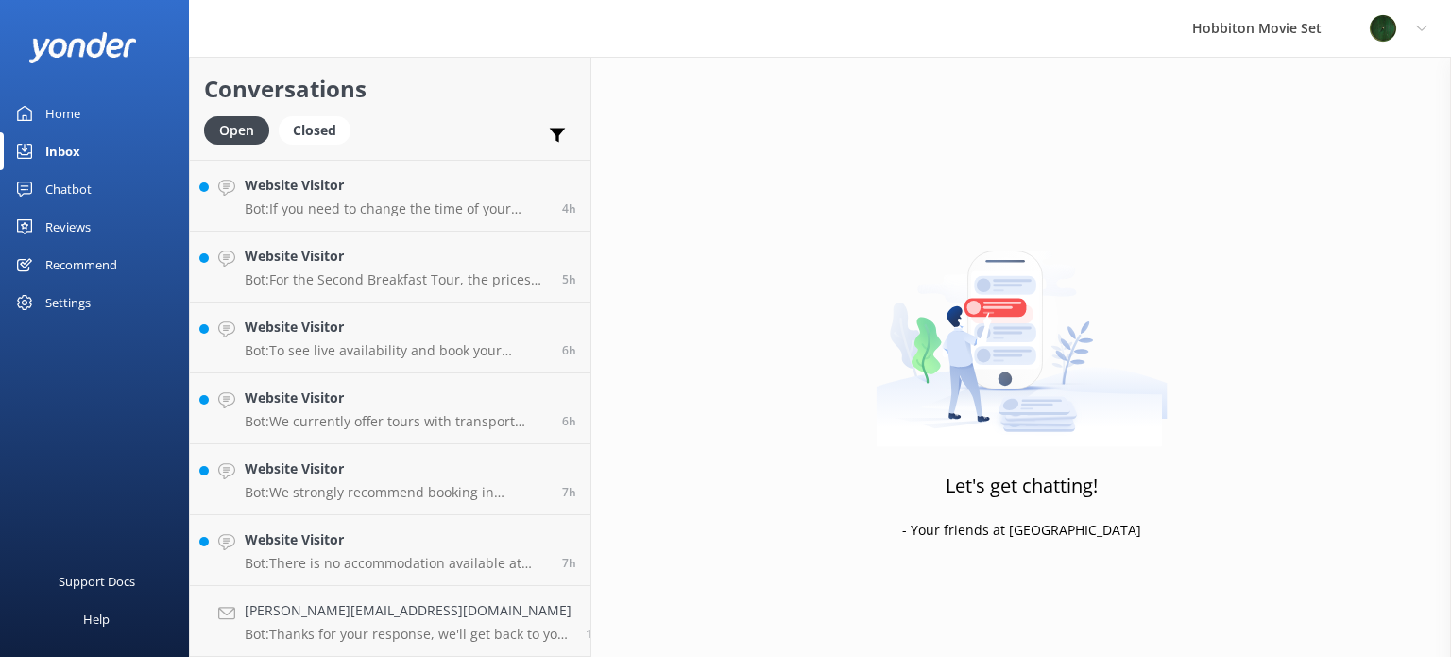
scroll to position [703, 0]
click at [375, 566] on p "Bot: There is no accommodation available at Hobbiton Movie Set, including sleep…" at bounding box center [396, 563] width 303 height 17
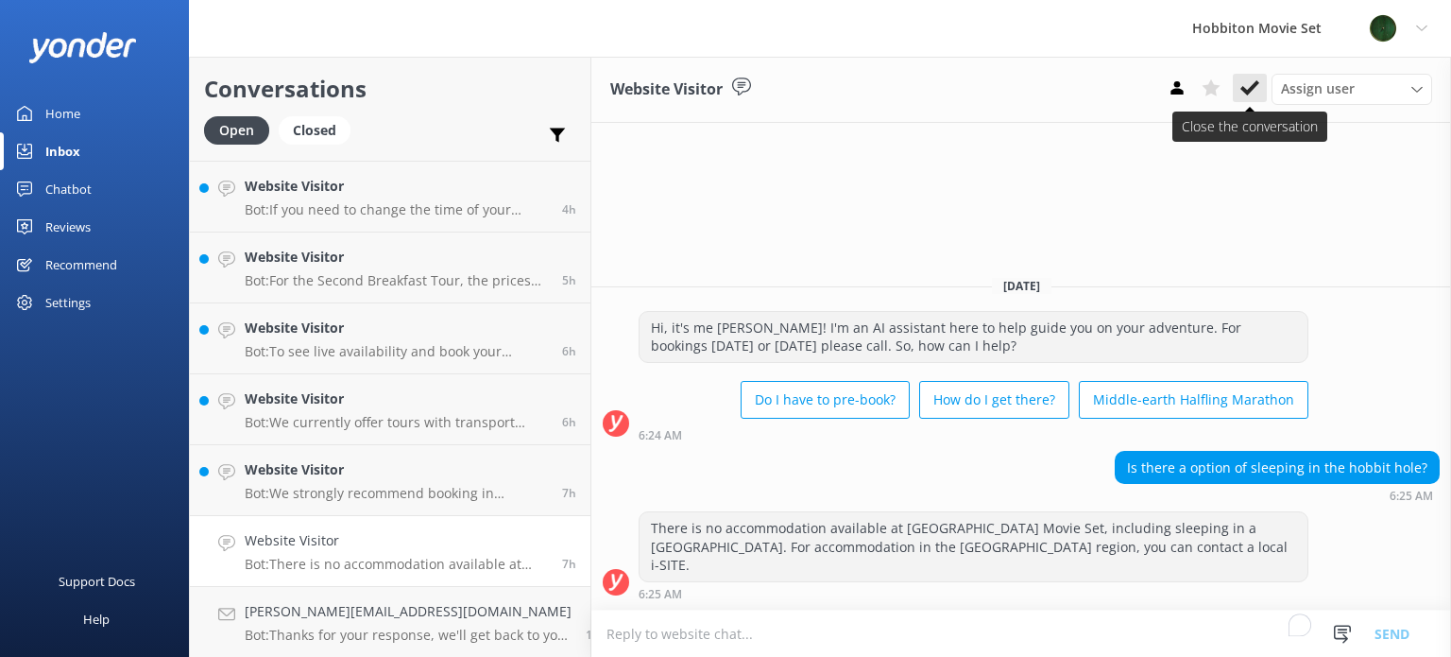
click at [1248, 94] on use at bounding box center [1249, 87] width 19 height 15
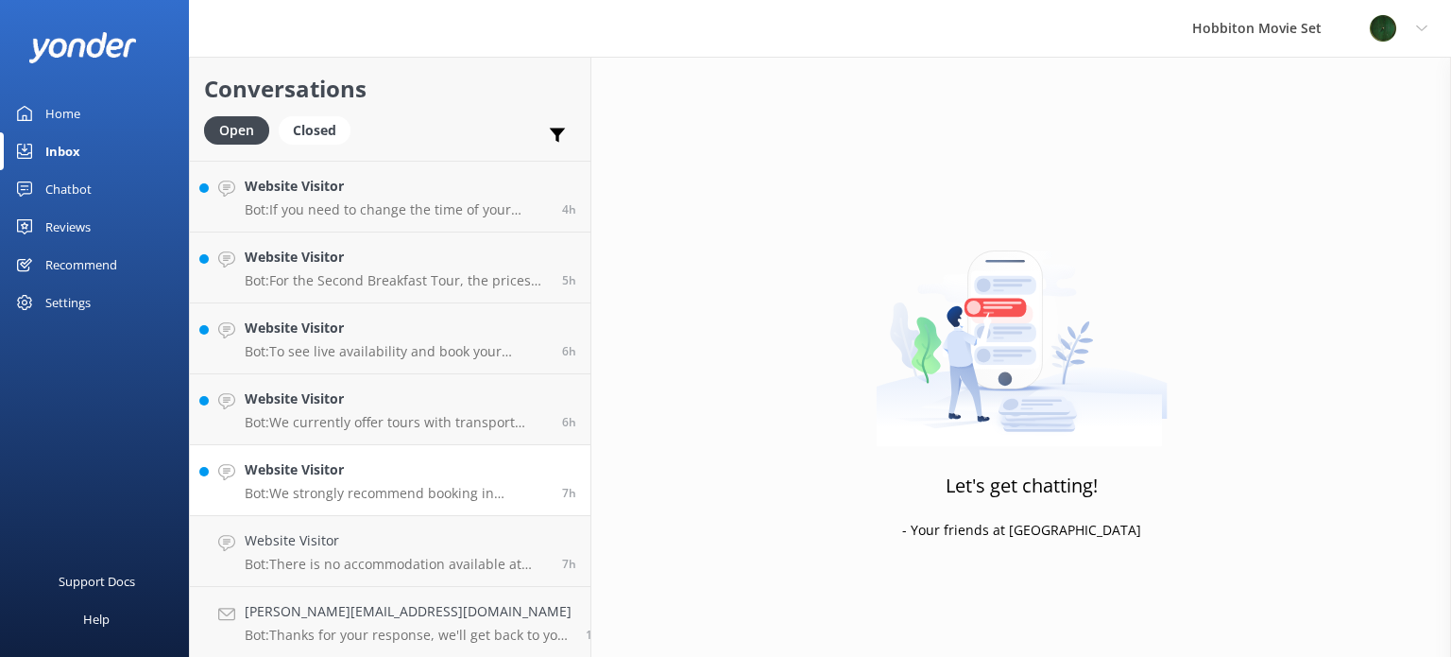
scroll to position [632, 0]
click at [450, 556] on p "Bot: We strongly recommend booking in advance as our tours are known to sell ou…" at bounding box center [396, 563] width 303 height 17
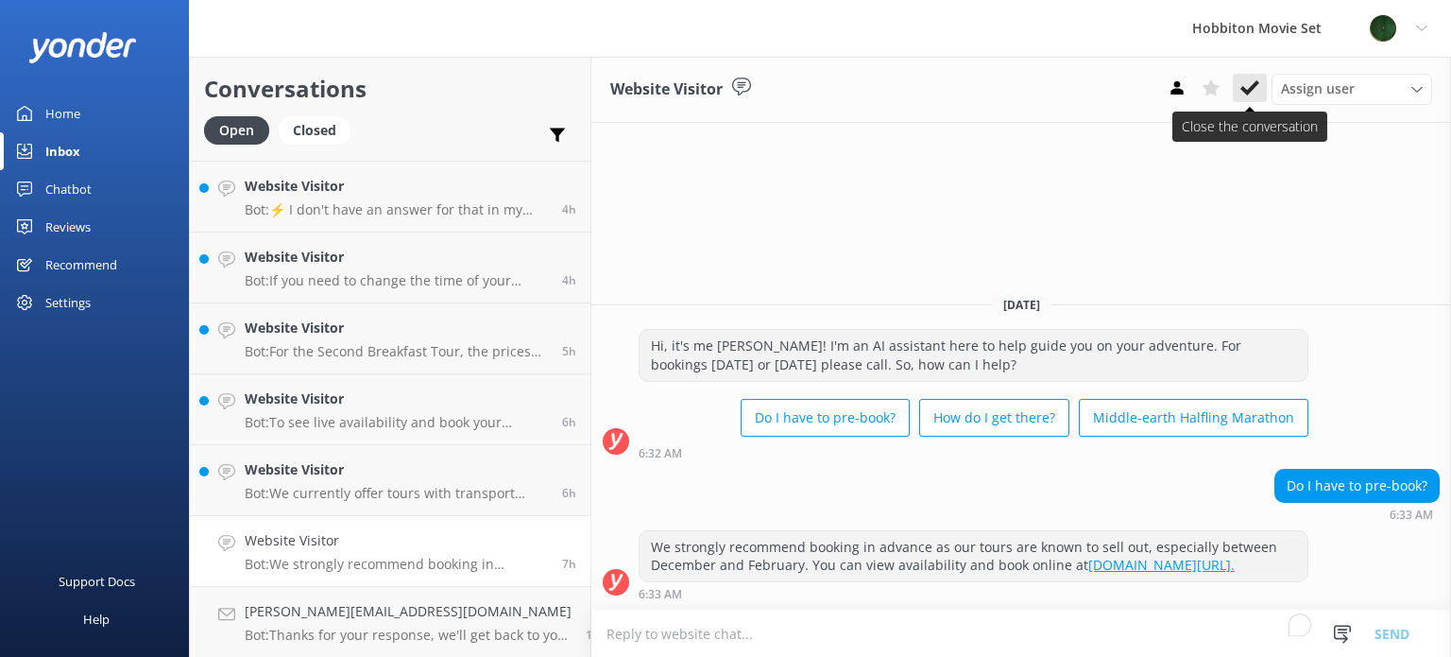
click at [1249, 100] on button at bounding box center [1250, 88] width 34 height 28
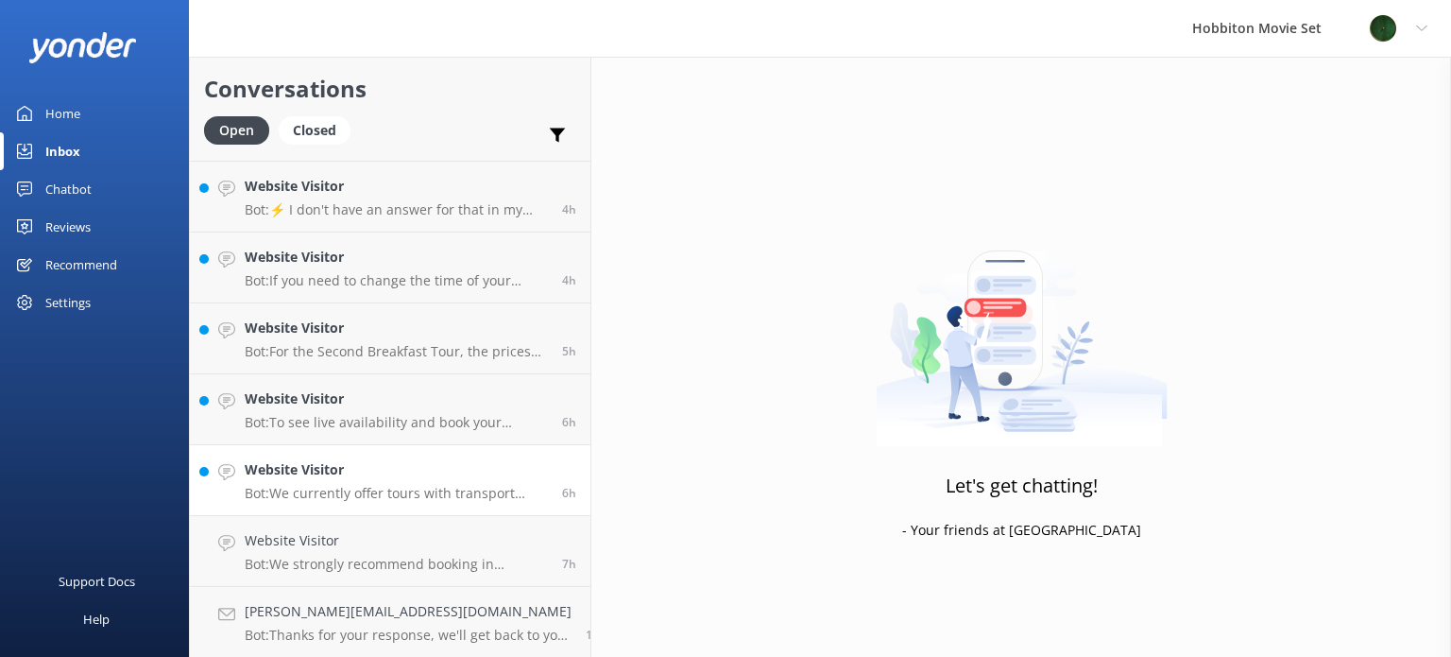
scroll to position [561, 0]
click at [404, 558] on p "Bot: We currently offer tours with transport from The Shire's Rest and Matamata…" at bounding box center [396, 563] width 303 height 17
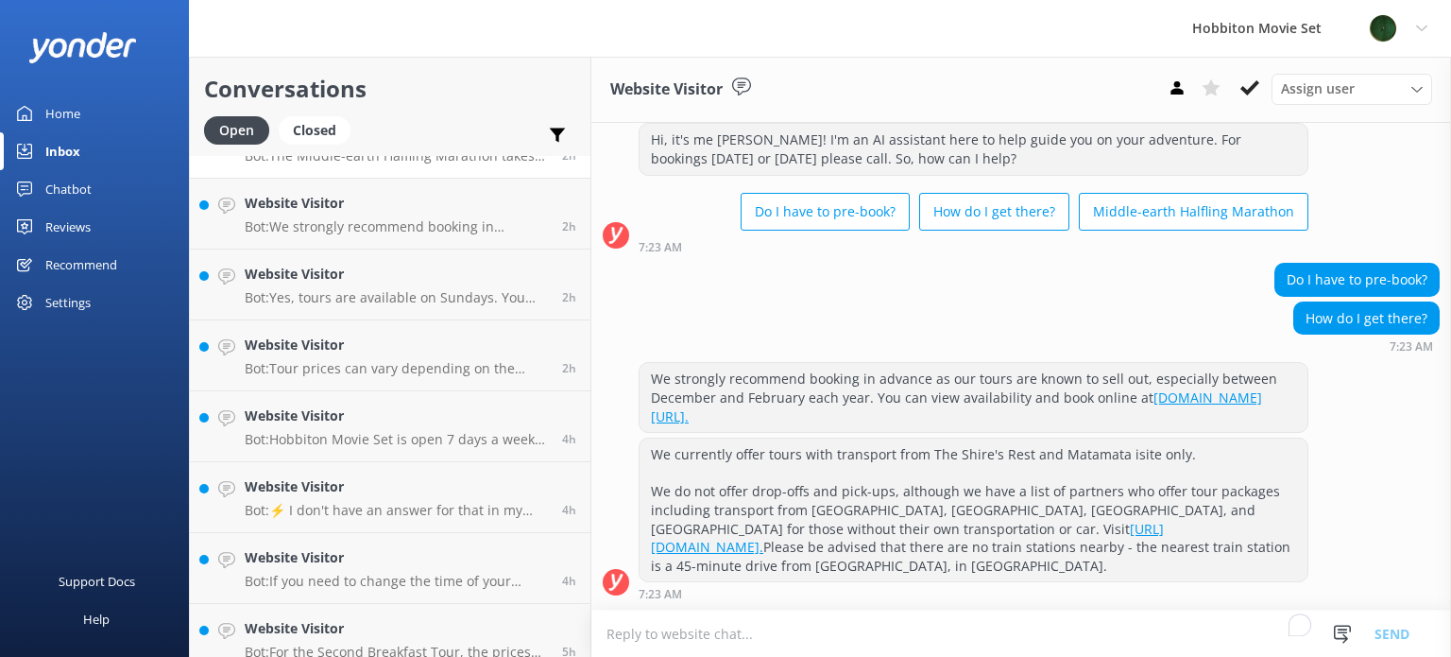
scroll to position [561, 0]
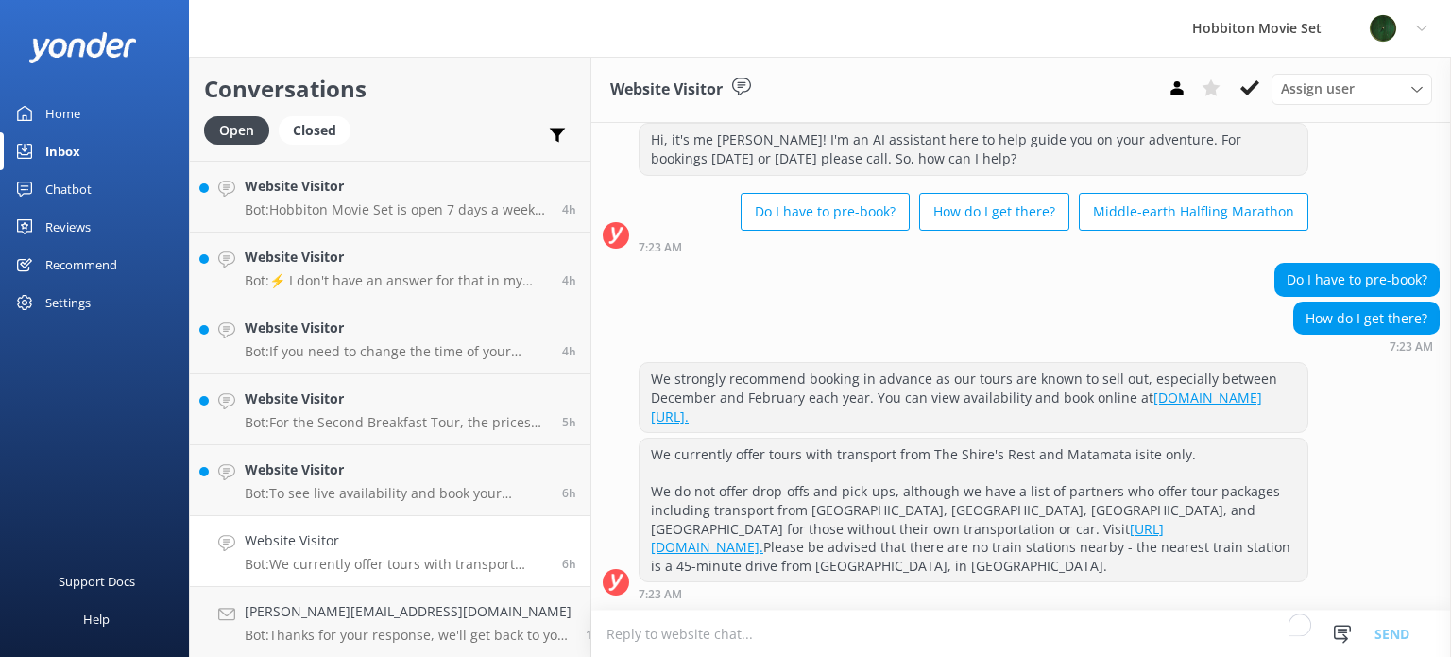
click at [418, 558] on p "Bot: We currently offer tours with transport from The Shire's Rest and Matamata…" at bounding box center [396, 563] width 303 height 17
click at [1251, 90] on use at bounding box center [1249, 87] width 19 height 15
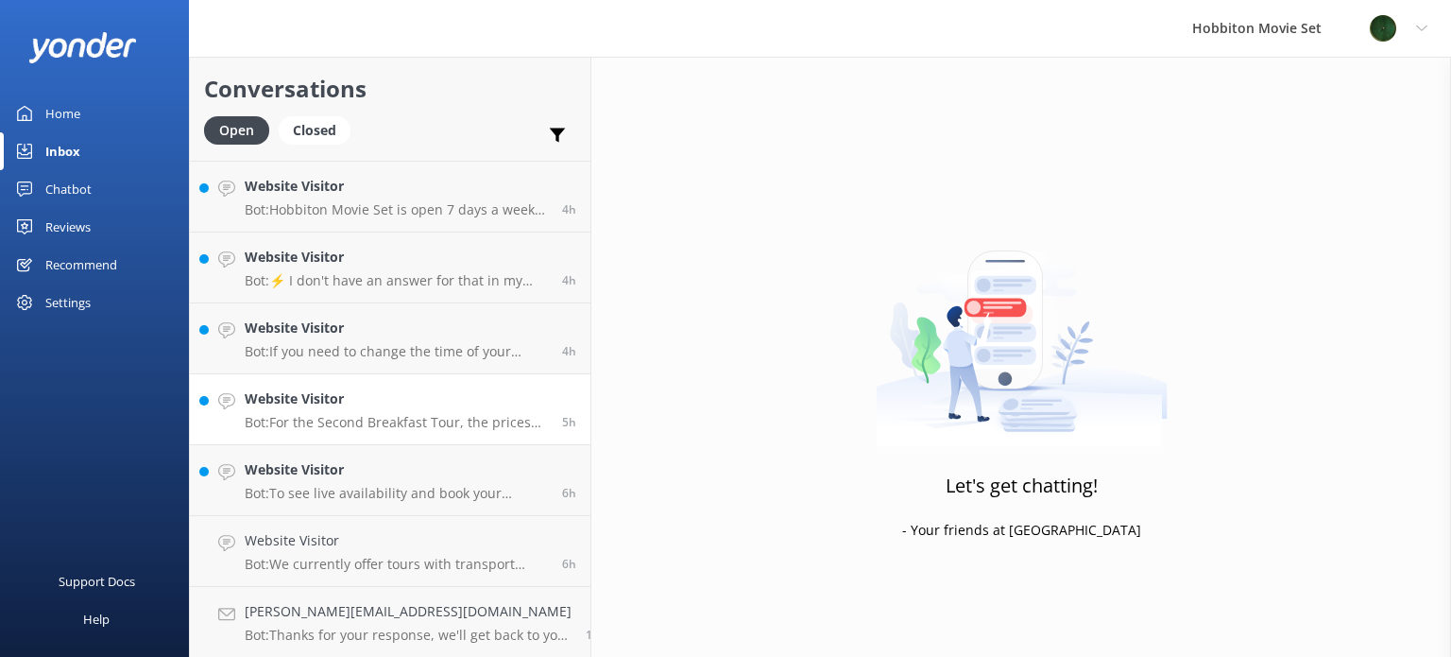
scroll to position [491, 0]
click at [314, 565] on p "Bot: To see live availability and book your Hobbiton tour, please visit www.hob…" at bounding box center [396, 563] width 303 height 17
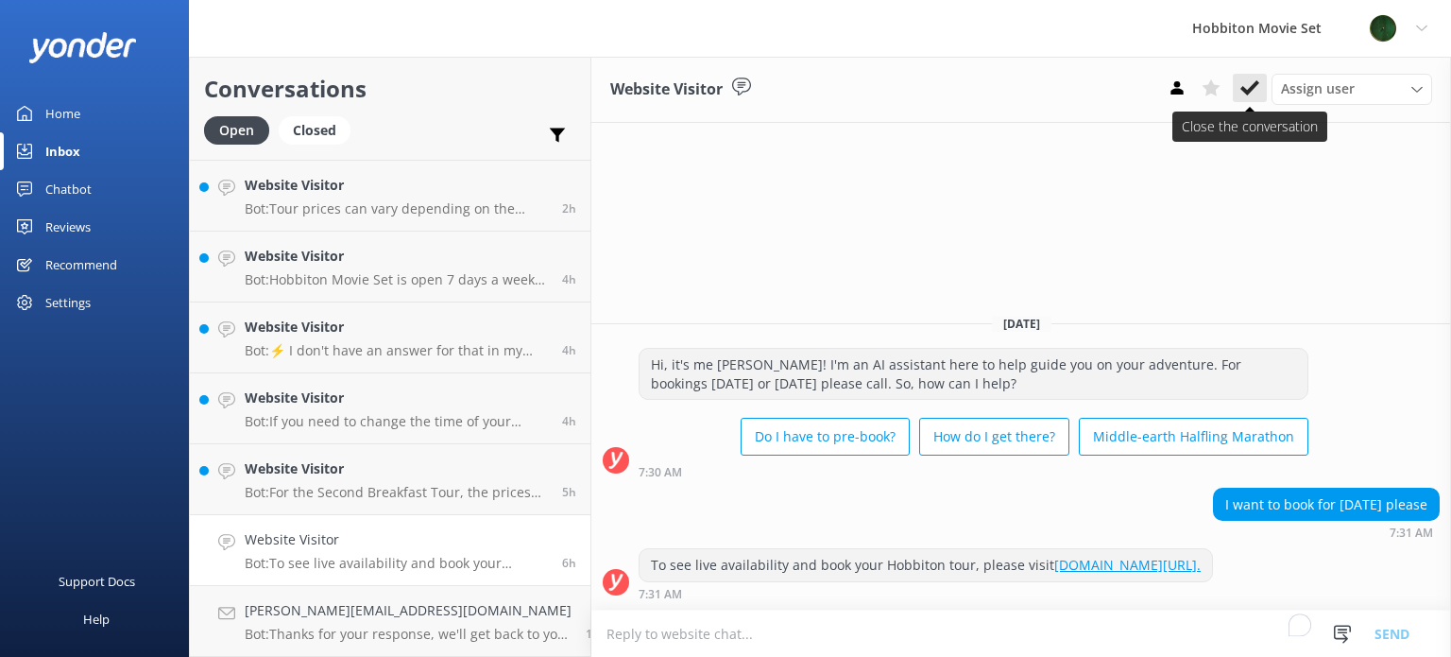
click at [1254, 87] on use at bounding box center [1249, 87] width 19 height 15
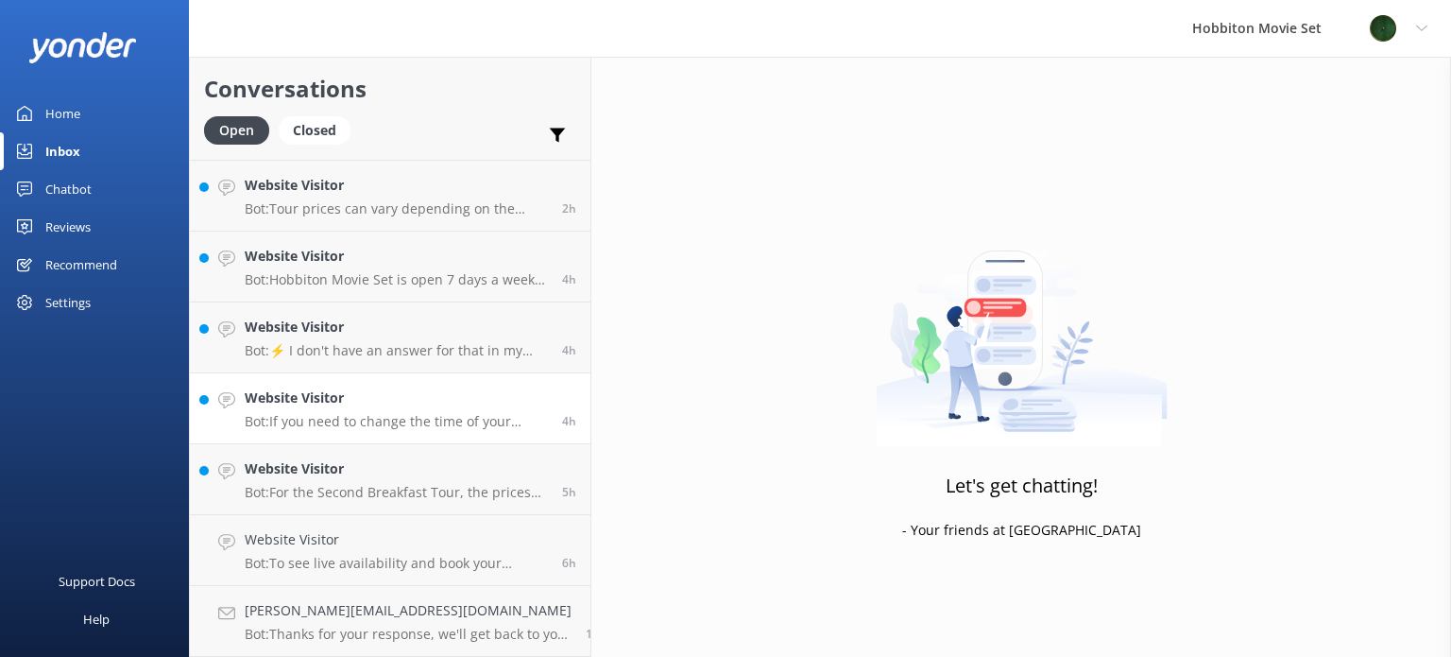
scroll to position [419, 0]
click at [333, 547] on h4 "Website Visitor" at bounding box center [396, 540] width 303 height 21
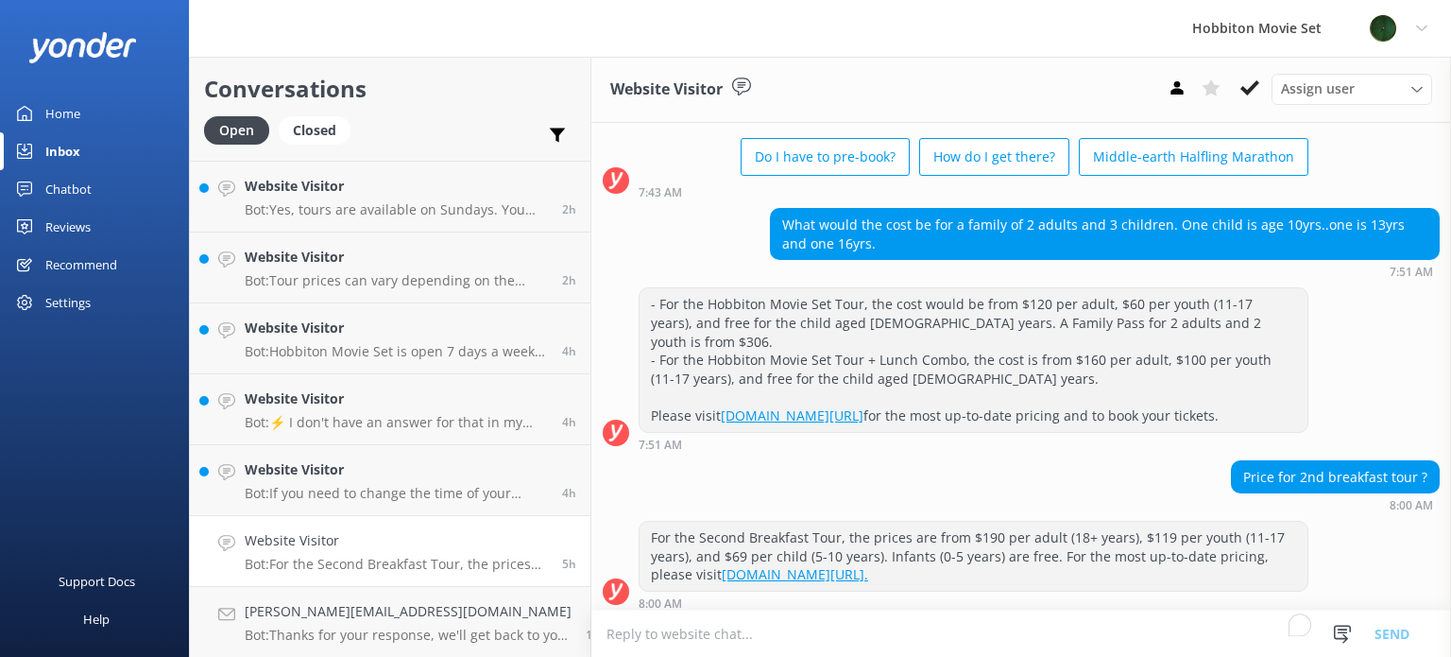
scroll to position [110, 0]
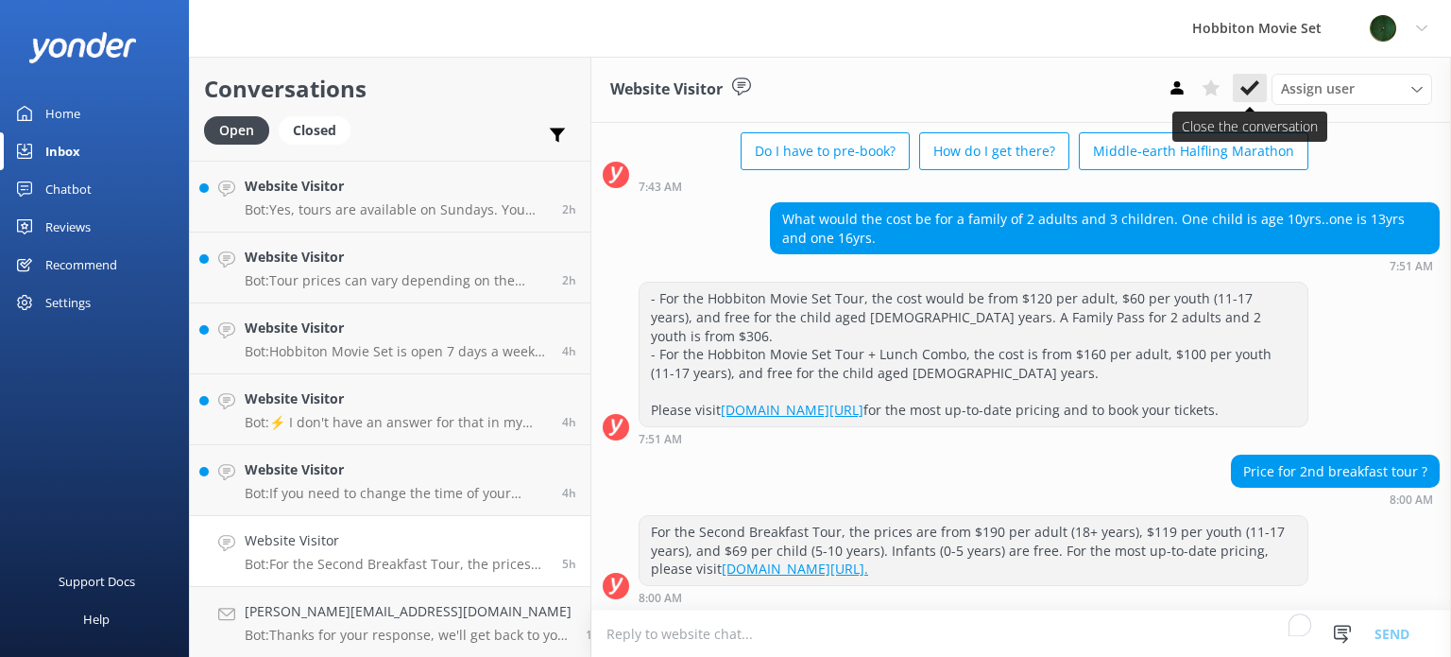
click at [1250, 88] on icon at bounding box center [1249, 87] width 19 height 19
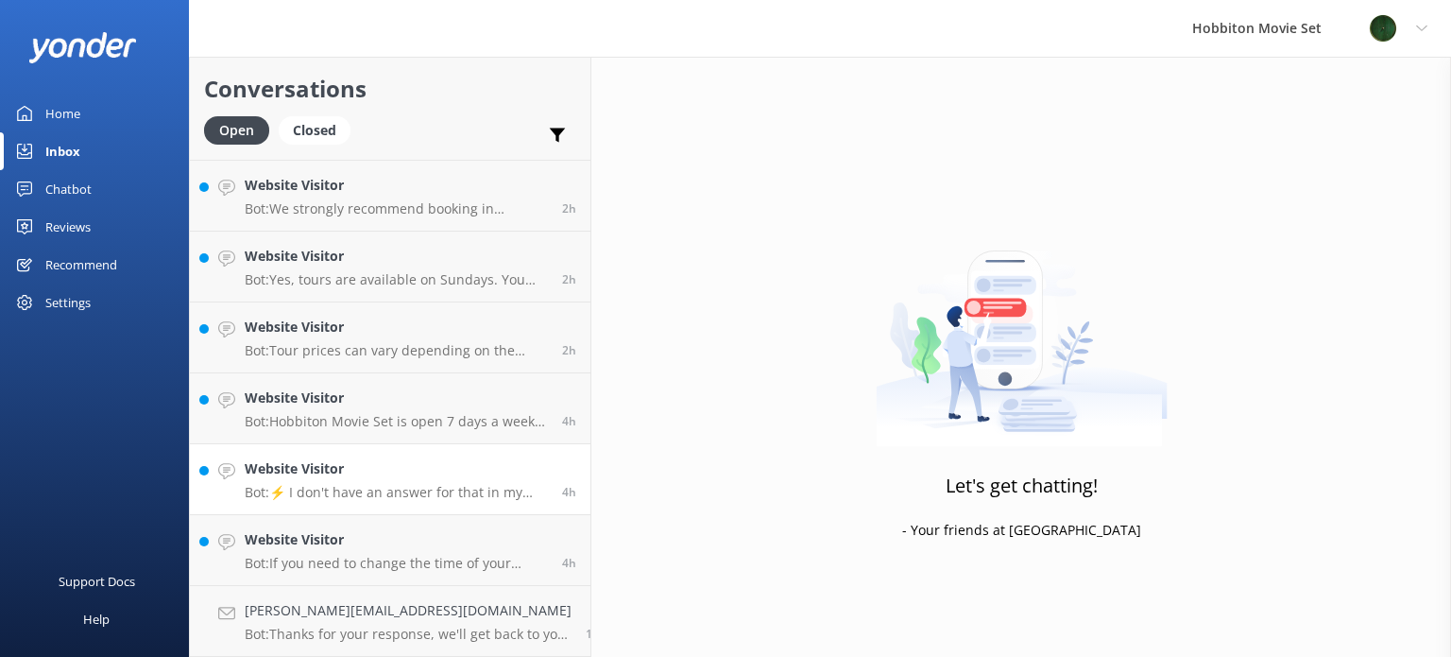
scroll to position [349, 0]
click at [360, 541] on h4 "Website Visitor" at bounding box center [396, 540] width 303 height 21
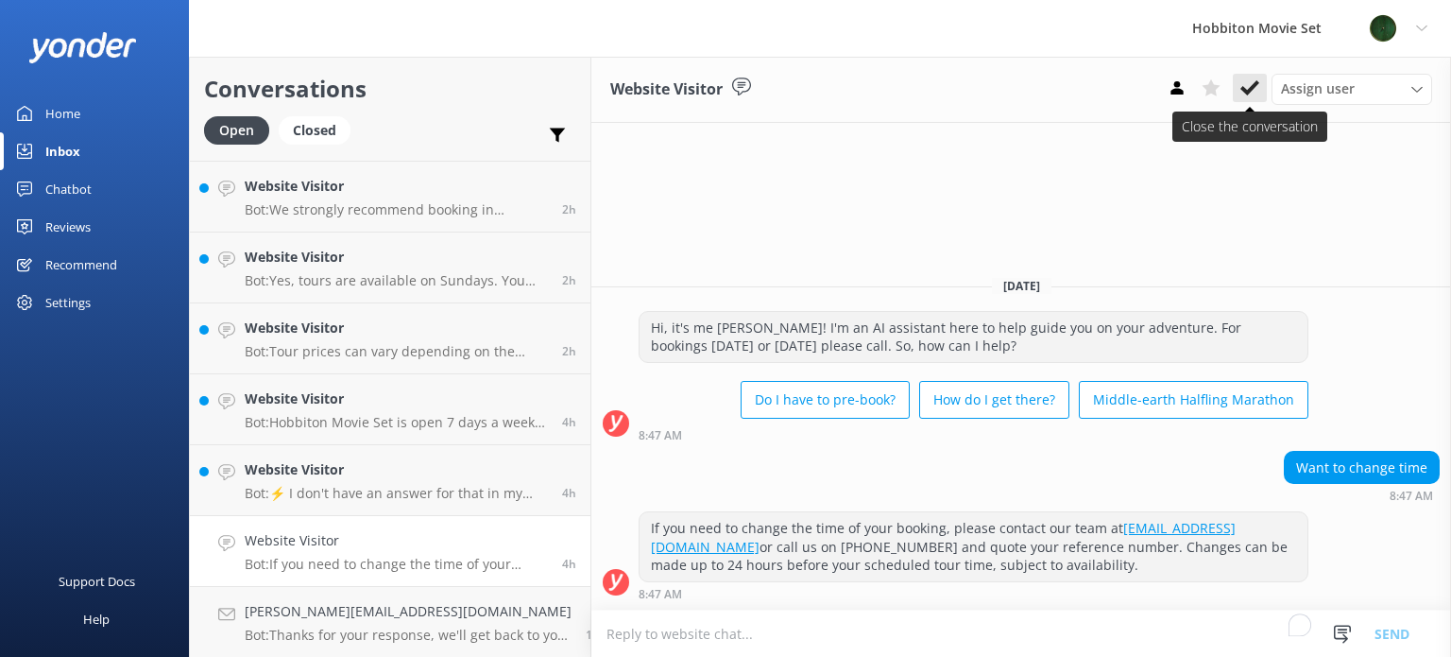
click at [1255, 93] on icon at bounding box center [1249, 87] width 19 height 19
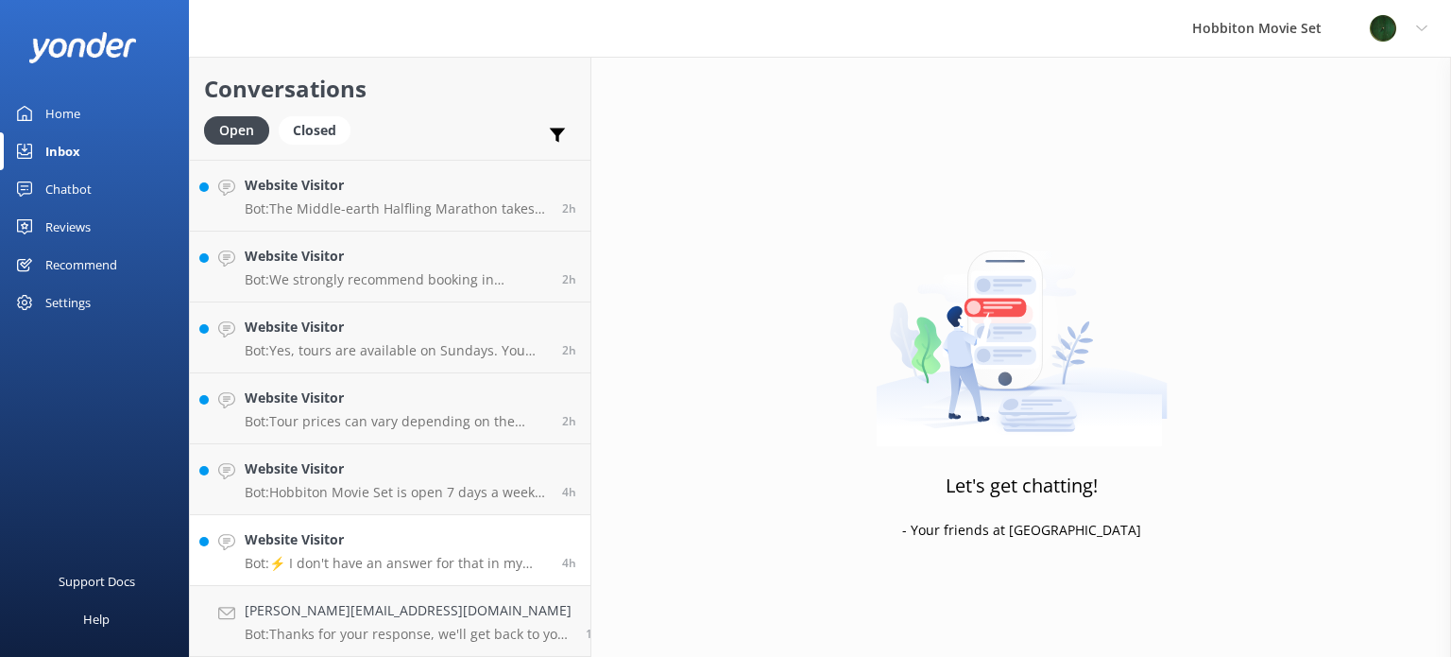
scroll to position [278, 0]
click at [333, 549] on h4 "Website Visitor" at bounding box center [396, 540] width 303 height 21
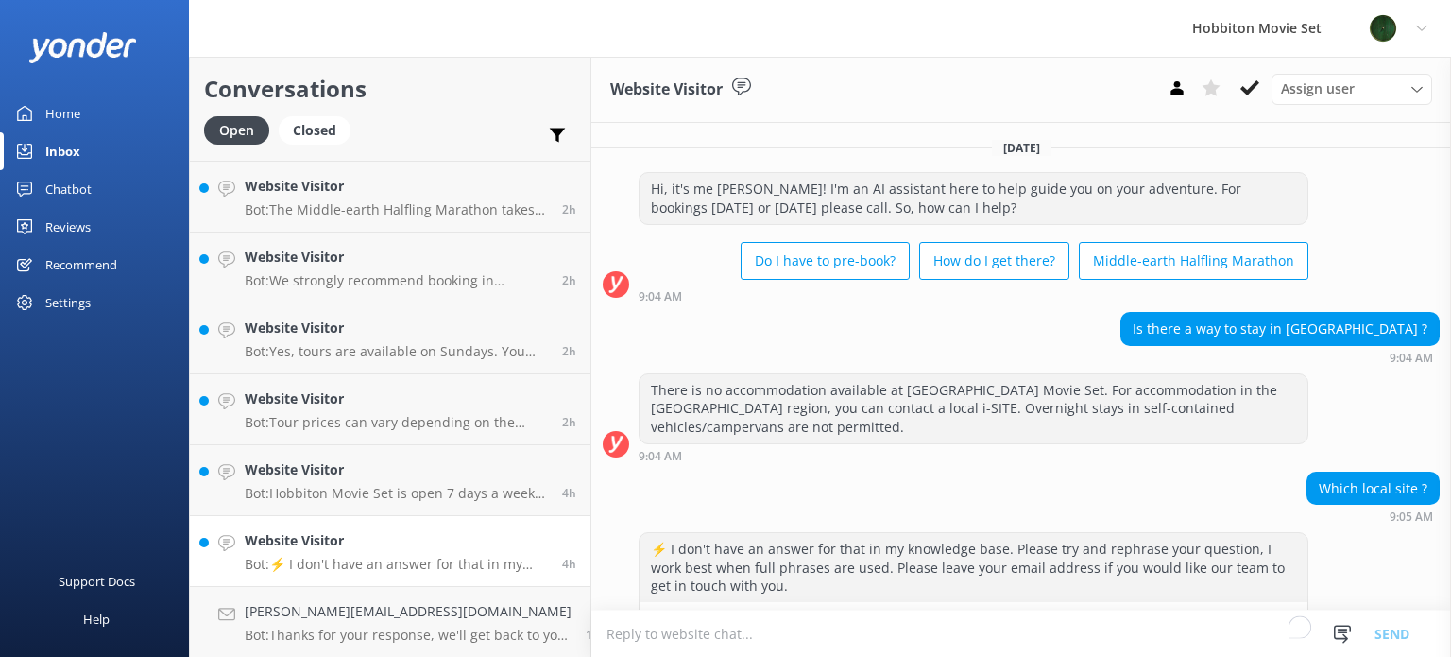
scroll to position [37, 0]
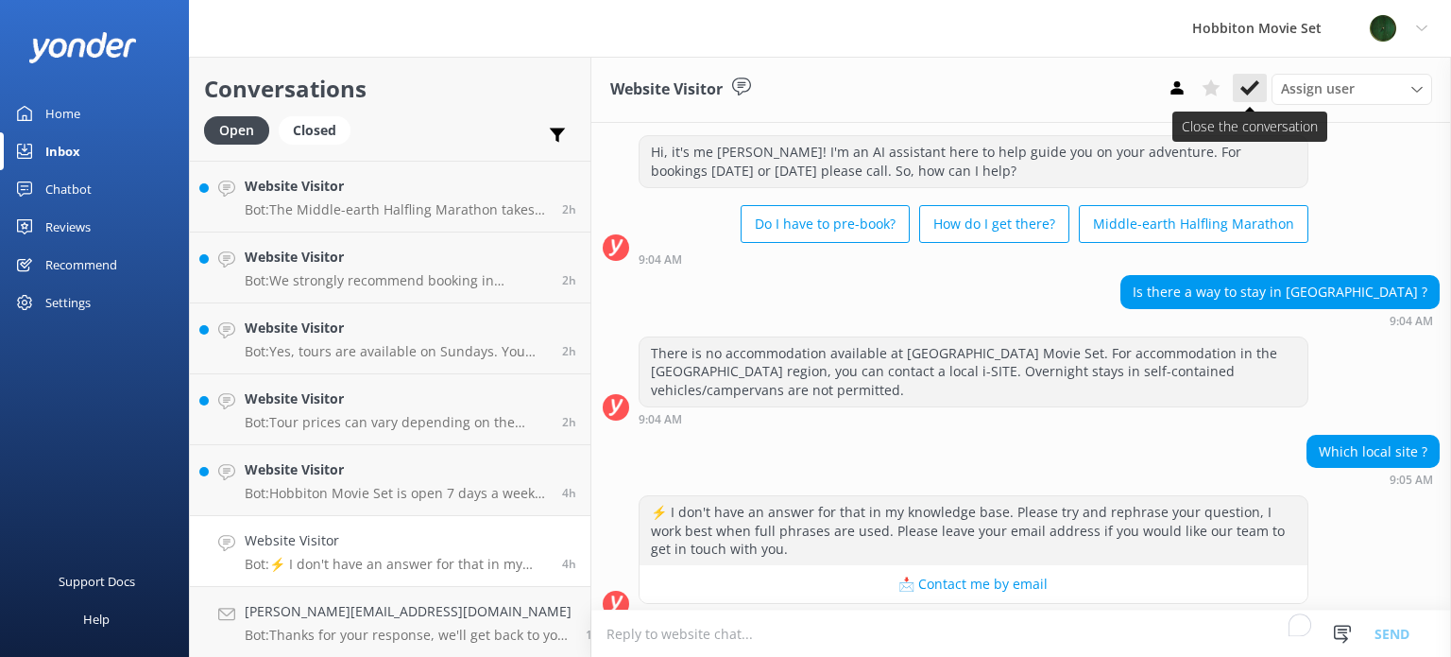
click at [1249, 90] on use at bounding box center [1249, 87] width 19 height 15
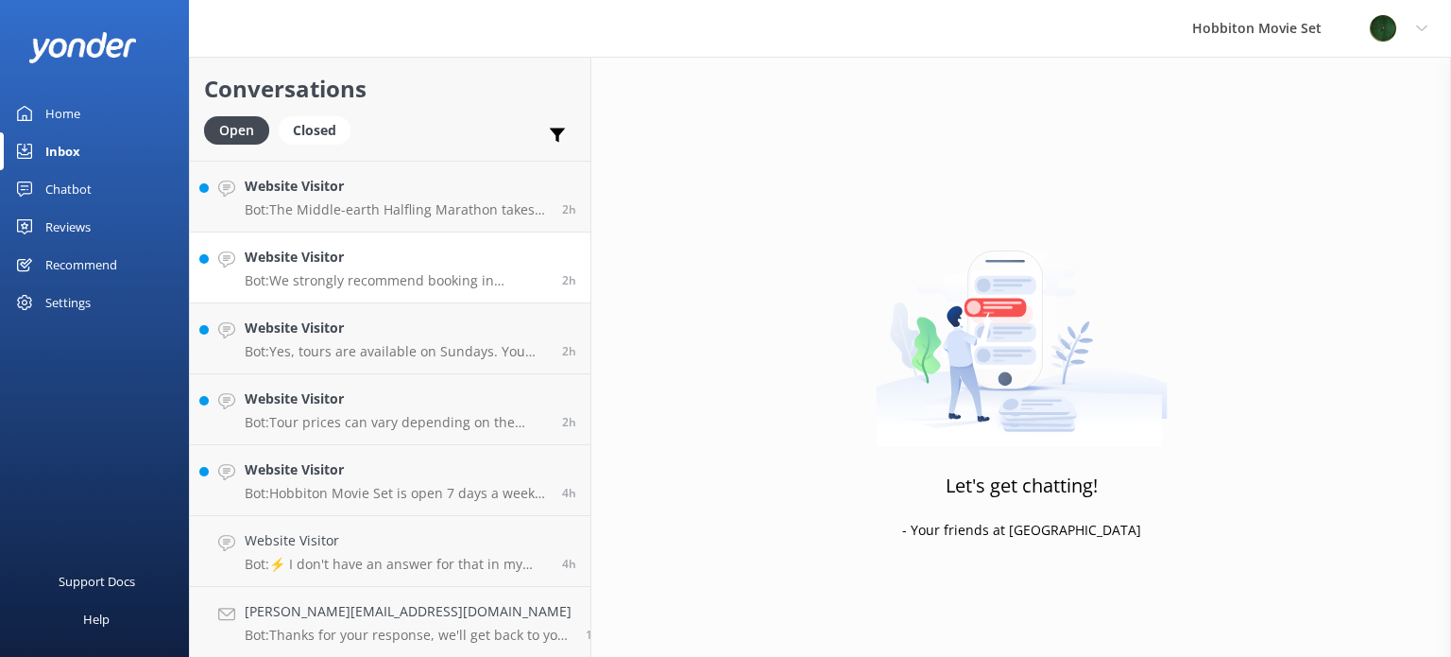
scroll to position [208, 0]
click at [402, 538] on h4 "Website Visitor" at bounding box center [396, 539] width 303 height 21
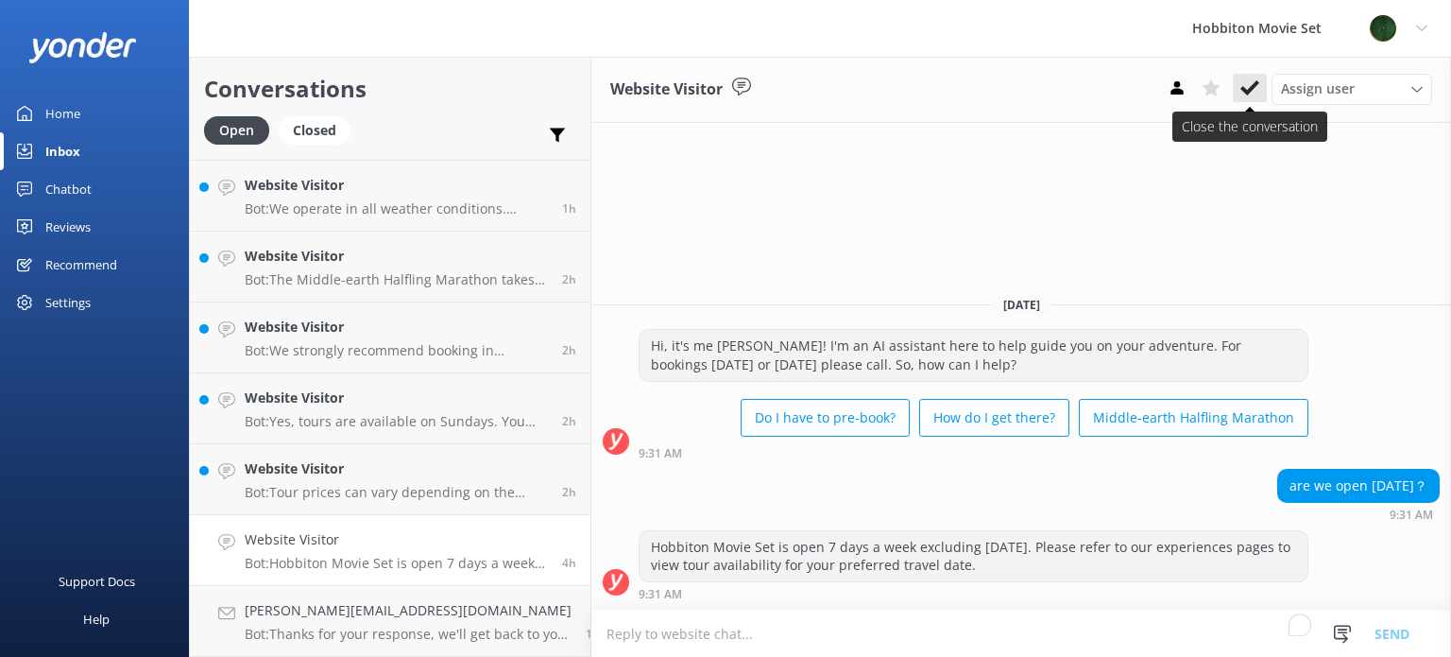
click at [1252, 92] on icon at bounding box center [1249, 87] width 19 height 19
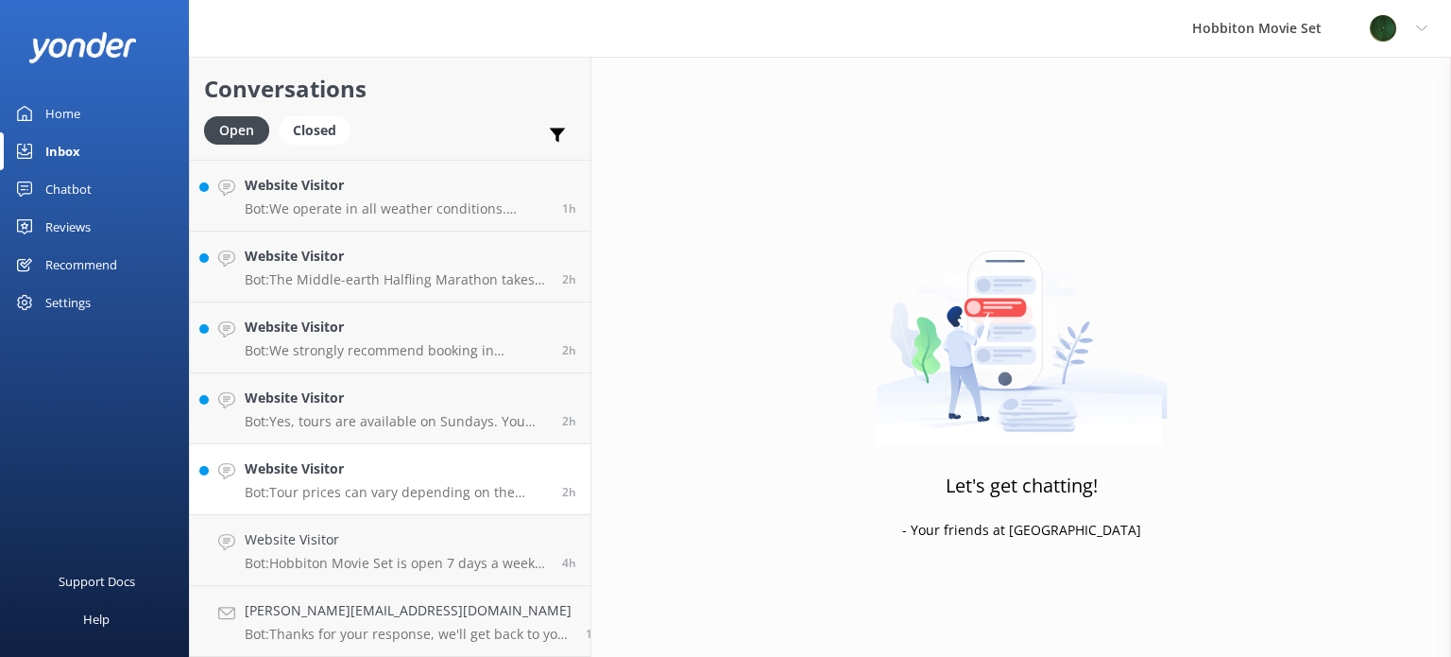
scroll to position [136, 0]
click at [337, 561] on p "Bot: Tour prices can vary depending on the tour, time of year, and ticket type.…" at bounding box center [396, 563] width 303 height 17
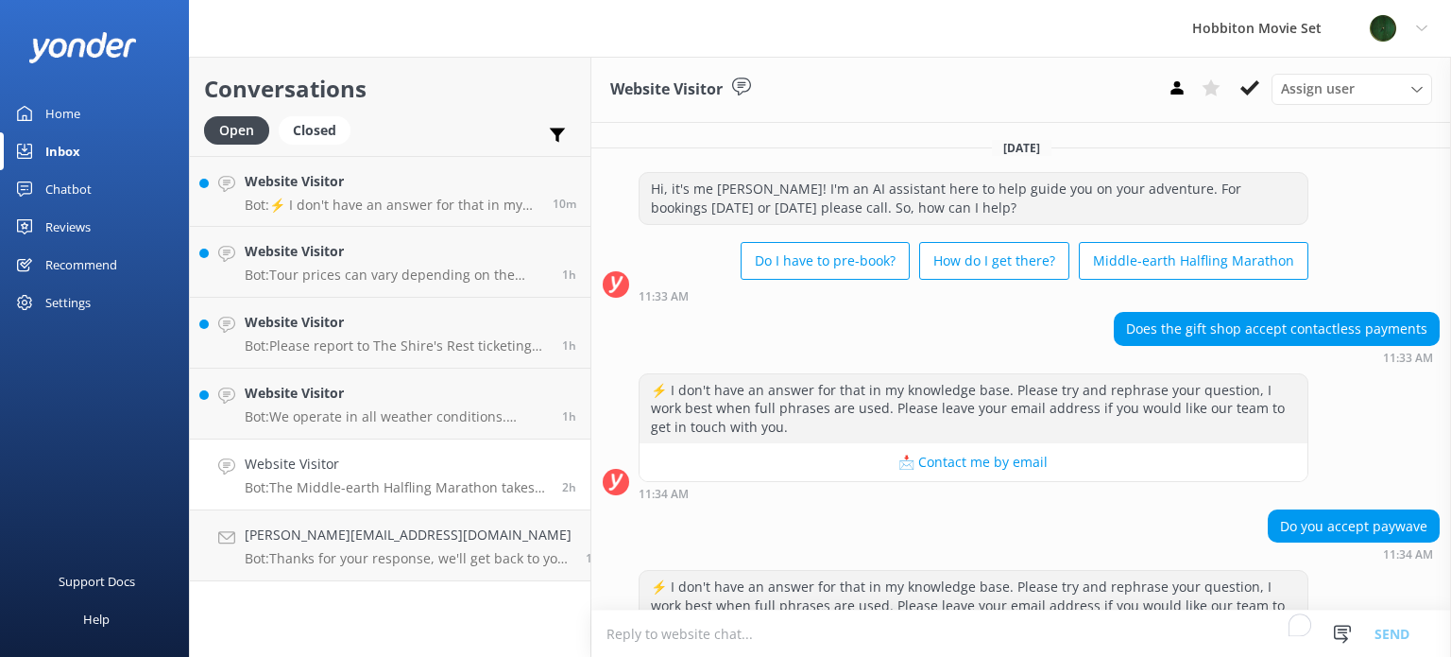
scroll to position [401, 0]
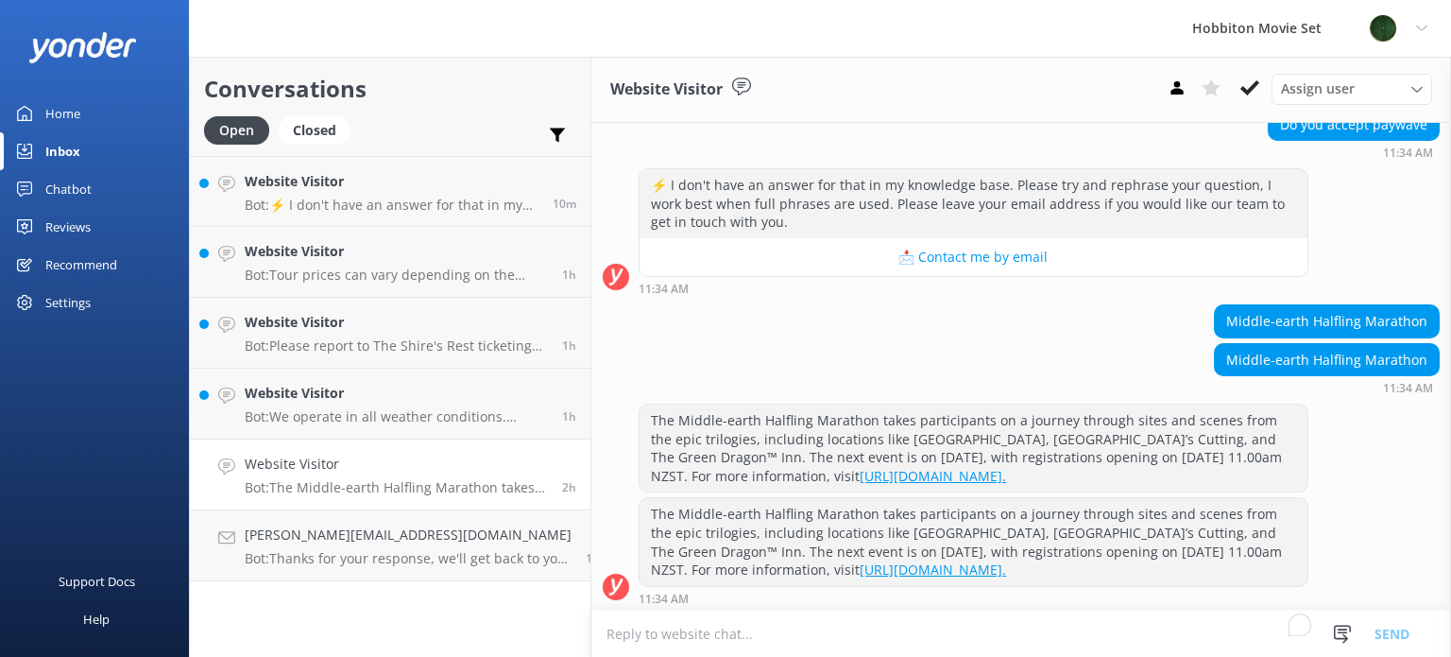
click at [1256, 91] on icon at bounding box center [1249, 87] width 19 height 19
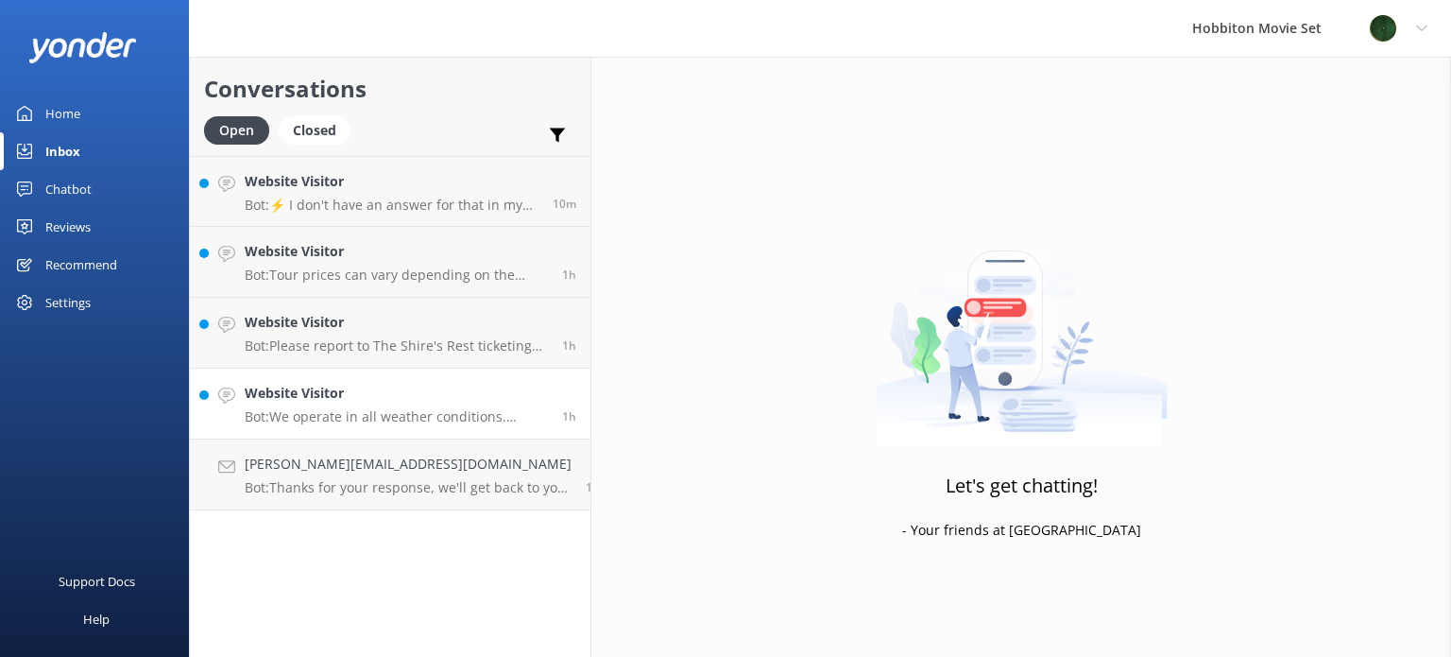
click at [401, 383] on h4 "Website Visitor" at bounding box center [396, 393] width 303 height 21
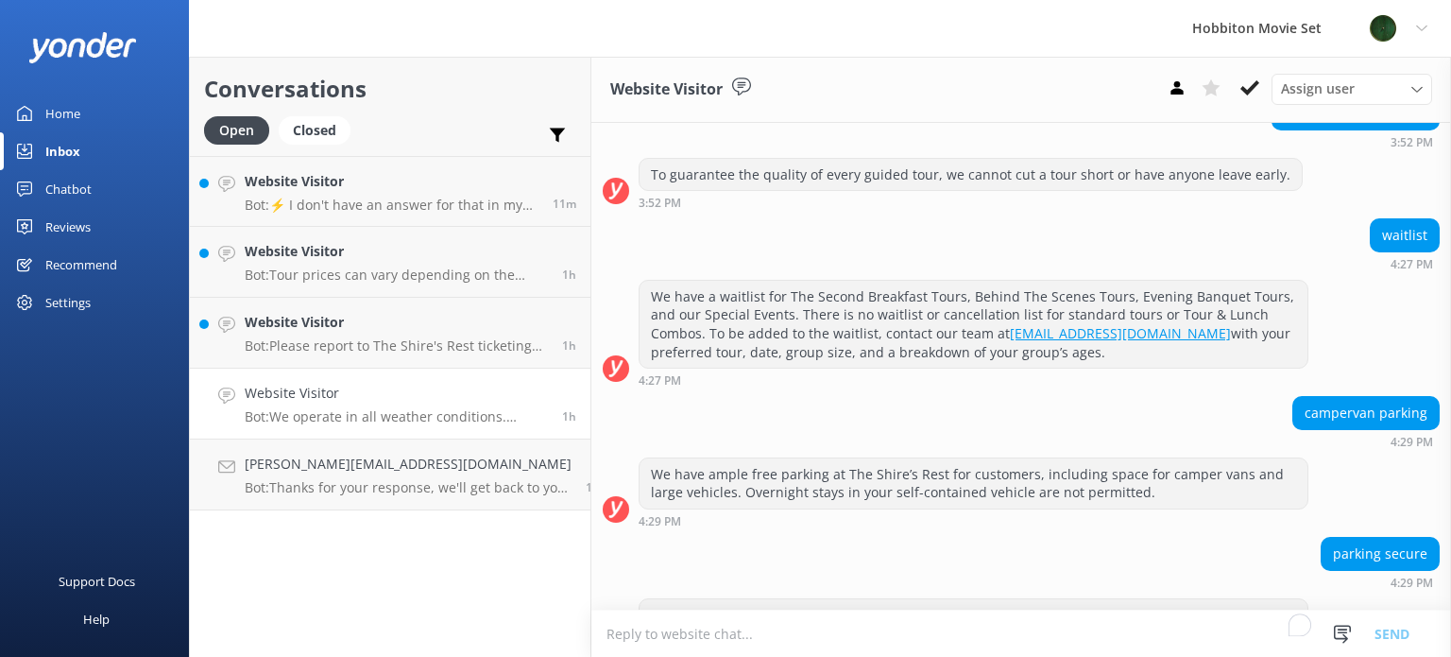
scroll to position [5185, 0]
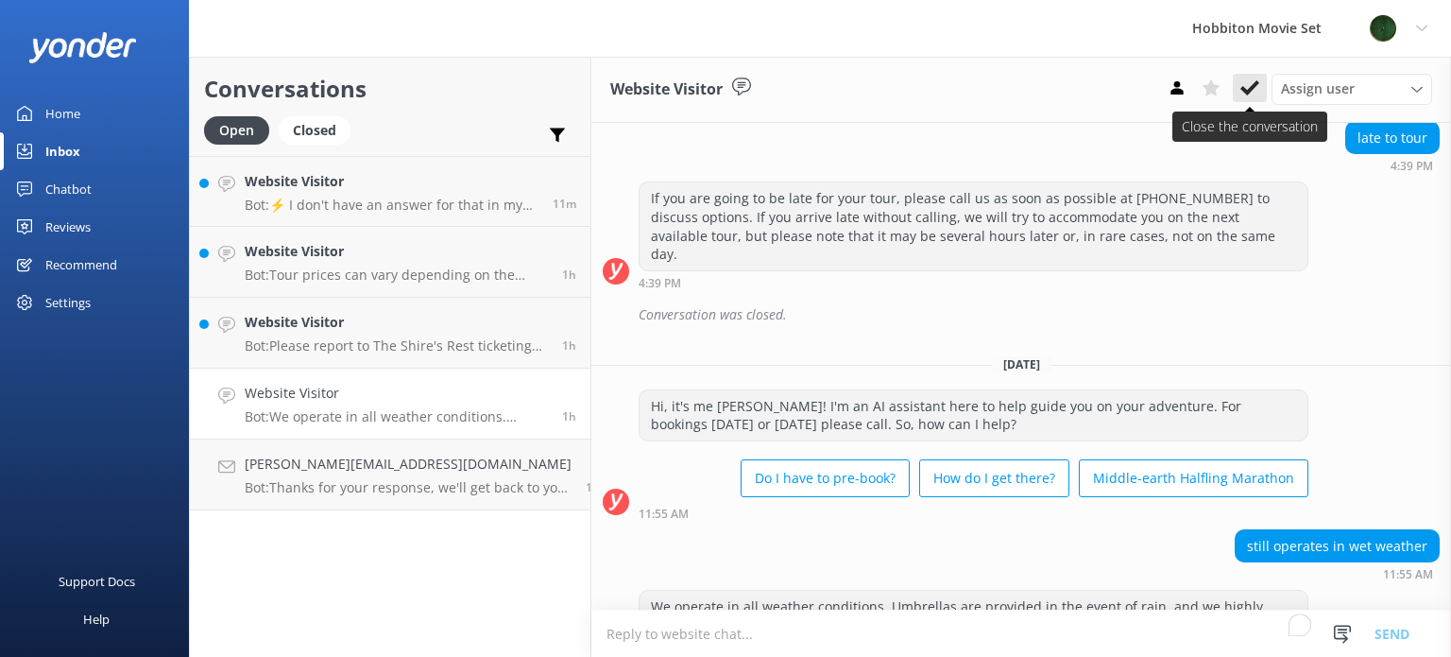
click at [1251, 92] on use at bounding box center [1249, 87] width 19 height 15
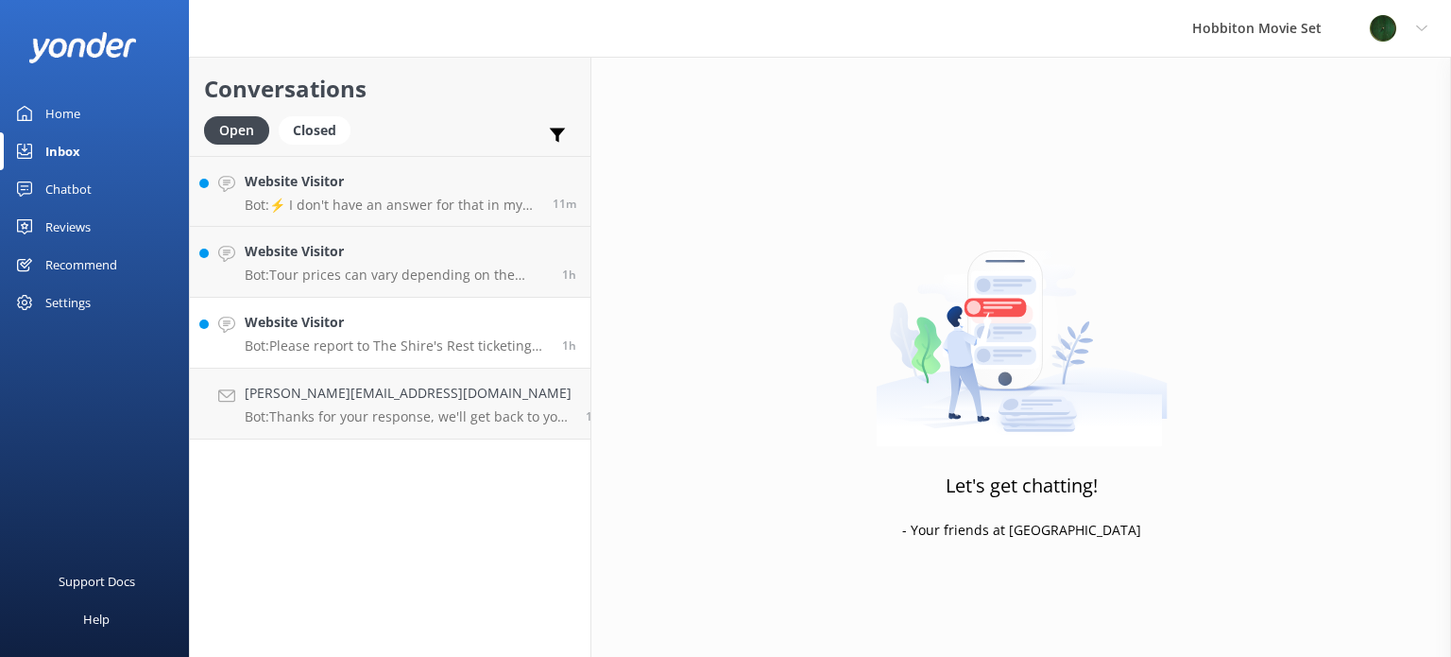
click at [398, 338] on p "Bot: Please report to The Shire's Rest ticketing centre no later than 20 minute…" at bounding box center [396, 345] width 303 height 17
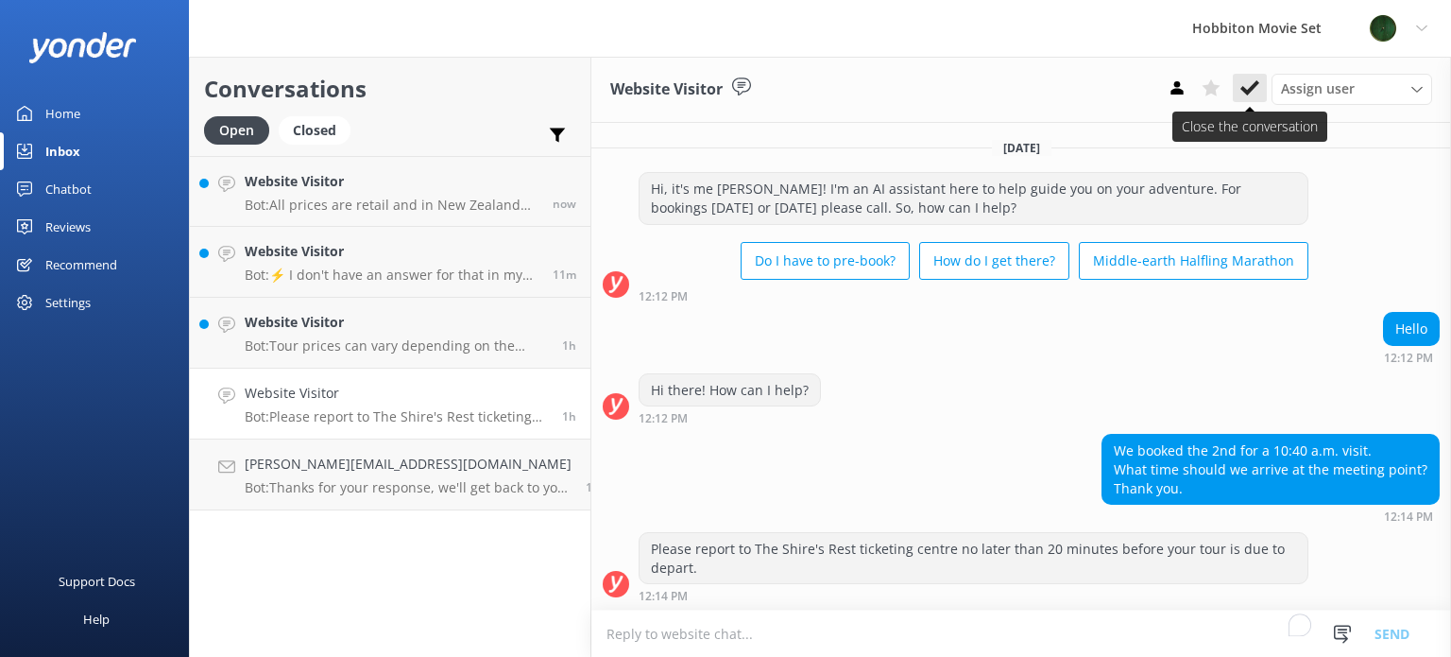
click at [1247, 91] on use at bounding box center [1249, 87] width 19 height 15
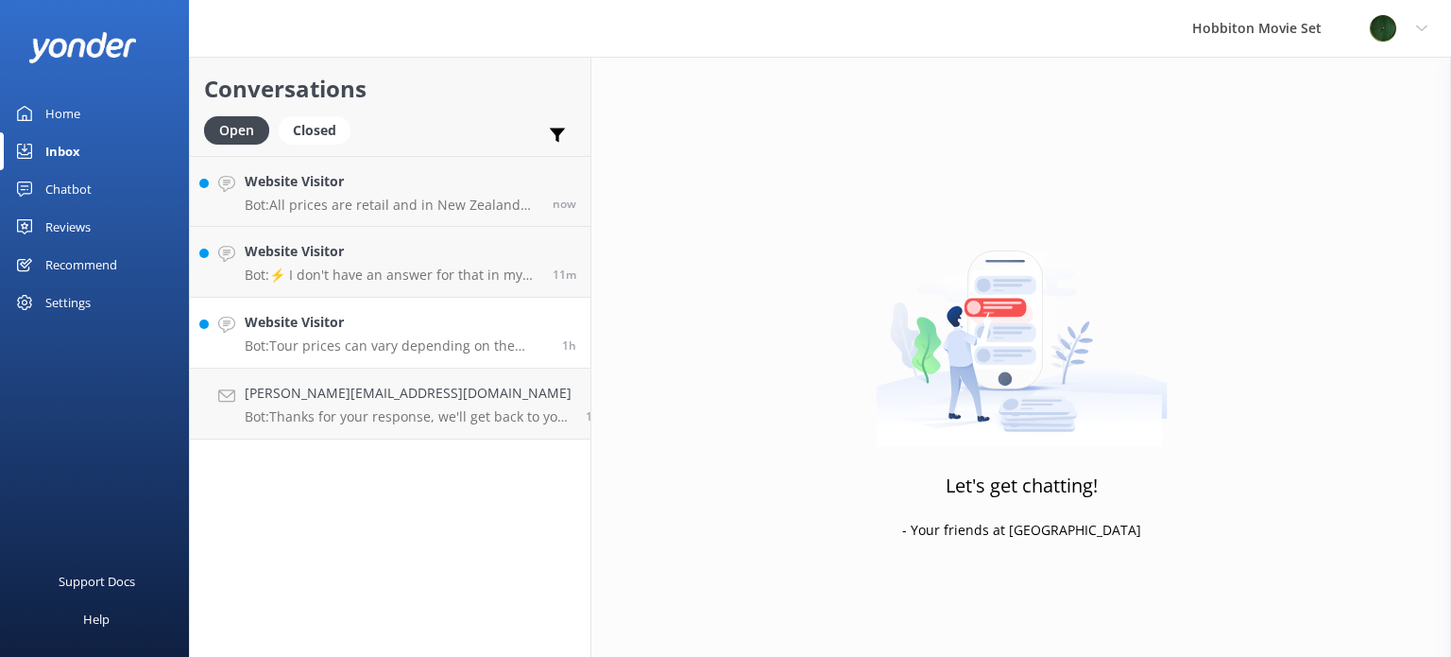
click at [368, 333] on div "Website Visitor Bot: Tour prices can vary depending on the tour, time of year, …" at bounding box center [396, 333] width 303 height 42
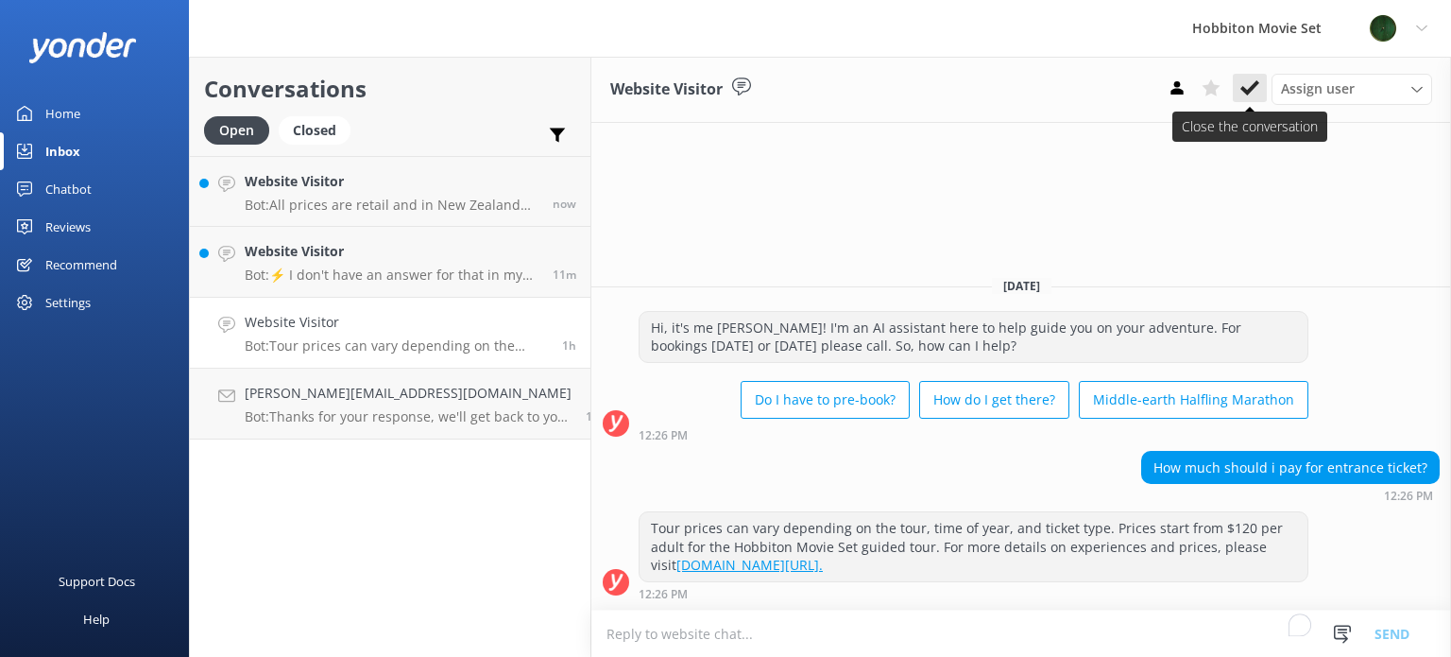
click at [1247, 94] on use at bounding box center [1249, 87] width 19 height 15
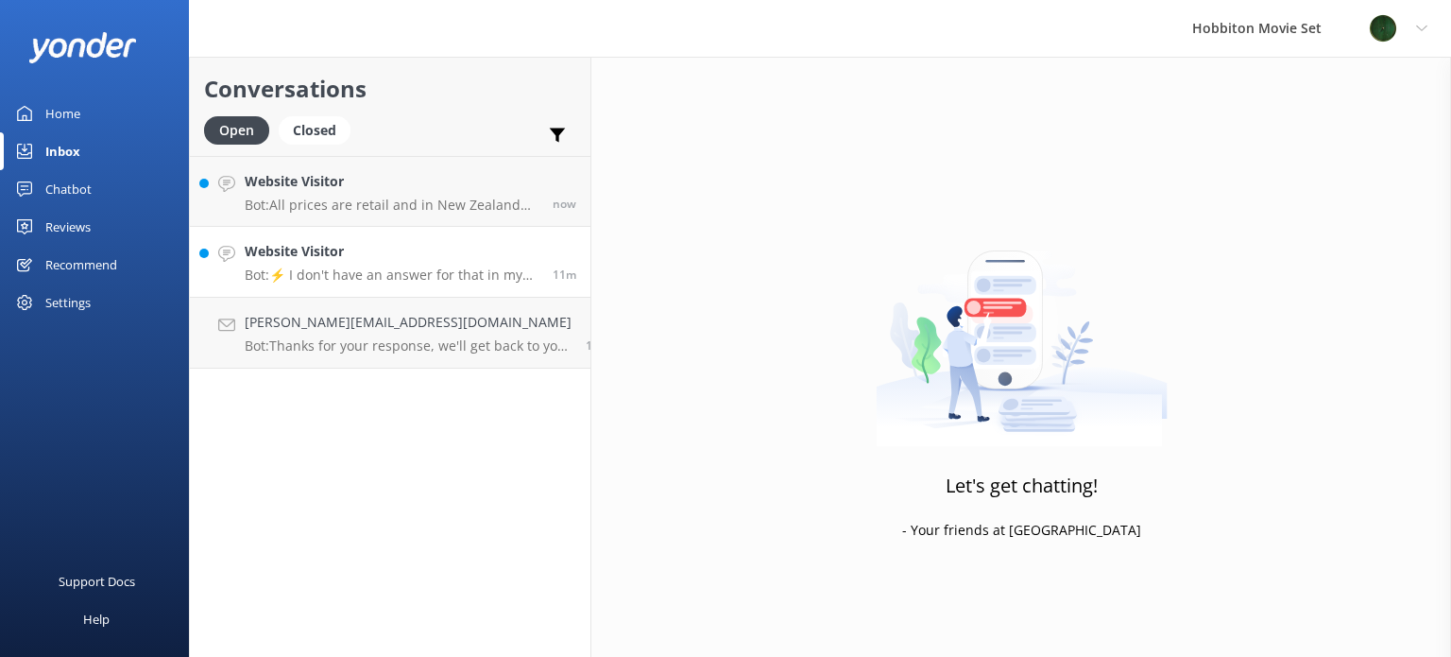
click at [397, 268] on p "Bot: ⚡ I don't have an answer for that in my knowledge base. Please try and rep…" at bounding box center [392, 274] width 294 height 17
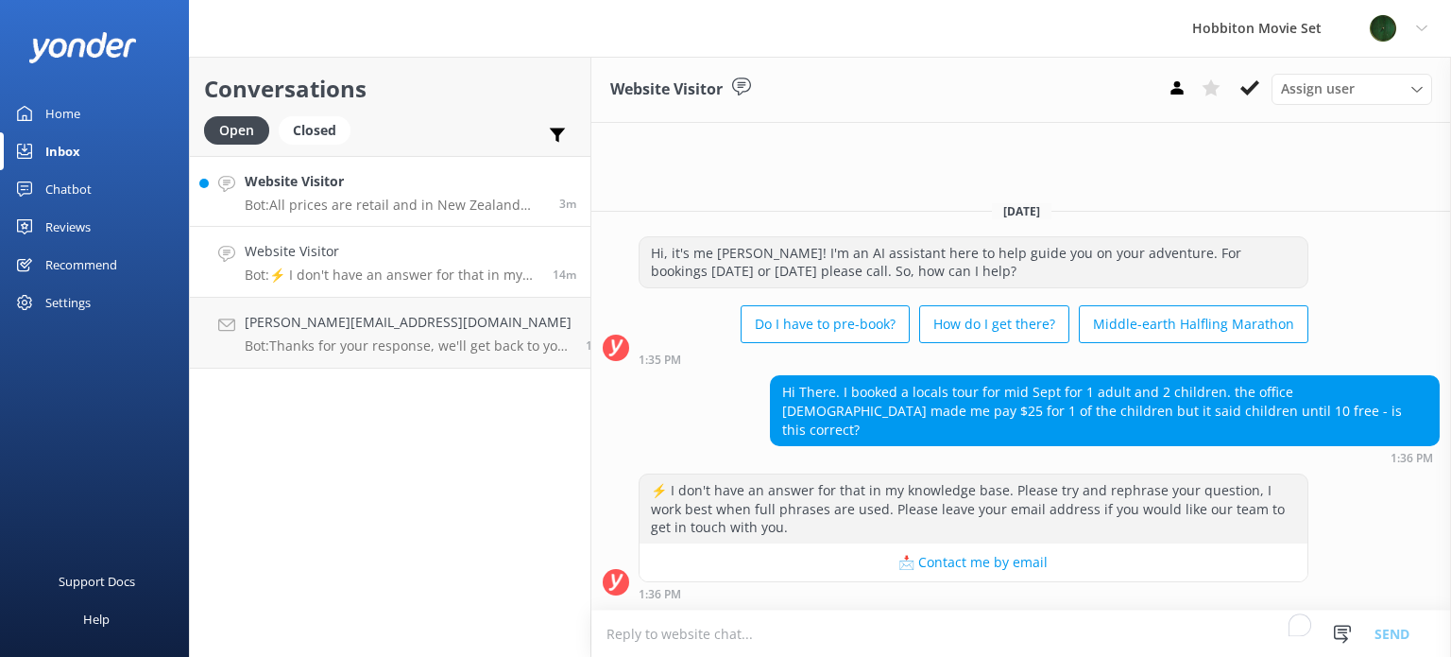
click at [364, 162] on link "Website Visitor Bot: All prices are retail and in New Zealand Dollars (NZD) - G…" at bounding box center [390, 191] width 401 height 71
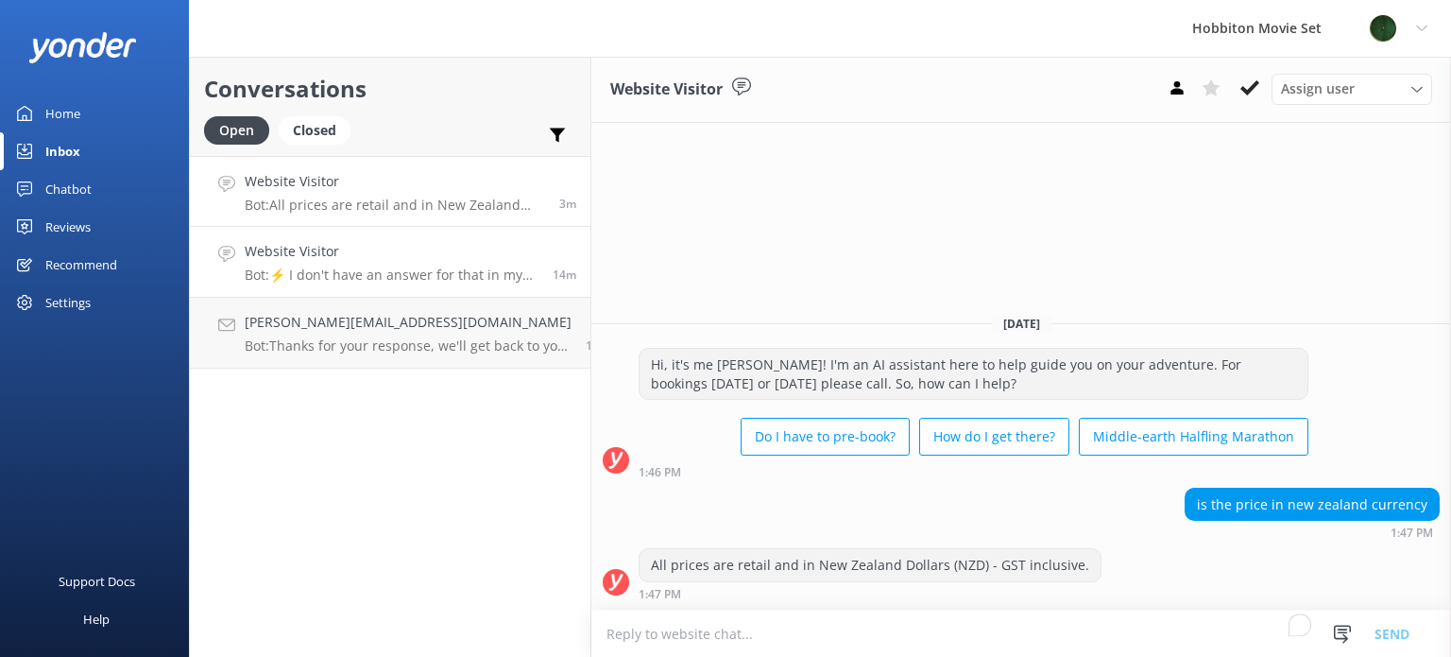
click at [390, 251] on h4 "Website Visitor" at bounding box center [392, 251] width 294 height 21
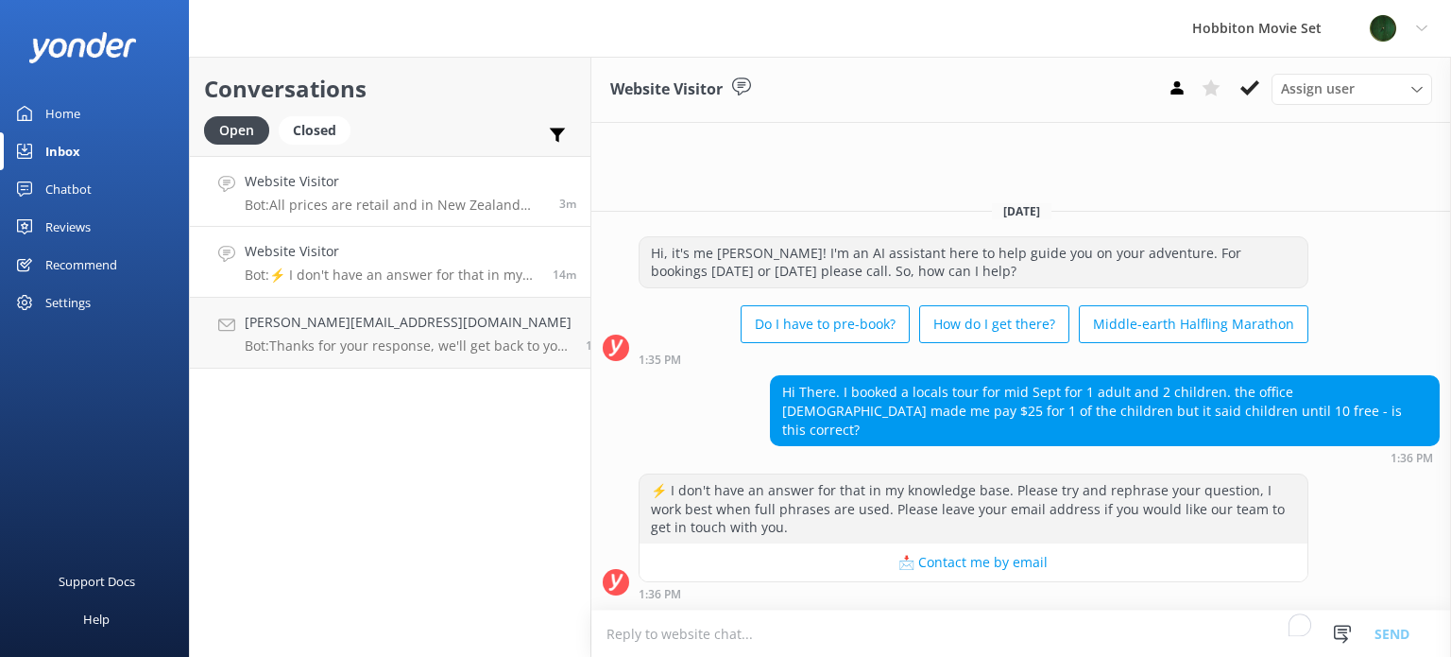
click at [429, 188] on h4 "Website Visitor" at bounding box center [395, 181] width 300 height 21
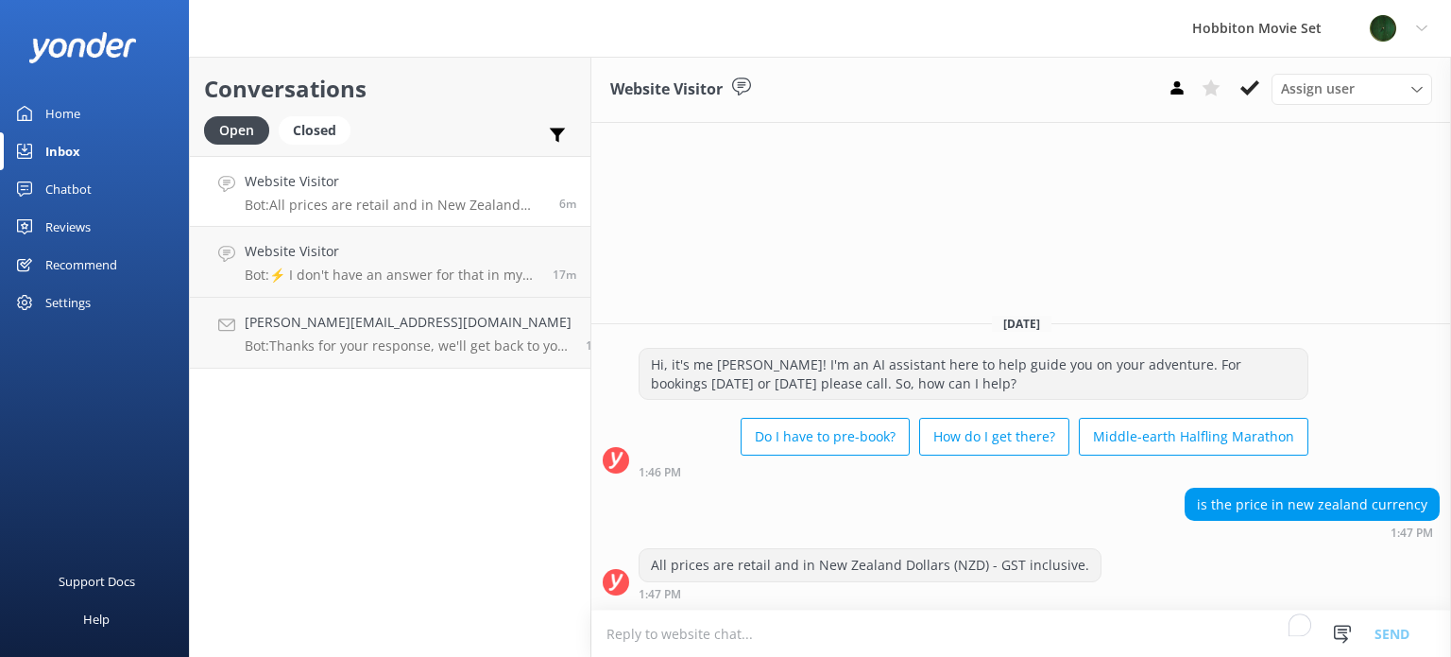
click at [418, 177] on h4 "Website Visitor" at bounding box center [395, 181] width 300 height 21
click at [381, 255] on h4 "Website Visitor" at bounding box center [392, 251] width 294 height 21
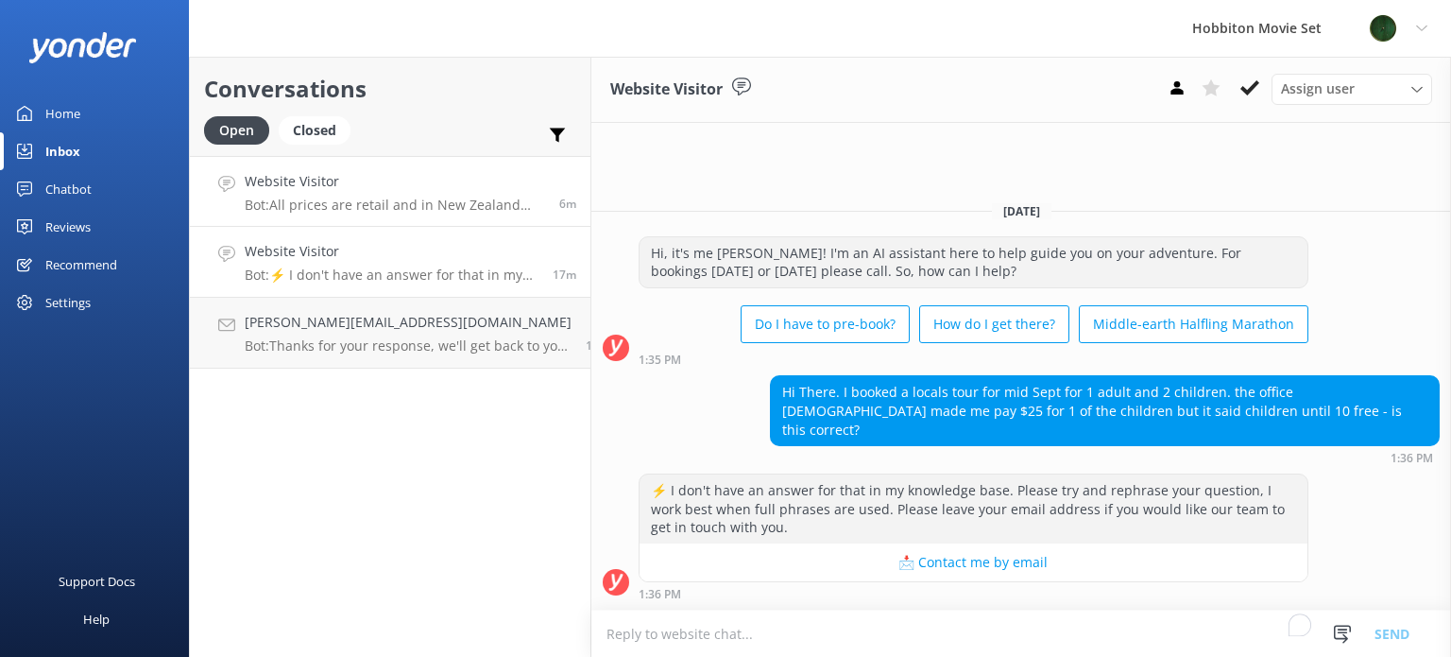
click at [371, 171] on h4 "Website Visitor" at bounding box center [395, 181] width 300 height 21
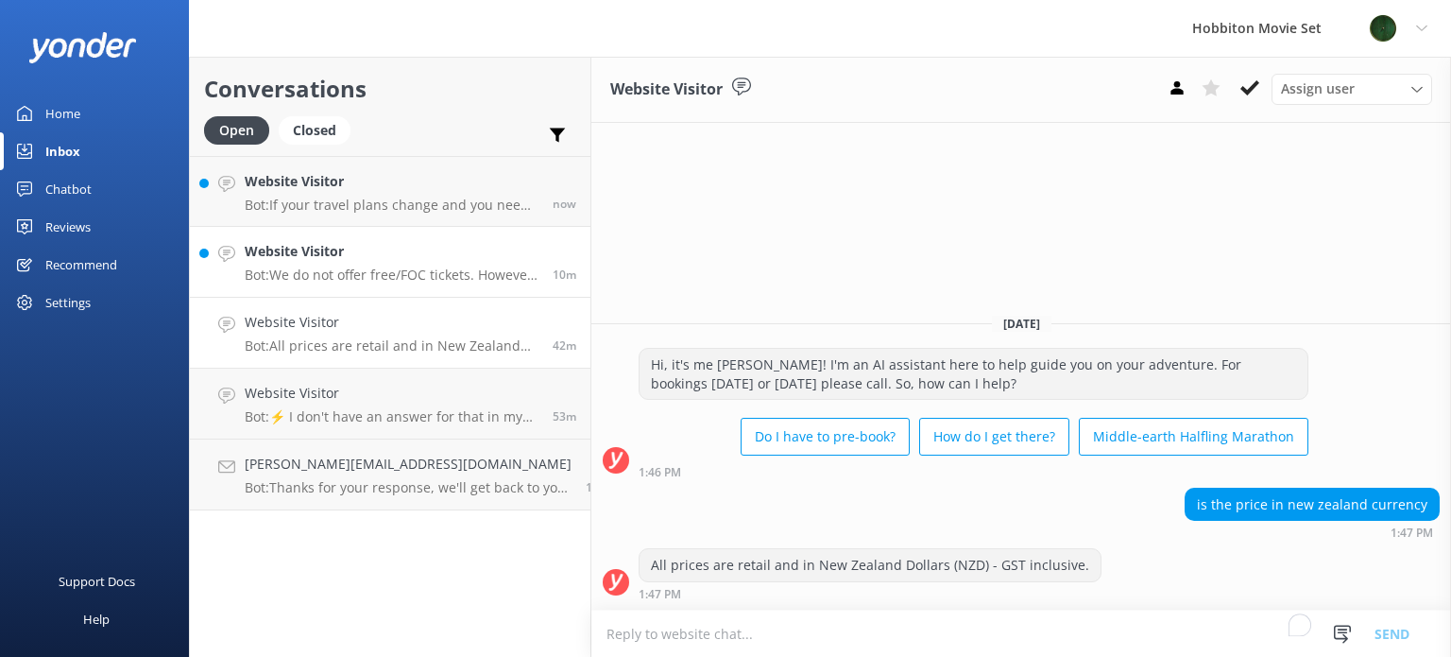
click at [314, 270] on p "Bot: We do not offer free/FOC tickets. However, you can purchase a gift voucher…" at bounding box center [392, 274] width 294 height 17
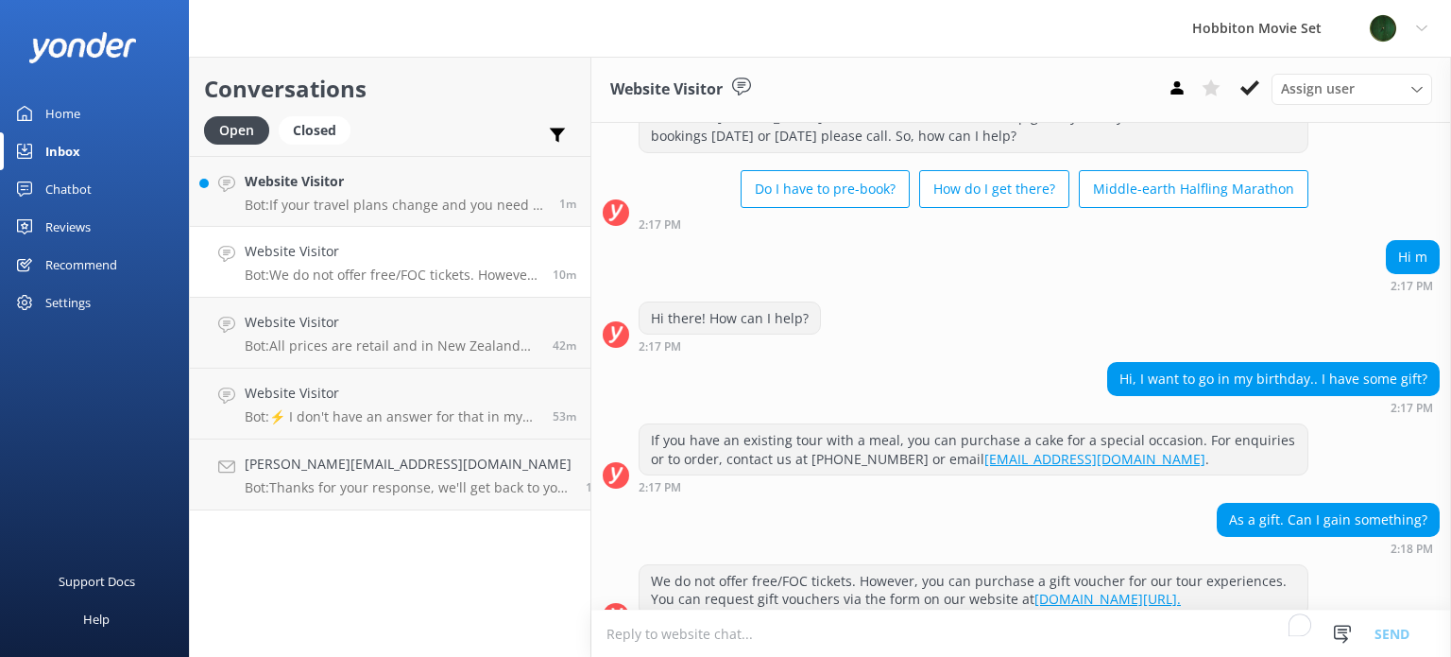
scroll to position [121, 0]
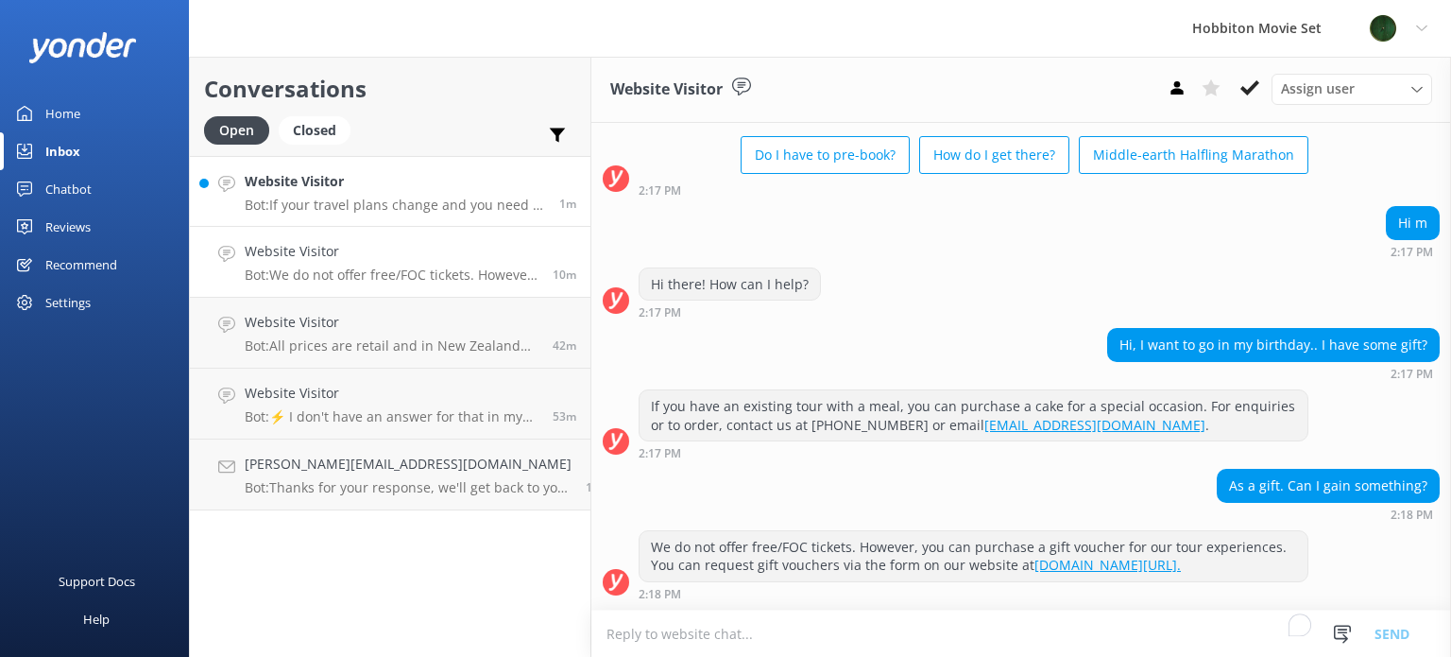
click at [347, 199] on p "Bot: If your travel plans change and you need to amend your booking, please con…" at bounding box center [395, 204] width 300 height 17
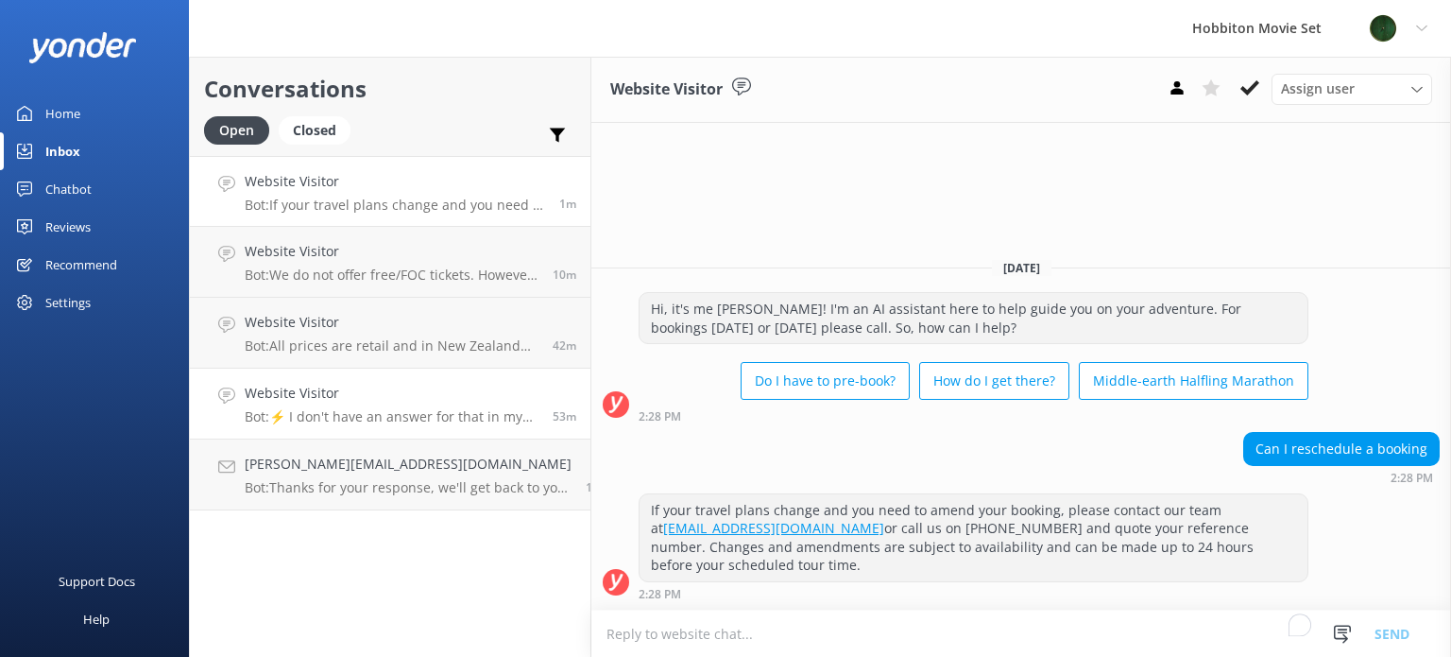
click at [377, 403] on div "Website Visitor Bot: ⚡ I don't have an answer for that in my knowledge base. Pl…" at bounding box center [392, 404] width 294 height 42
